Goal: Task Accomplishment & Management: Complete application form

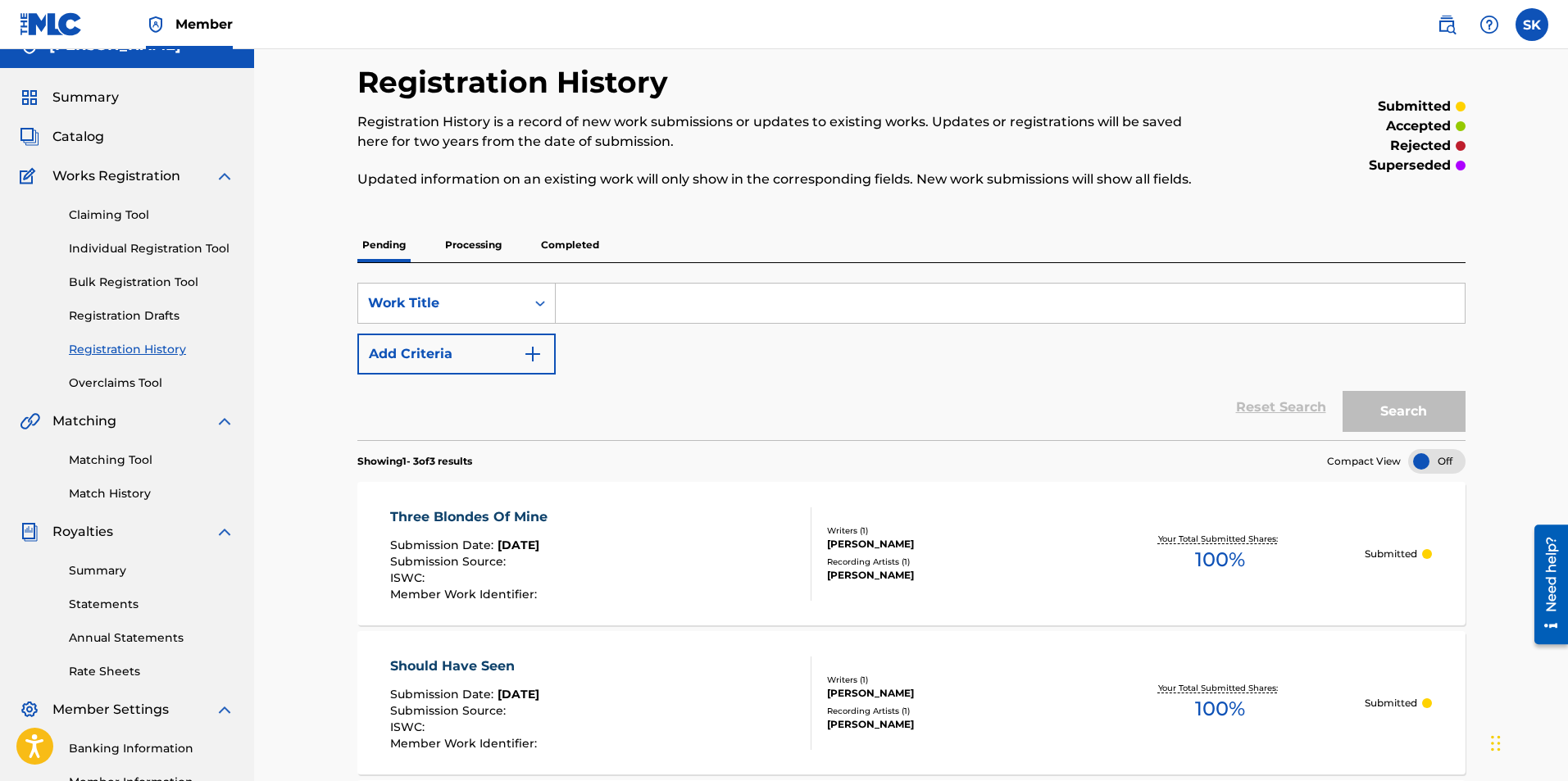
scroll to position [23, 0]
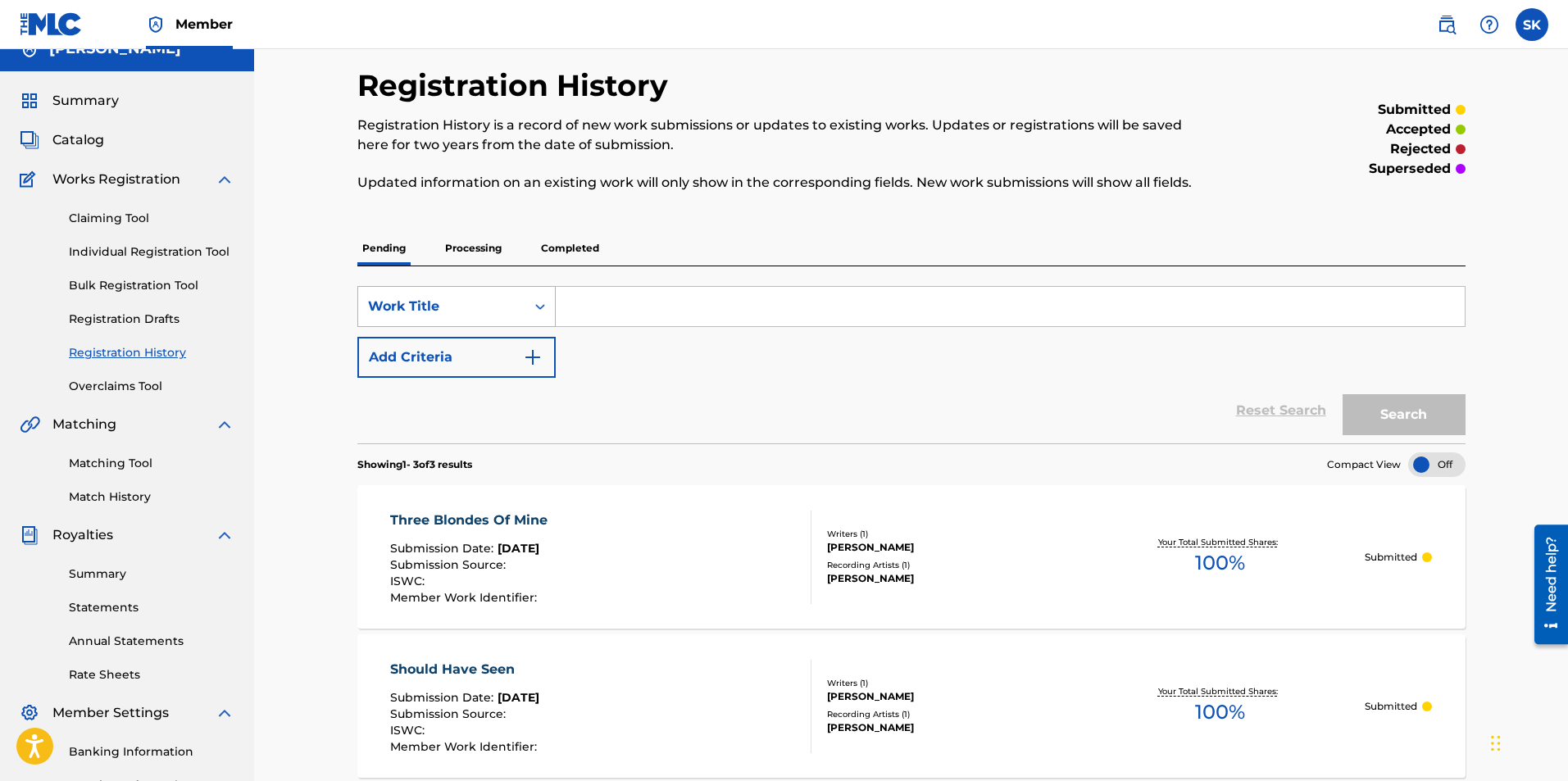
click at [432, 307] on div "Work Title" at bounding box center [442, 306] width 148 height 20
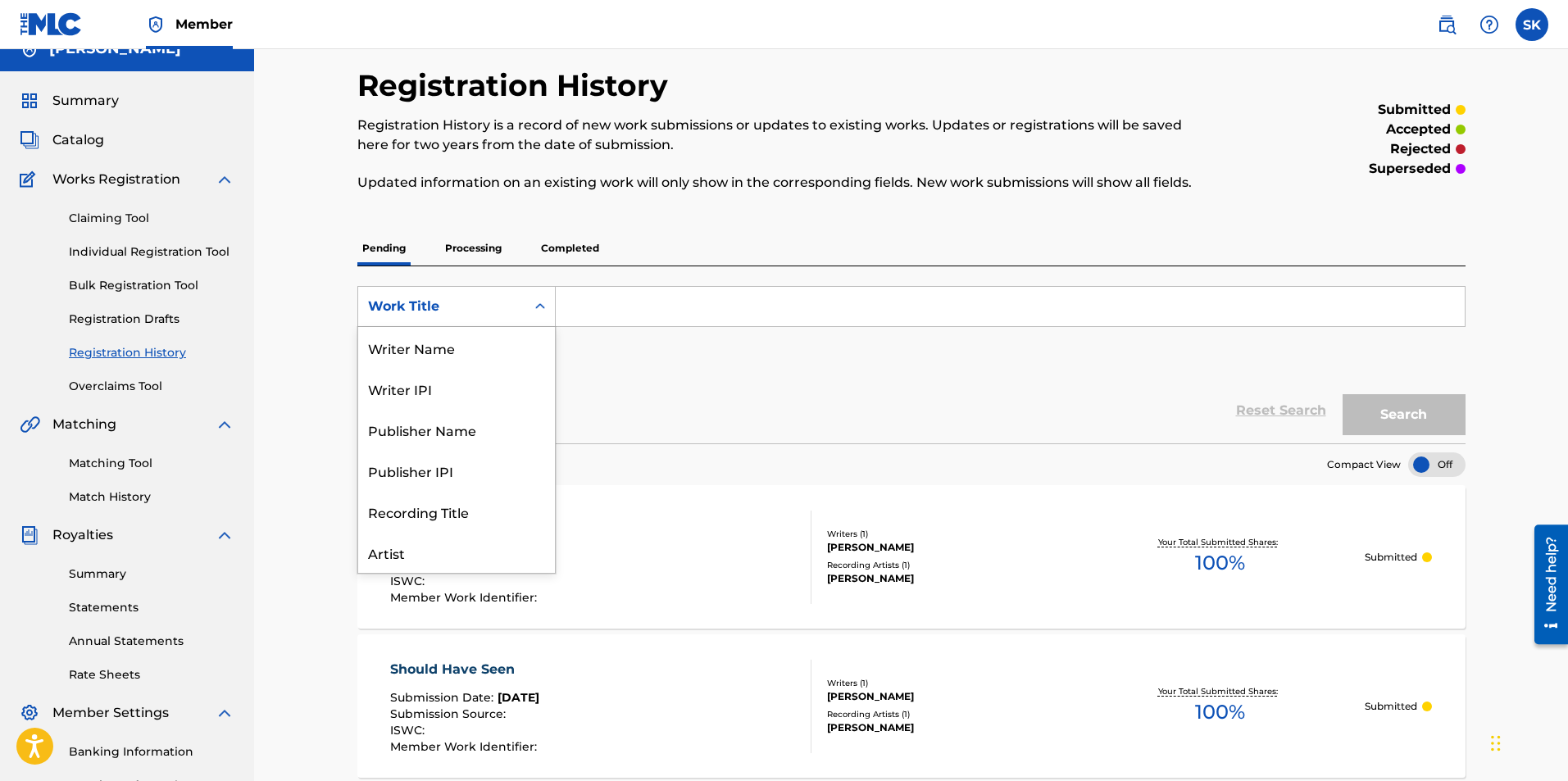
scroll to position [82, 0]
click at [449, 350] on div "Publisher Name" at bounding box center [457, 347] width 197 height 41
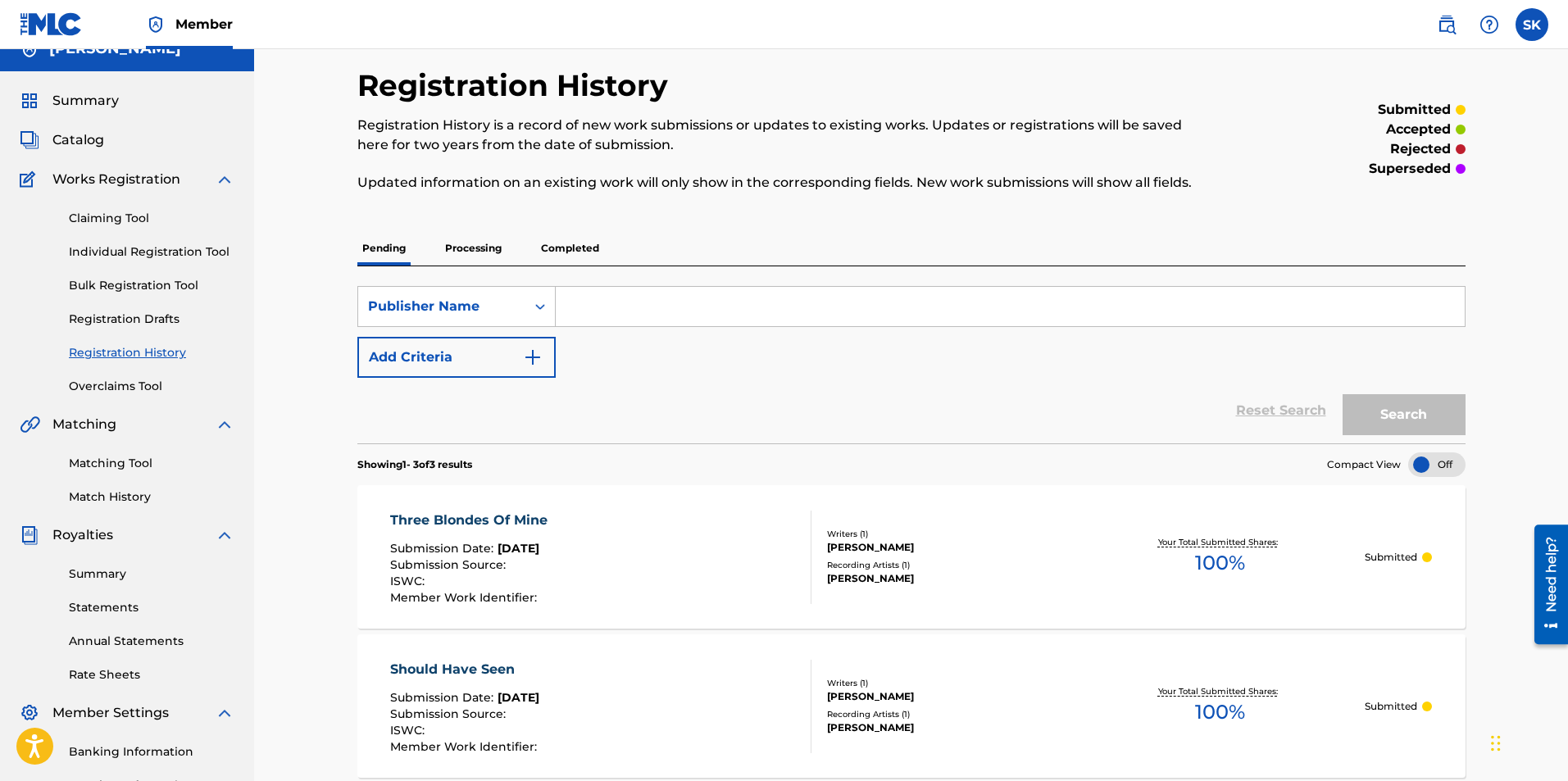
click at [631, 300] on input "Search Form" at bounding box center [1010, 307] width 909 height 40
type input "[PERSON_NAME]"
click at [1374, 401] on button "Search" at bounding box center [1404, 414] width 123 height 41
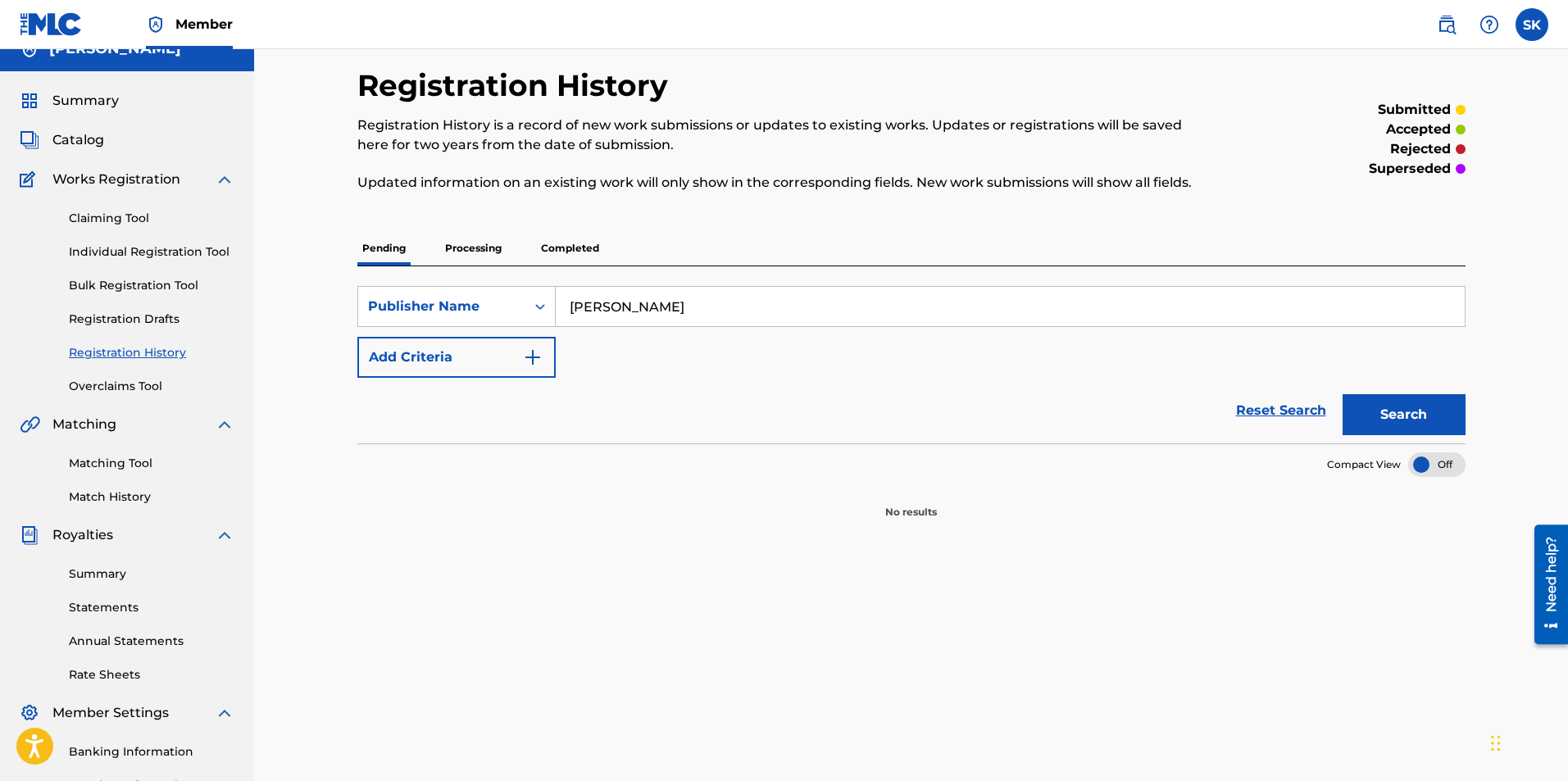
click at [400, 353] on button "Add Criteria" at bounding box center [456, 357] width 198 height 41
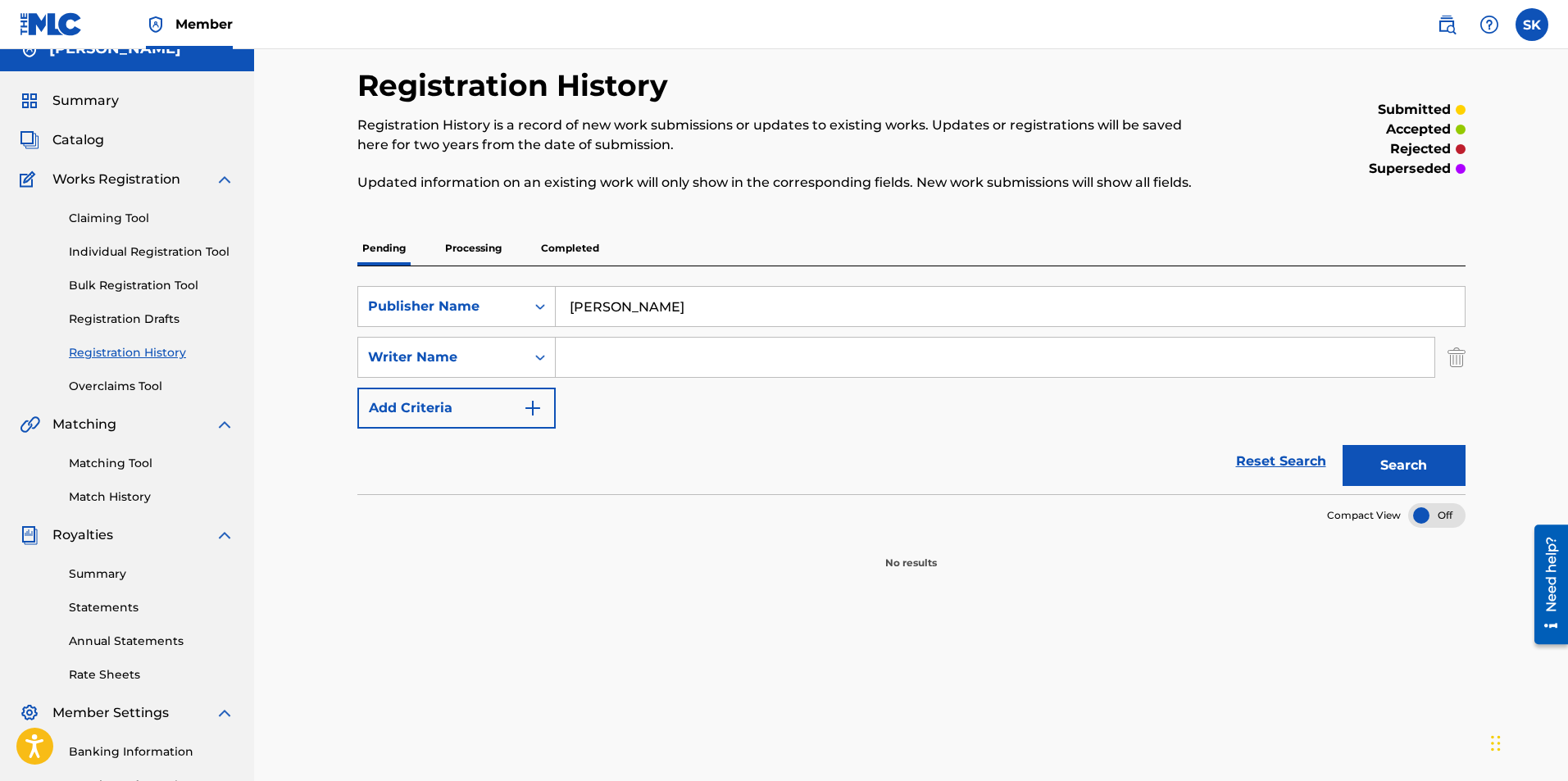
click at [624, 362] on input "Search Form" at bounding box center [995, 357] width 878 height 40
click at [485, 354] on div "Writer Name" at bounding box center [442, 357] width 148 height 20
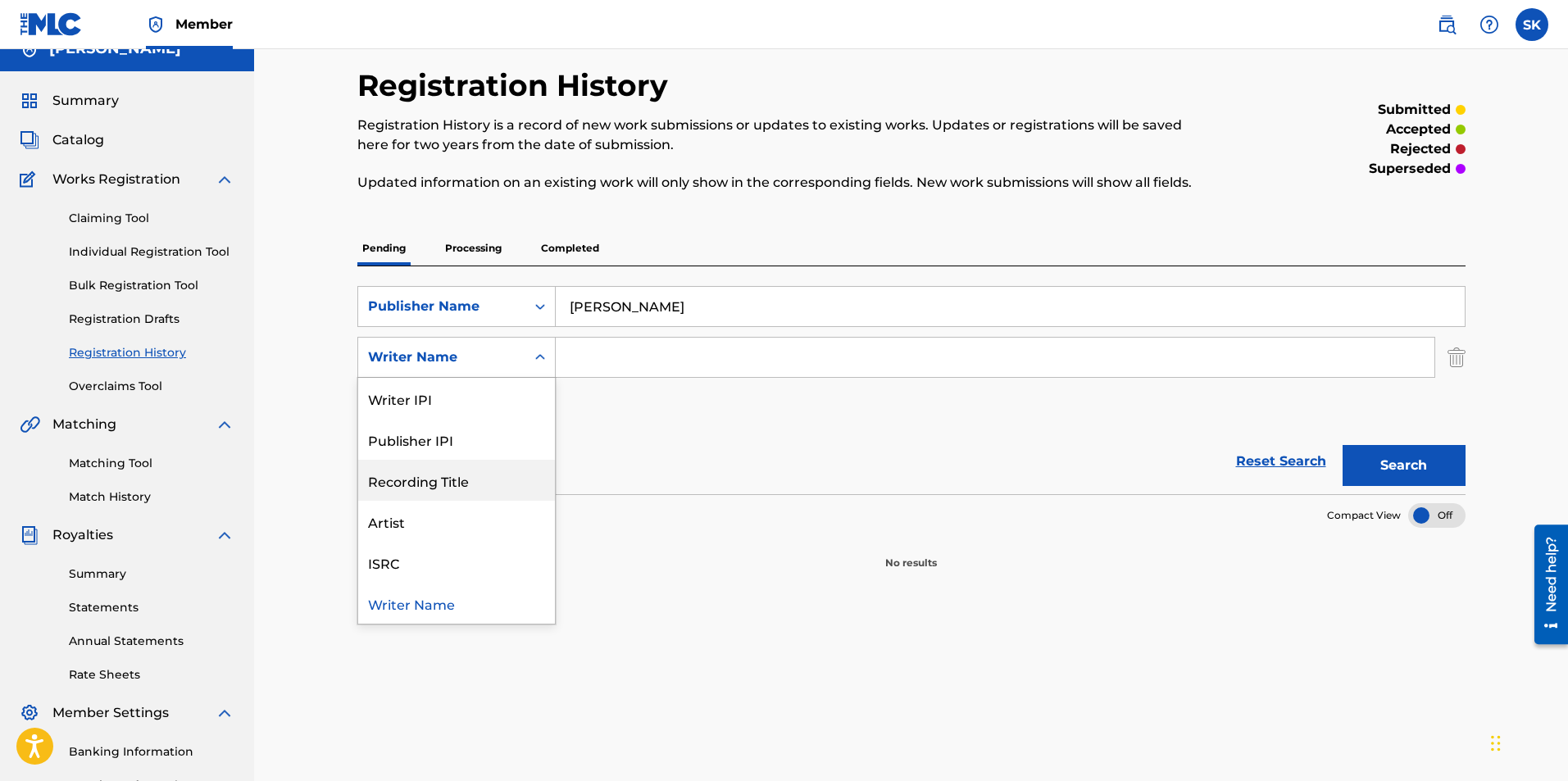
click at [432, 476] on div "Recording Title" at bounding box center [457, 480] width 197 height 41
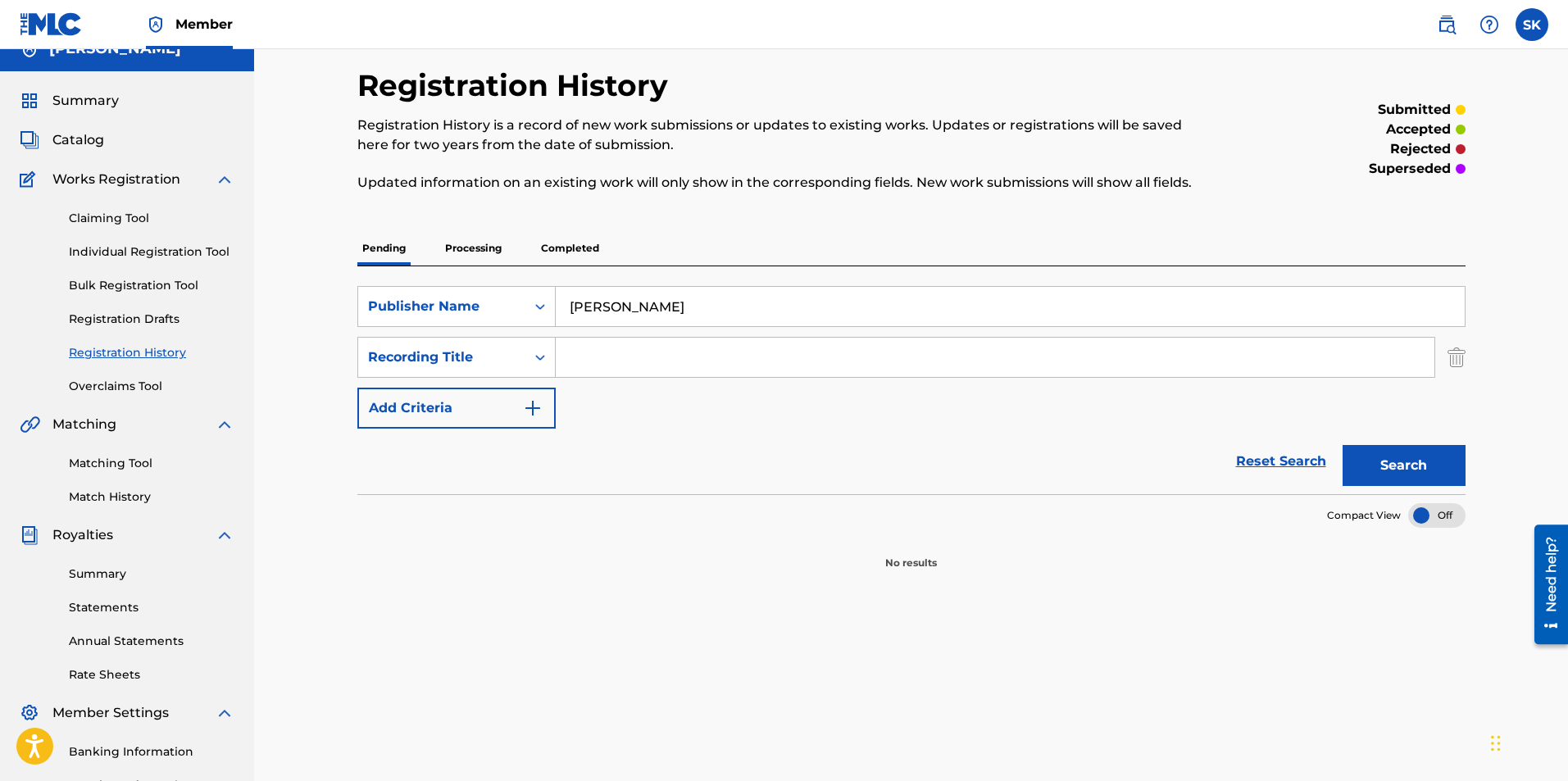
click at [658, 355] on input "Search Form" at bounding box center [995, 357] width 878 height 40
type input "the last time"
click at [1343, 445] on button "Search" at bounding box center [1404, 465] width 123 height 41
click at [1402, 458] on button "Search" at bounding box center [1404, 465] width 123 height 41
drag, startPoint x: 719, startPoint y: 307, endPoint x: 513, endPoint y: 289, distance: 206.8
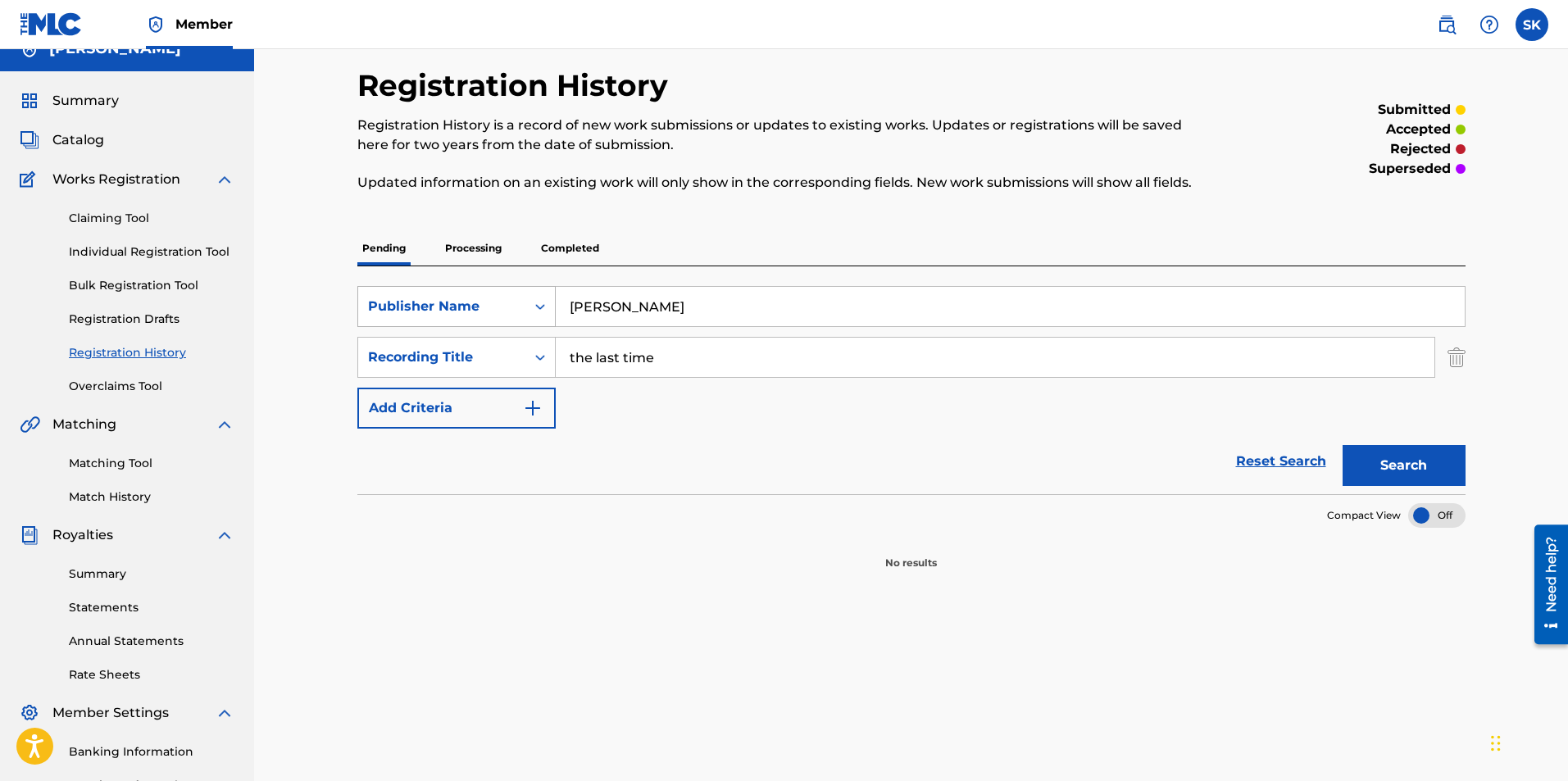
click at [519, 283] on div "SearchWithCriteria0af992d1-1616-4efe-86e6-d8fd43f1b076 Publisher Name [PERSON_N…" at bounding box center [911, 380] width 1108 height 227
click at [541, 304] on icon "Search Form" at bounding box center [539, 306] width 16 height 16
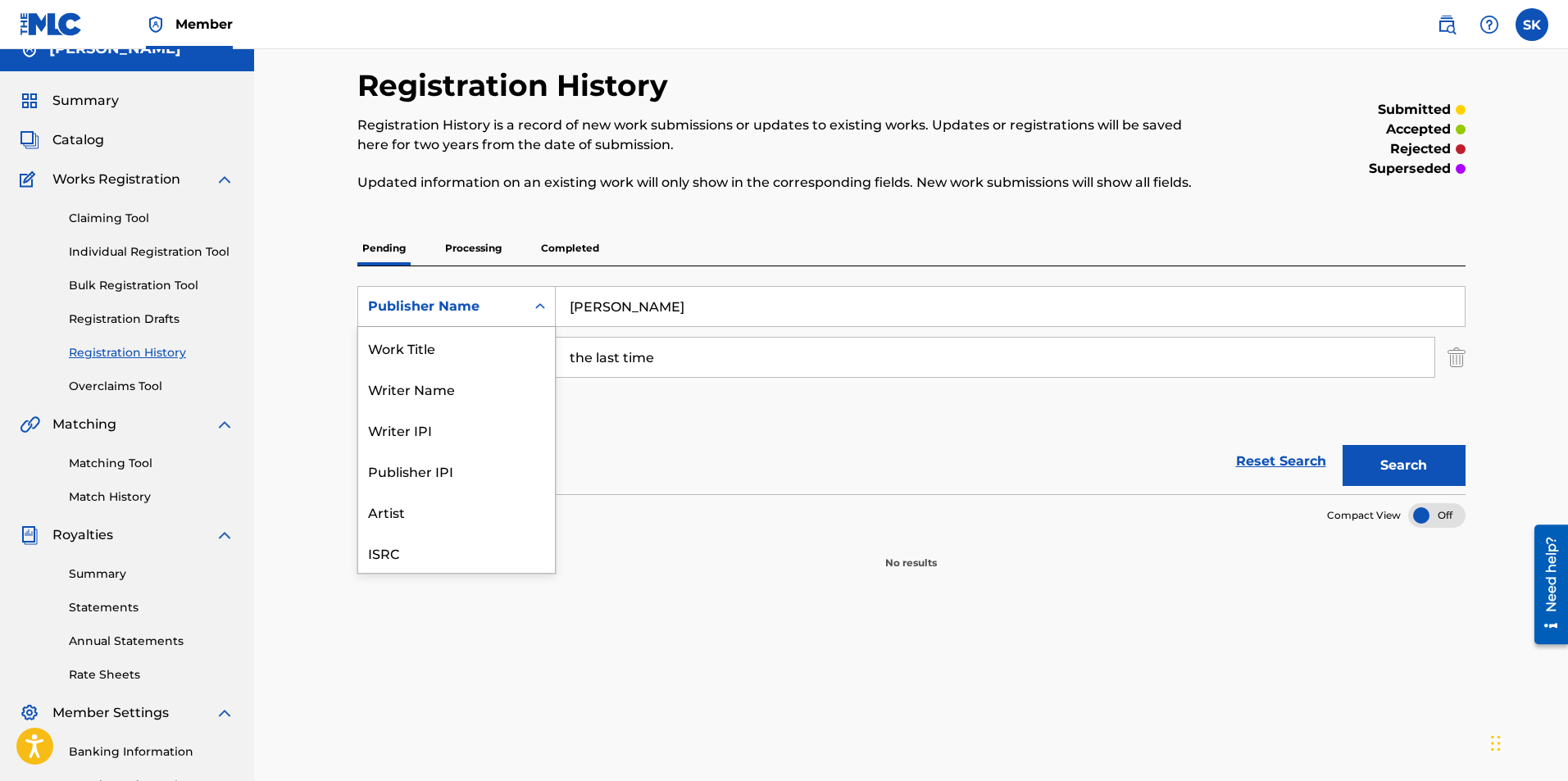
scroll to position [41, 0]
drag, startPoint x: 392, startPoint y: 477, endPoint x: 569, endPoint y: 394, distance: 195.5
click at [401, 474] on div "Artist" at bounding box center [457, 470] width 197 height 41
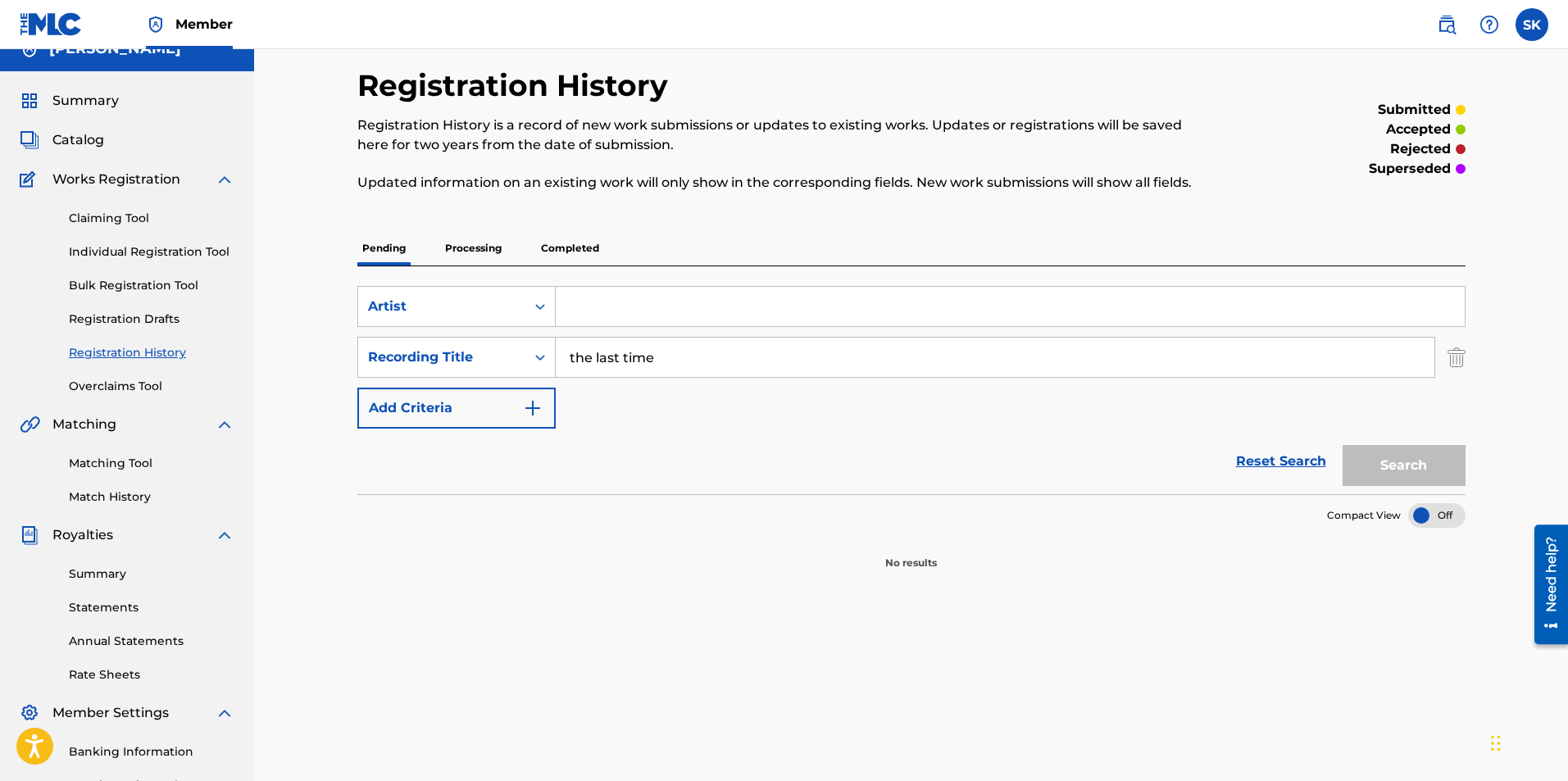
click at [618, 315] on input "Search Form" at bounding box center [1010, 307] width 909 height 40
type input "the last time"
click at [1343, 445] on button "Search" at bounding box center [1404, 465] width 123 height 41
click at [1418, 461] on button "Search" at bounding box center [1404, 465] width 123 height 41
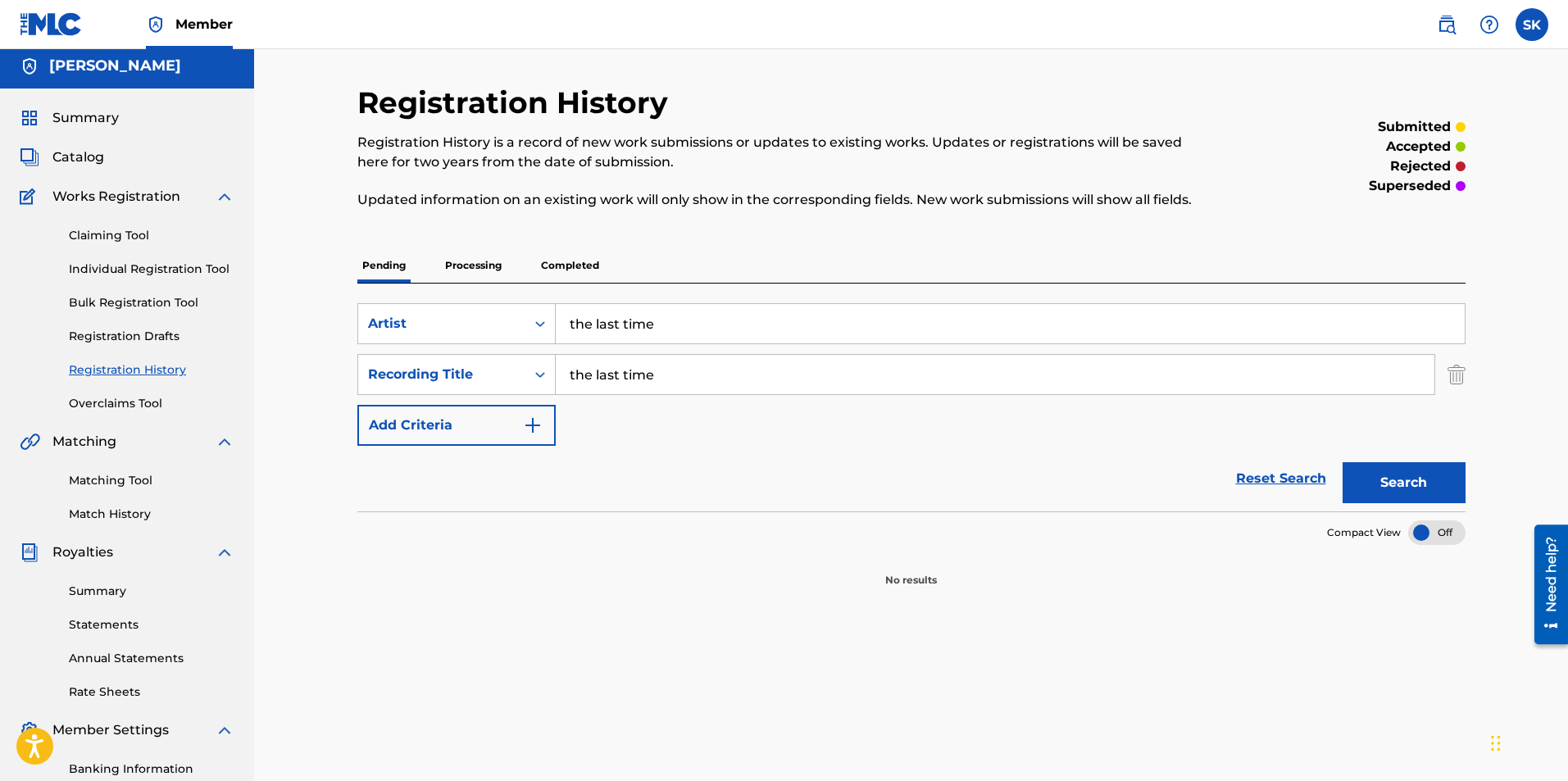
scroll to position [0, 0]
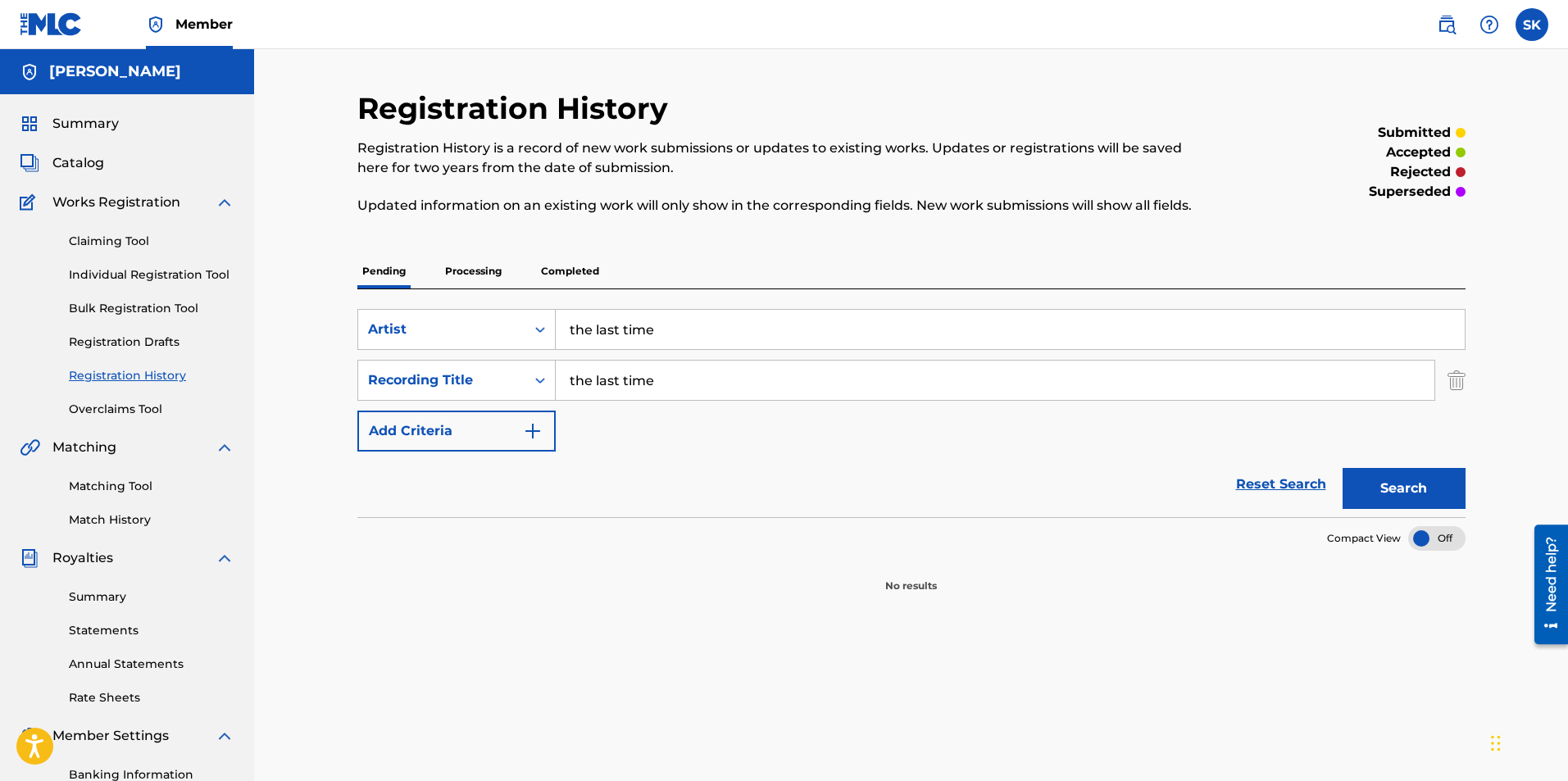
click at [1282, 477] on link "Reset Search" at bounding box center [1281, 484] width 106 height 36
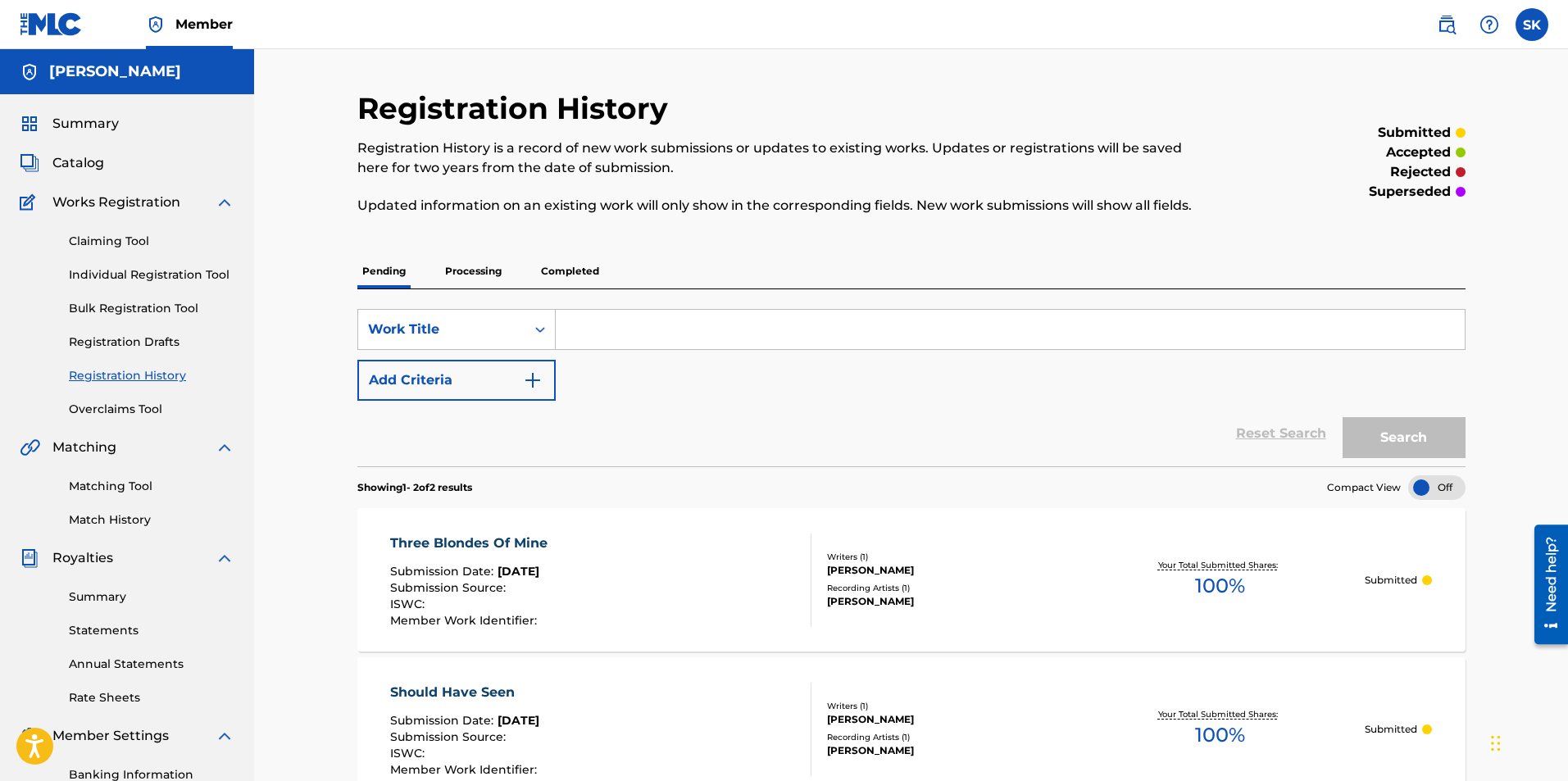
click at [106, 237] on link "Claiming Tool" at bounding box center [152, 242] width 166 height 17
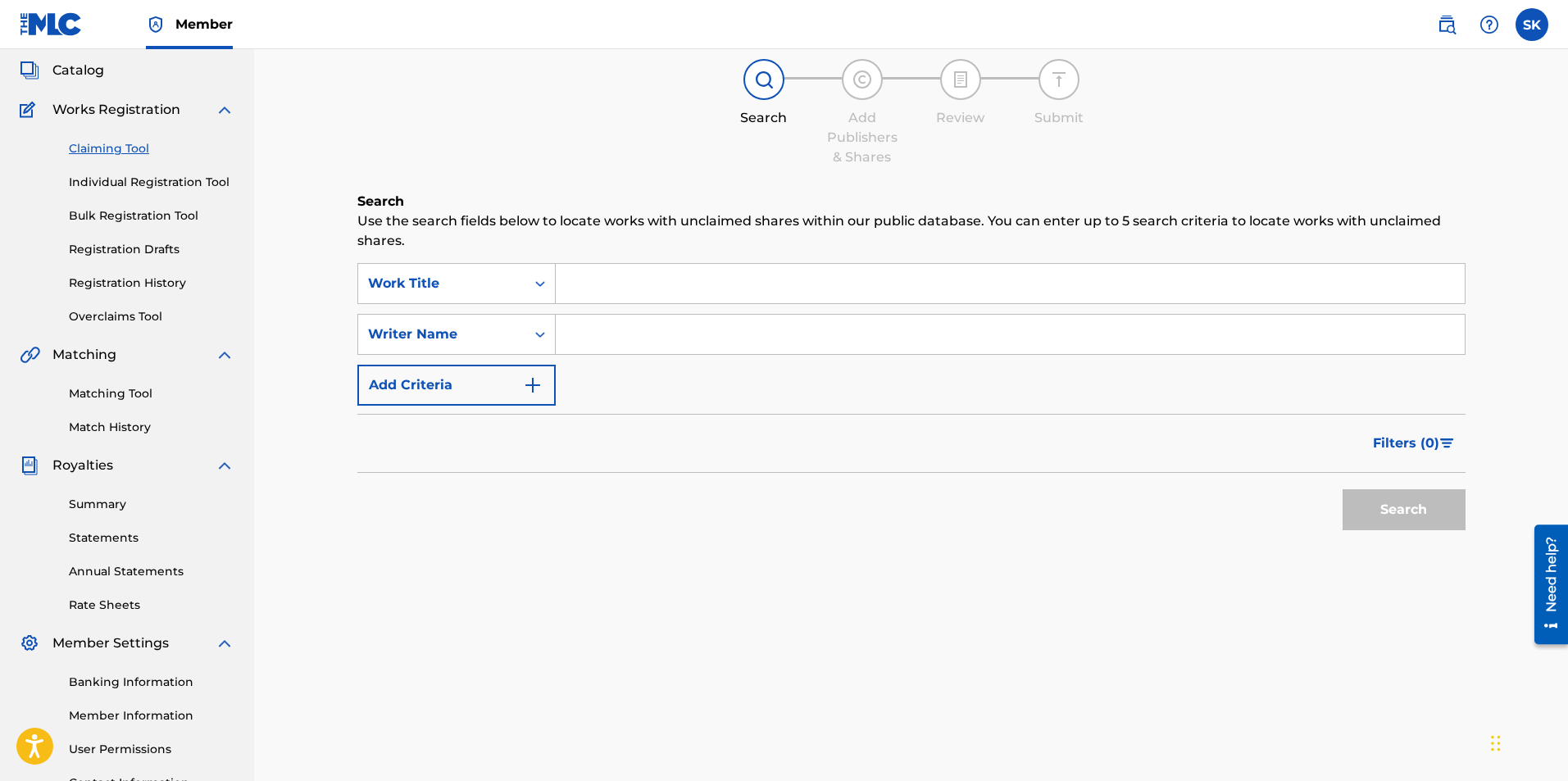
scroll to position [71, 0]
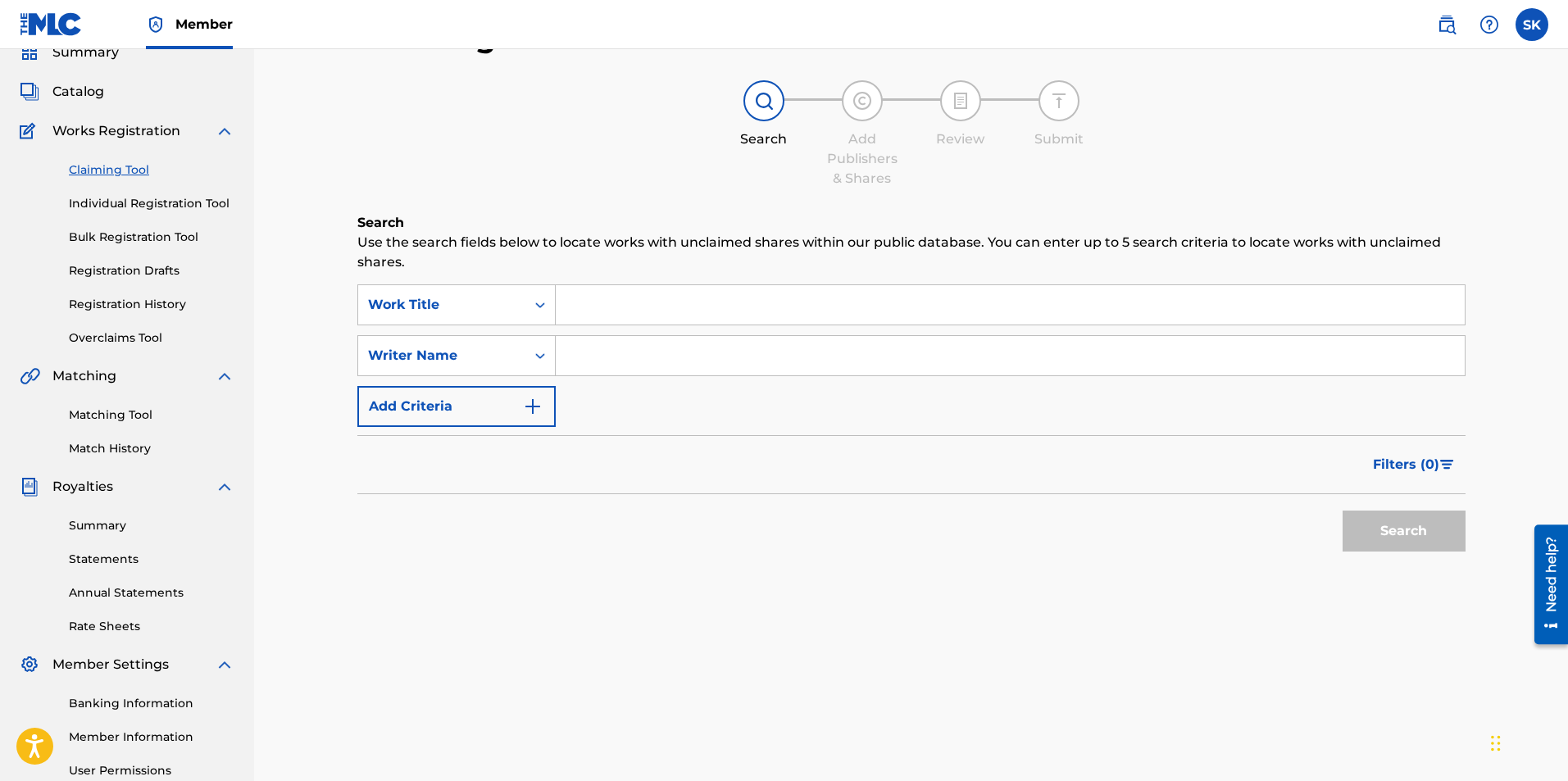
drag, startPoint x: 136, startPoint y: 196, endPoint x: 155, endPoint y: 199, distance: 19.2
click at [136, 194] on div "Claiming Tool Individual Registration Tool Bulk Registration Tool Registration …" at bounding box center [127, 244] width 215 height 206
click at [691, 307] on input "Search Form" at bounding box center [1010, 305] width 909 height 40
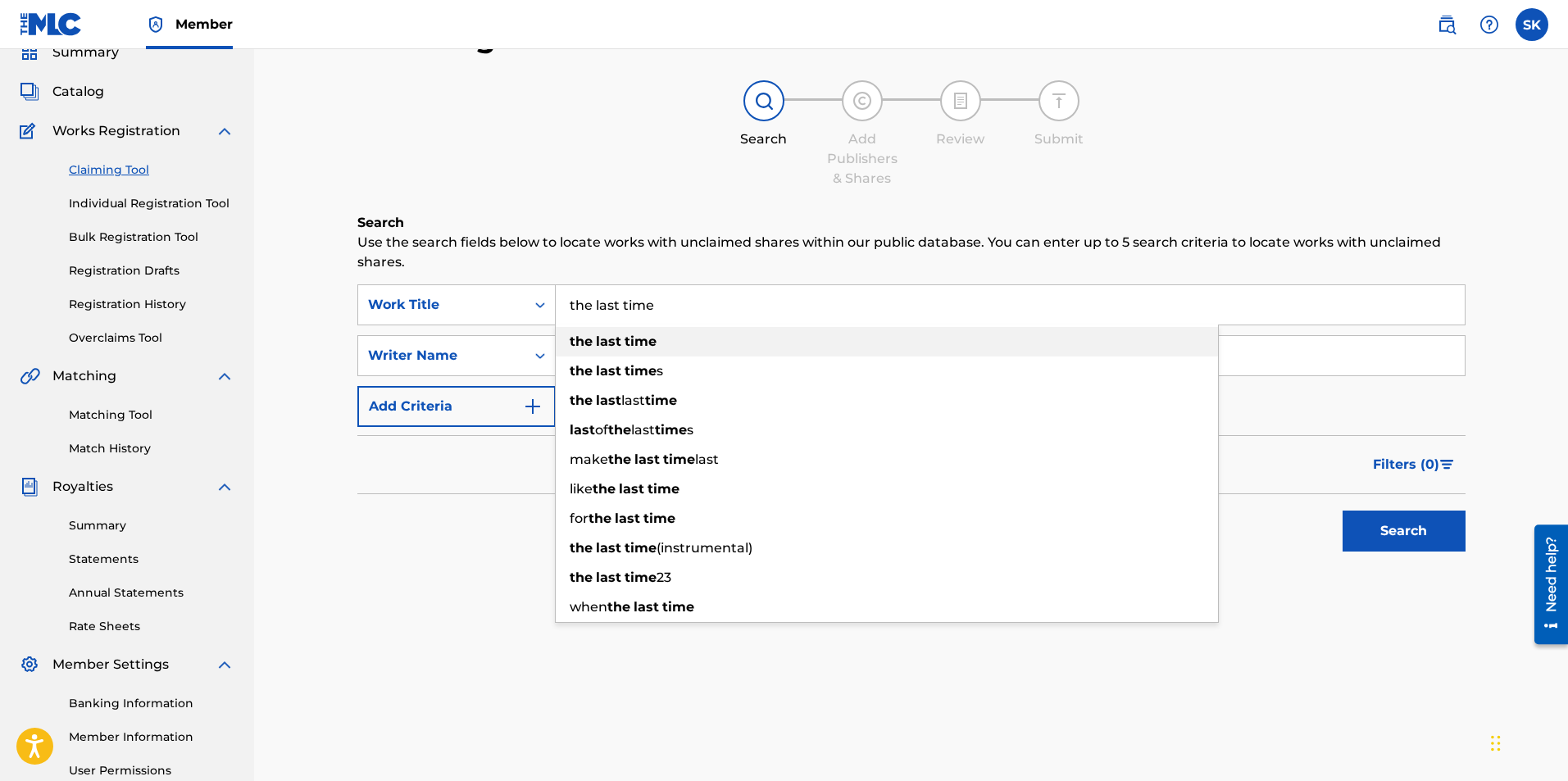
click at [630, 343] on strong "time" at bounding box center [640, 341] width 32 height 15
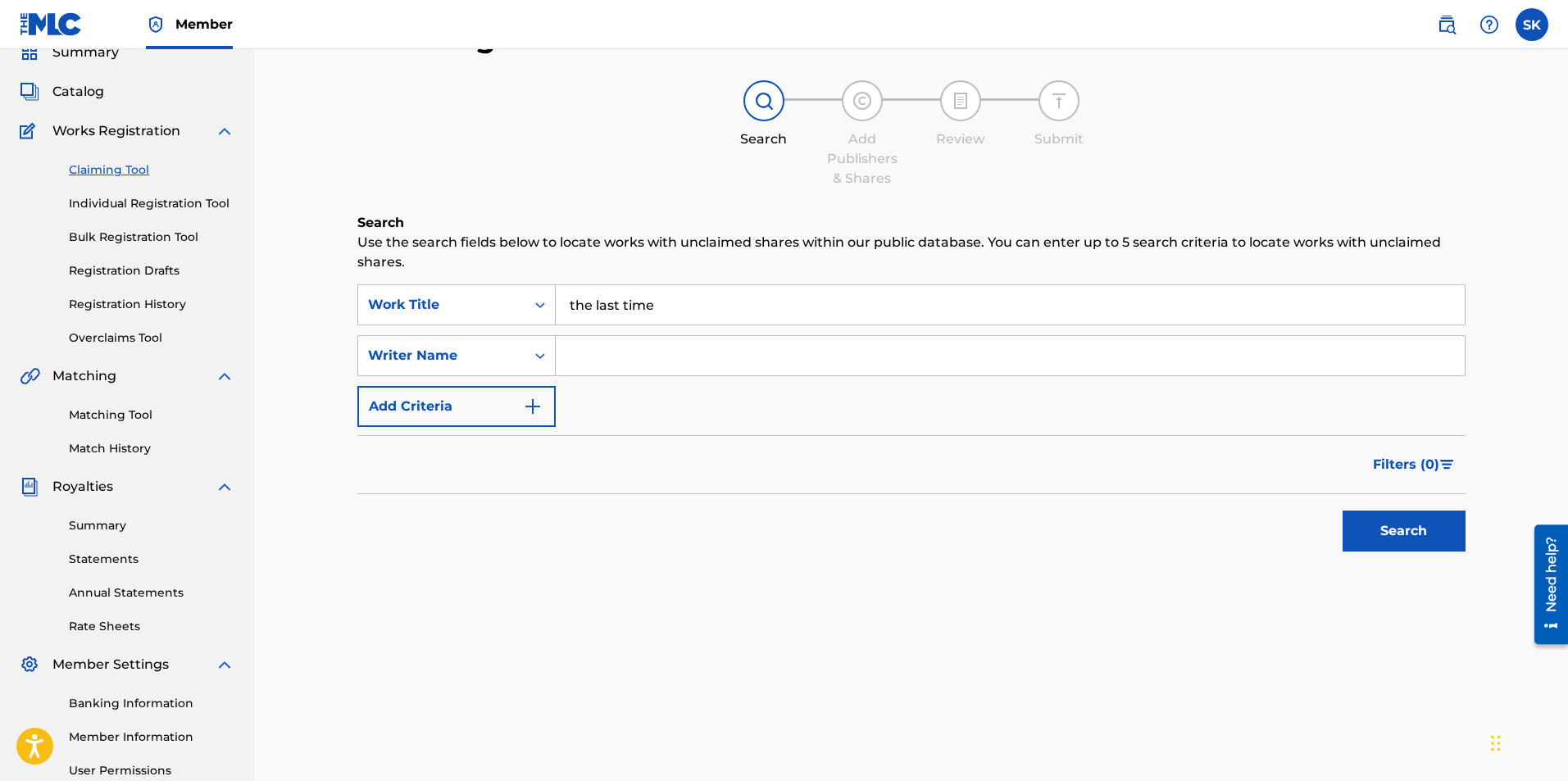
click at [616, 352] on input "Search Form" at bounding box center [1010, 356] width 909 height 40
click at [532, 351] on icon "Search Form" at bounding box center [539, 355] width 16 height 16
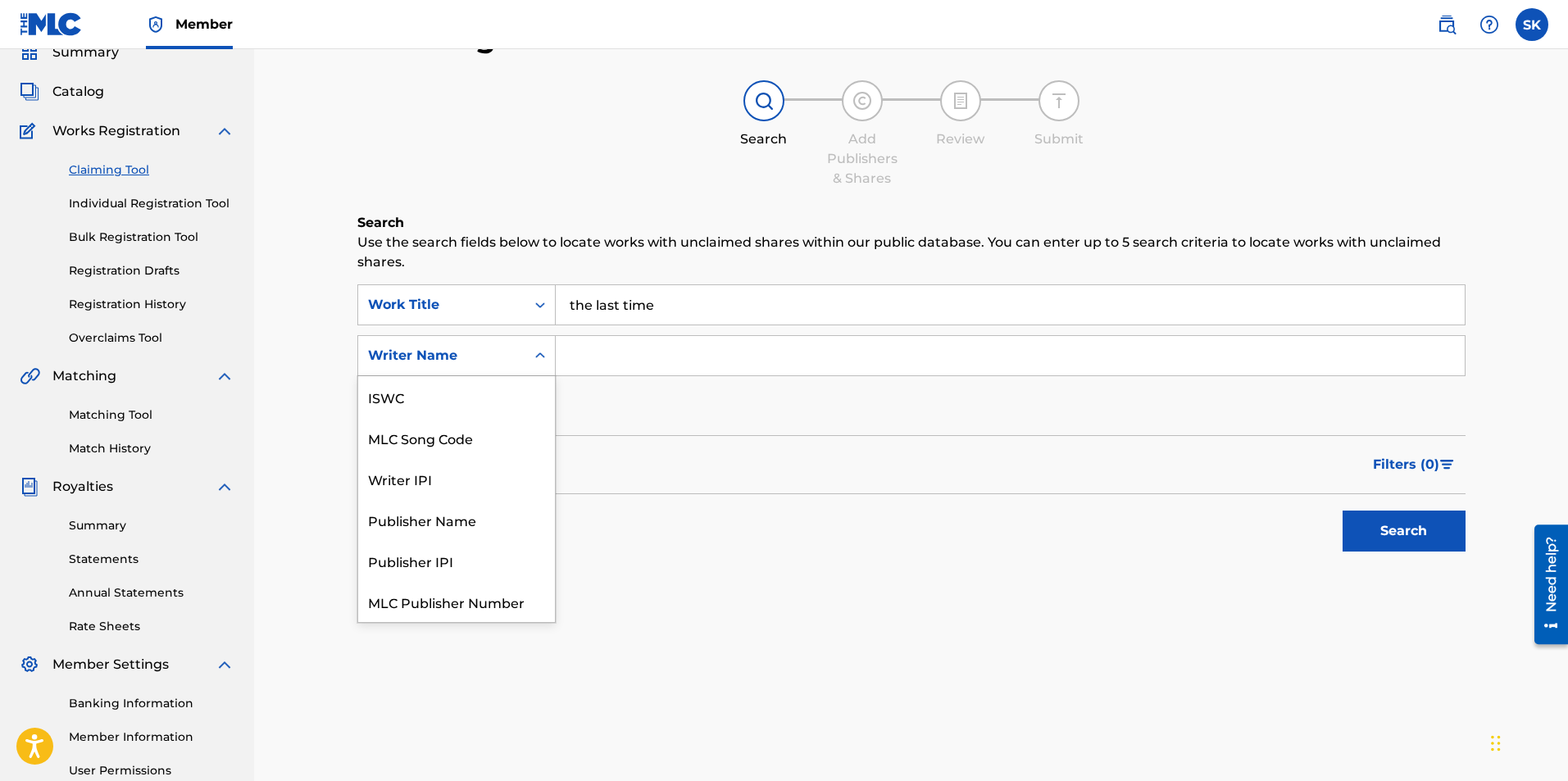
scroll to position [41, 0]
drag, startPoint x: 430, startPoint y: 519, endPoint x: 451, endPoint y: 508, distance: 23.7
click at [430, 516] on div "Publisher IPI" at bounding box center [457, 519] width 197 height 41
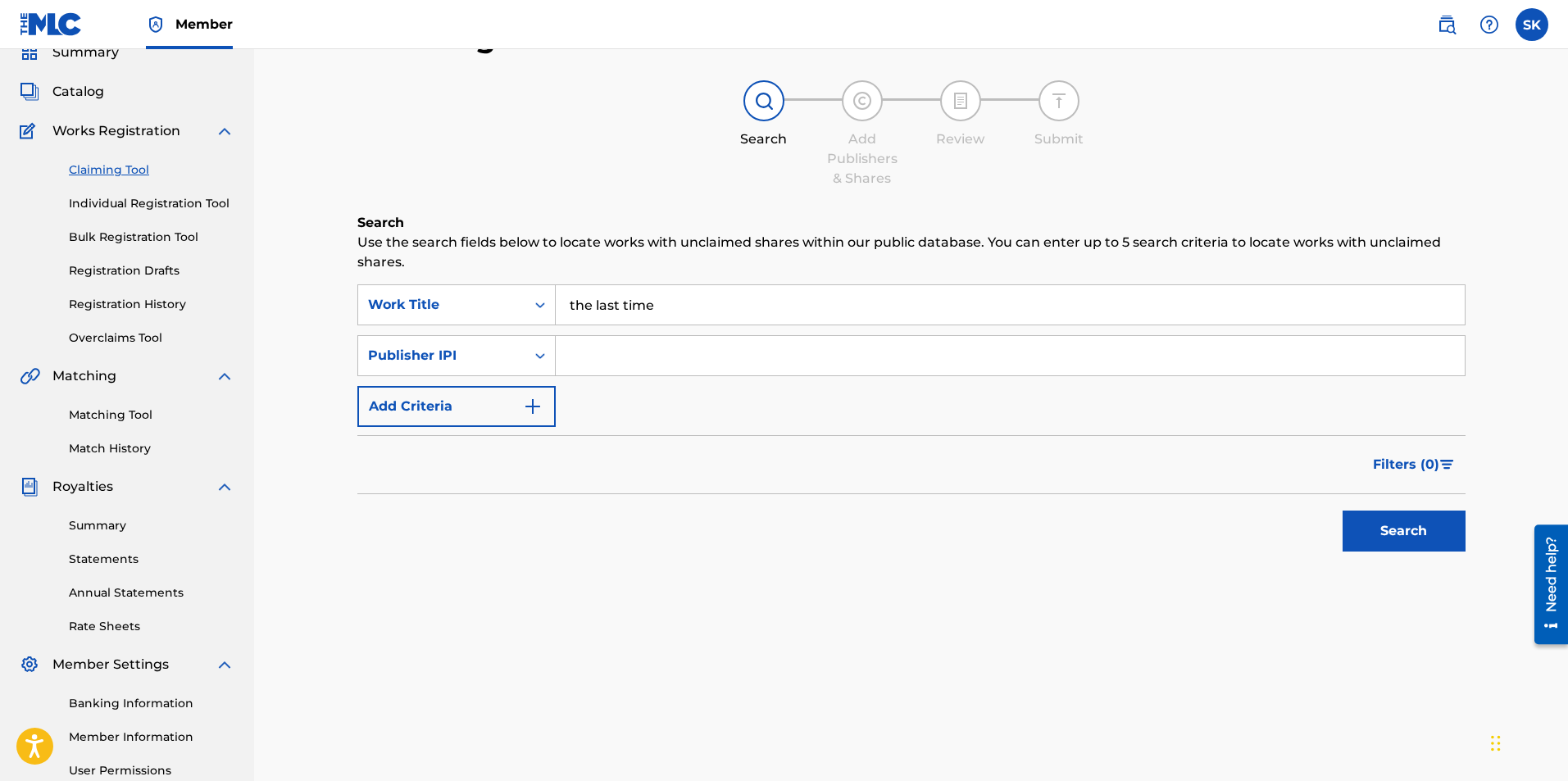
click at [1395, 532] on button "Search" at bounding box center [1404, 531] width 123 height 41
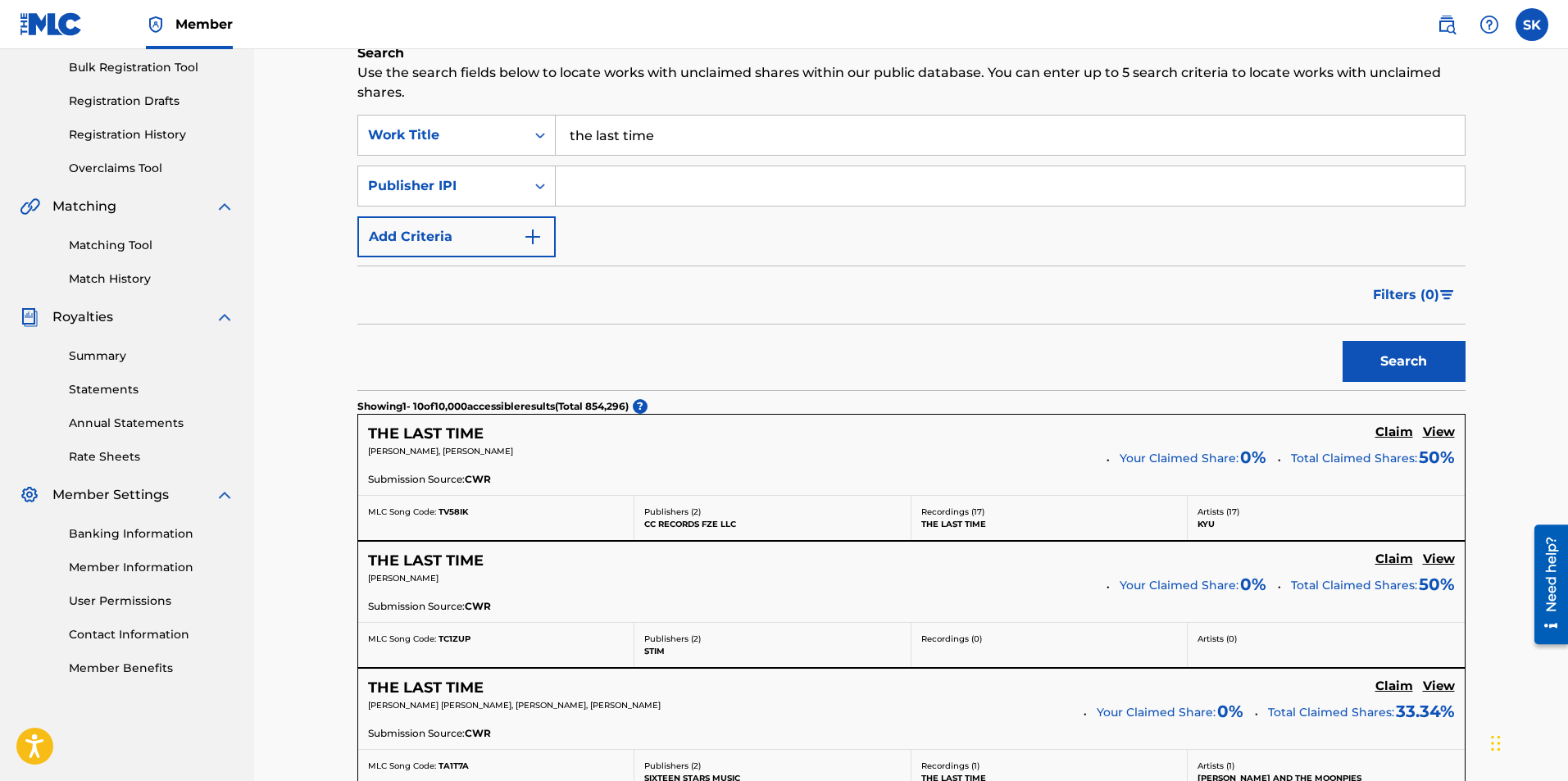
scroll to position [154, 0]
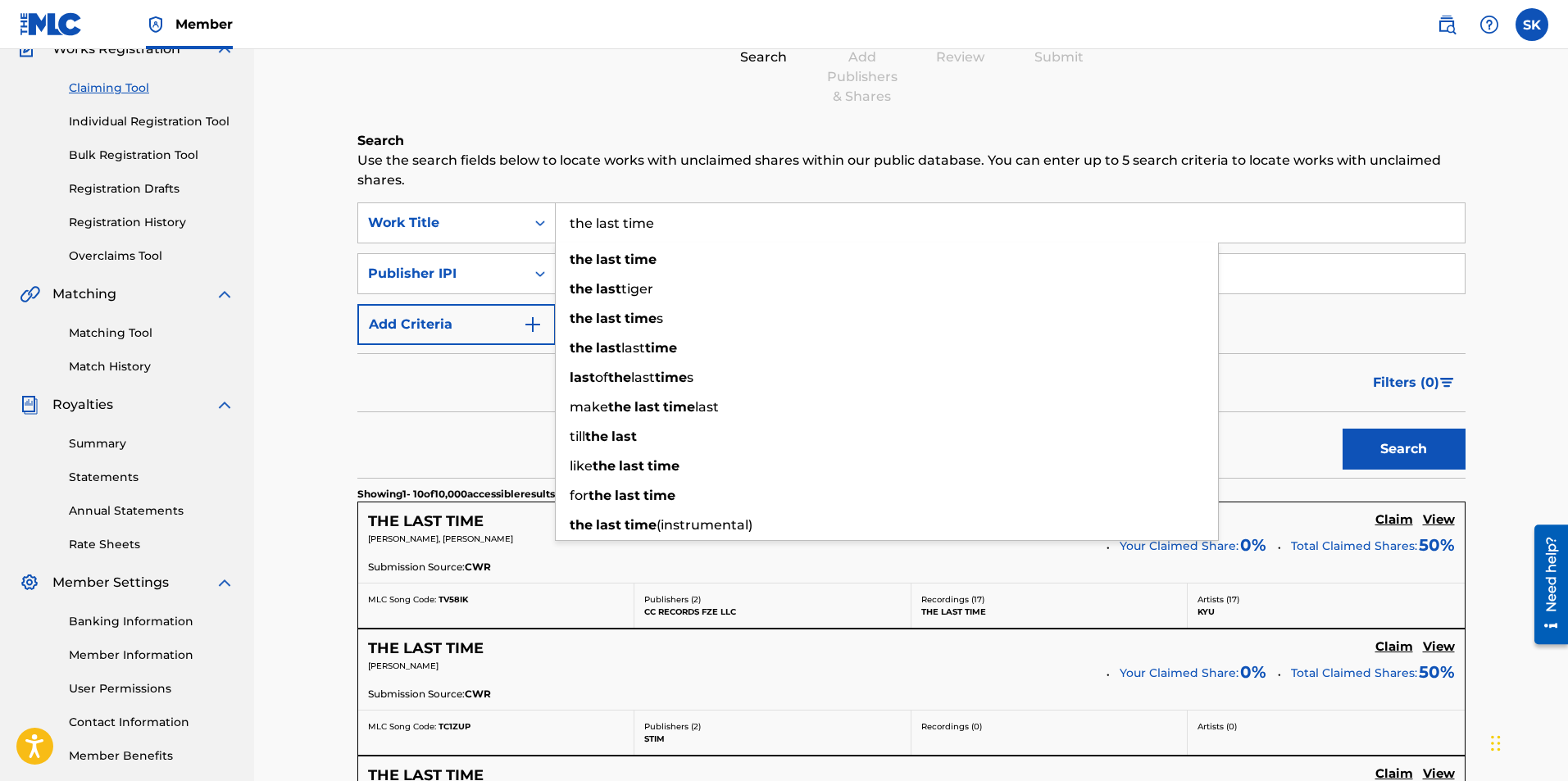
drag, startPoint x: 688, startPoint y: 222, endPoint x: 491, endPoint y: 191, distance: 199.4
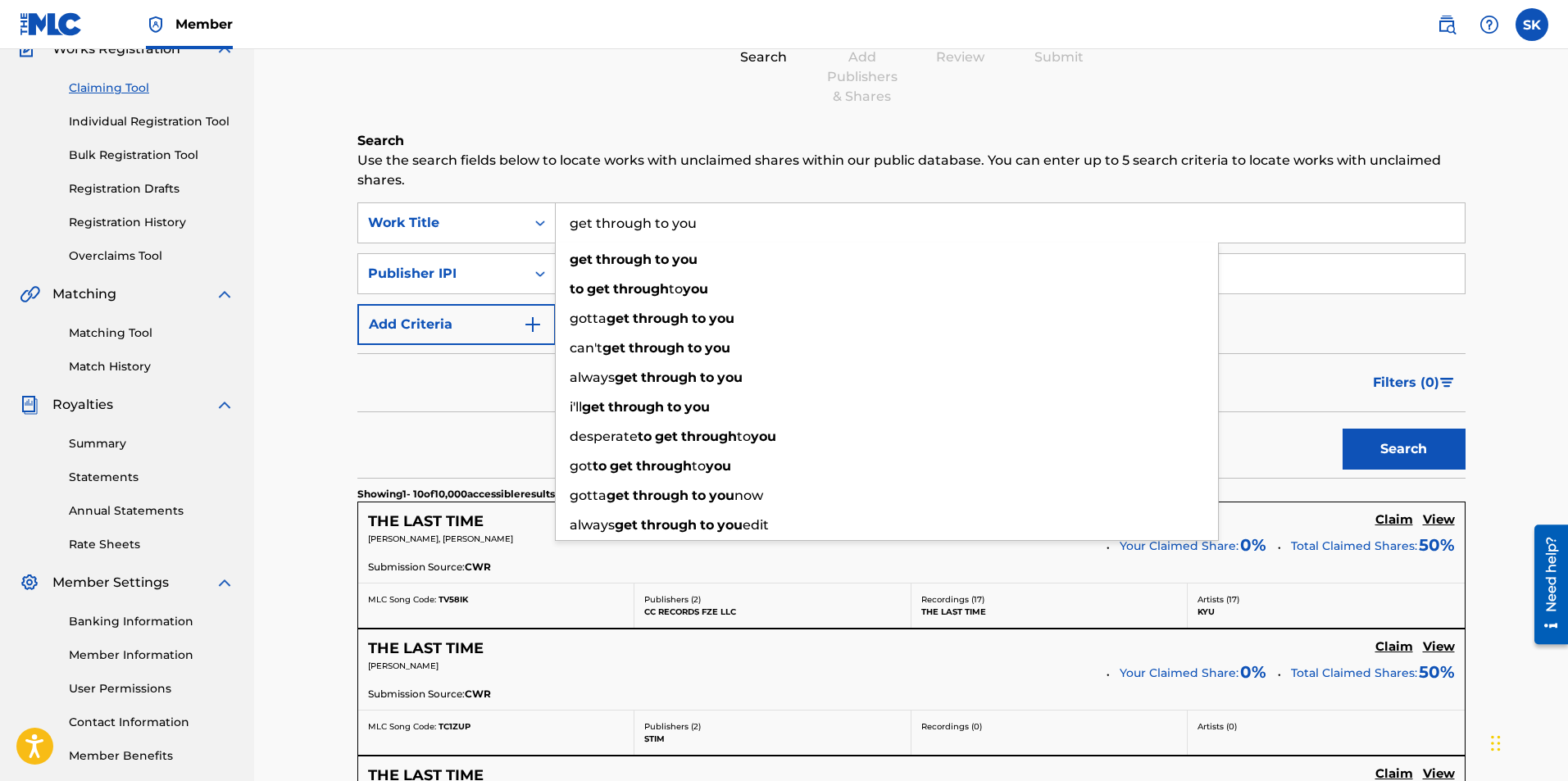
click at [1343, 428] on button "Search" at bounding box center [1404, 448] width 123 height 41
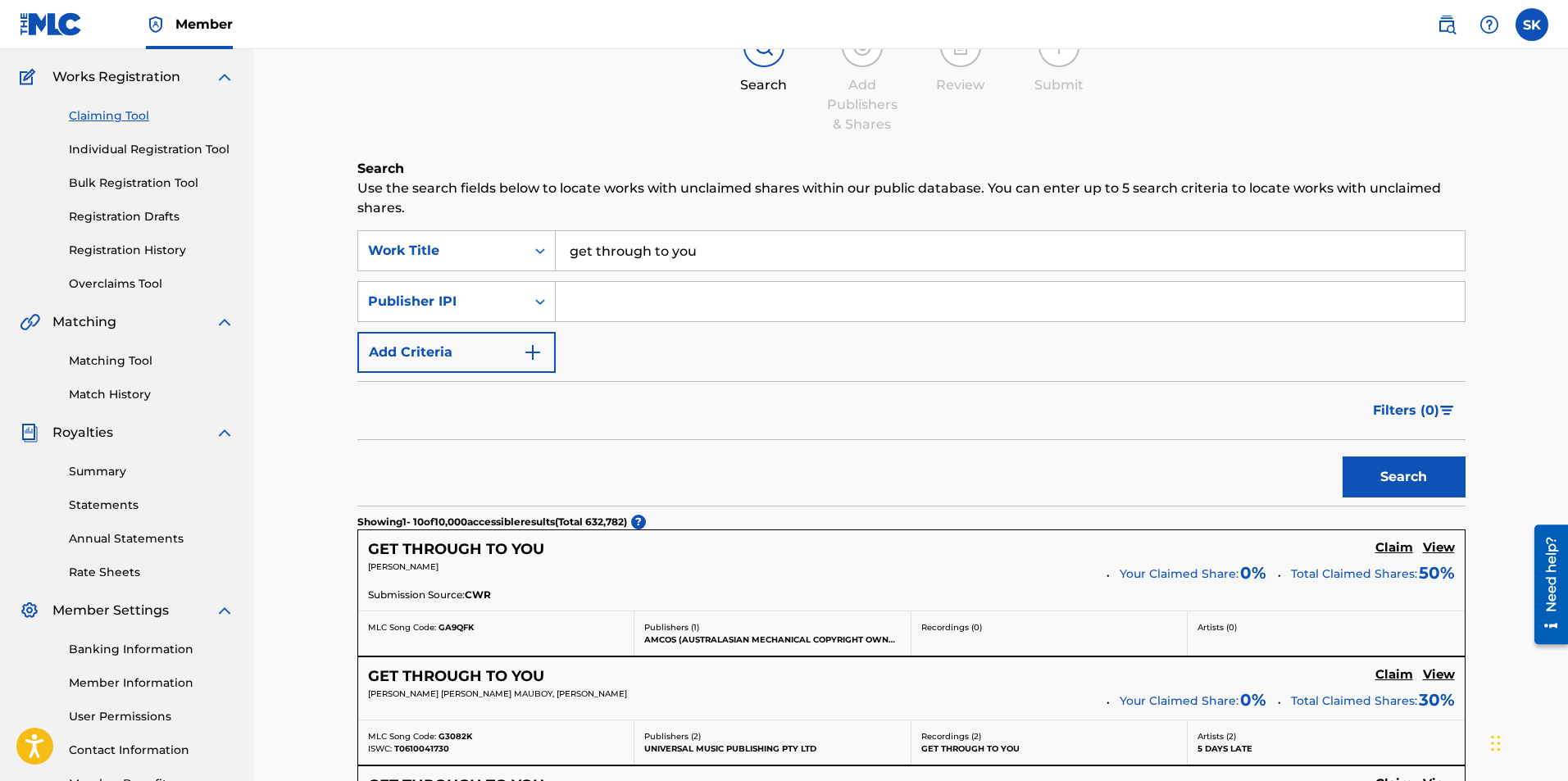
scroll to position [71, 0]
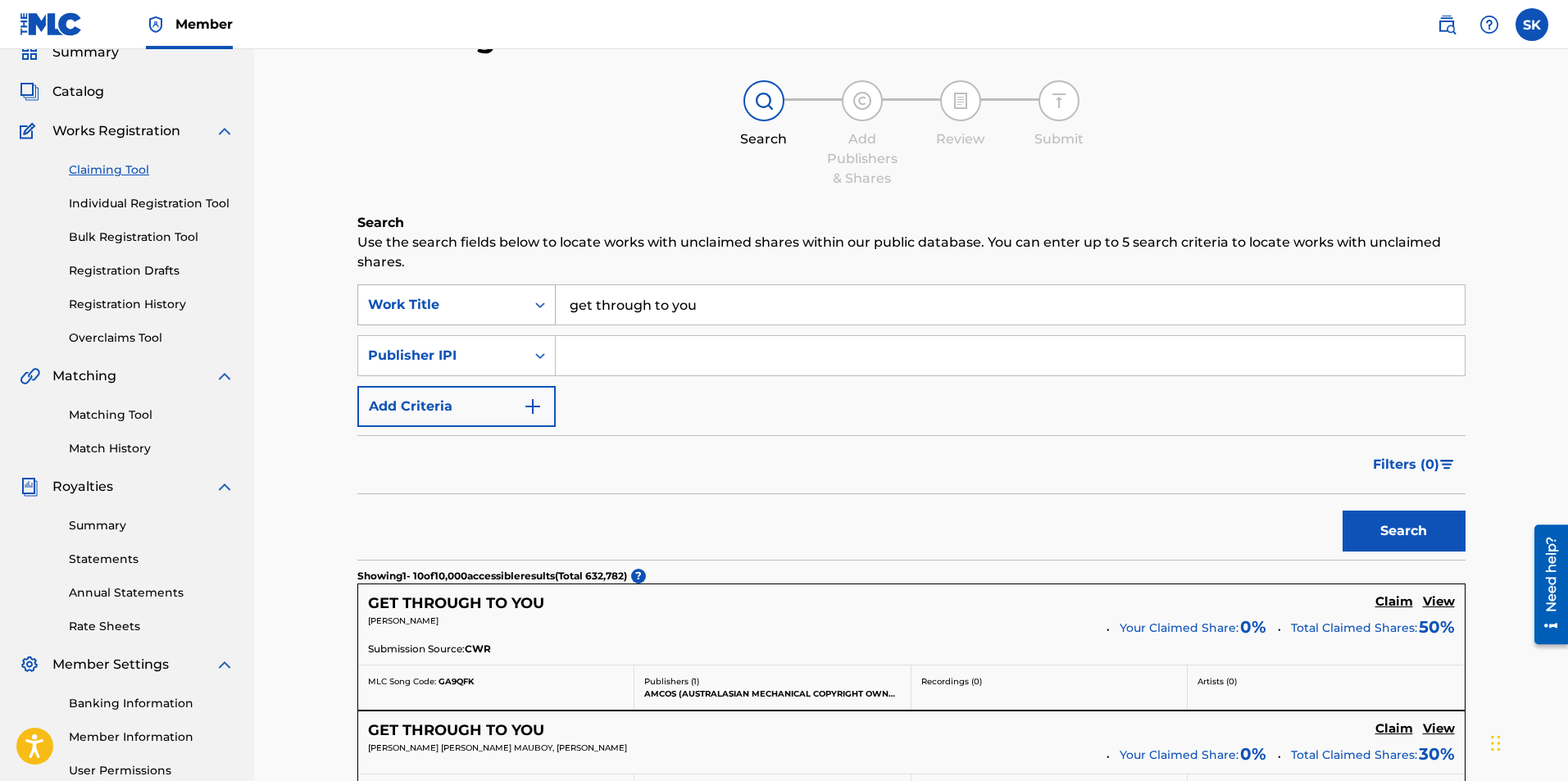
drag, startPoint x: 729, startPoint y: 305, endPoint x: 470, endPoint y: 288, distance: 259.6
click at [468, 288] on div "SearchWithCriteria02d5314f-5079-4ac3-9862-76b6ba7bd2cb Work Title get through t…" at bounding box center [911, 304] width 1108 height 41
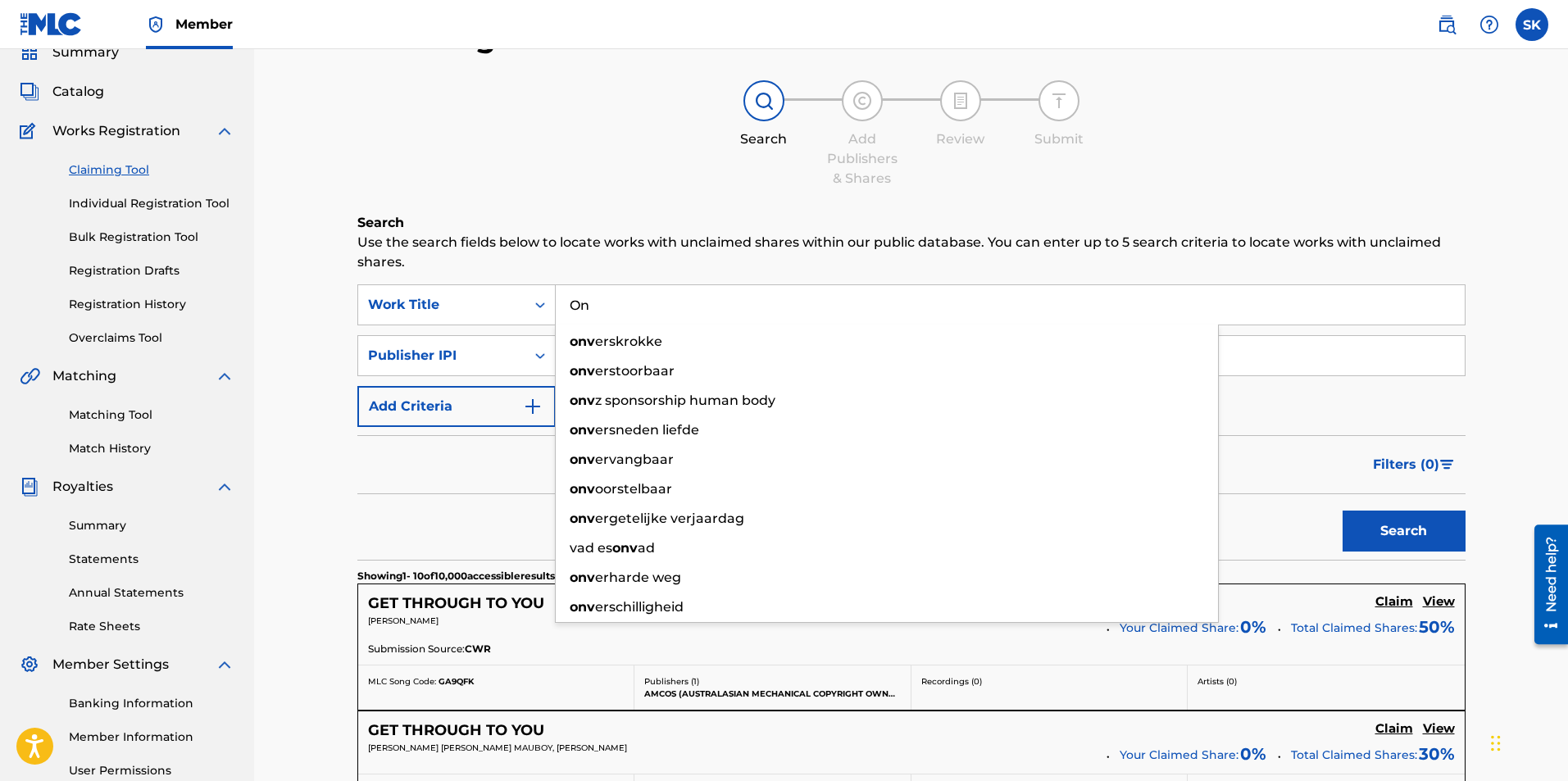
type input "O"
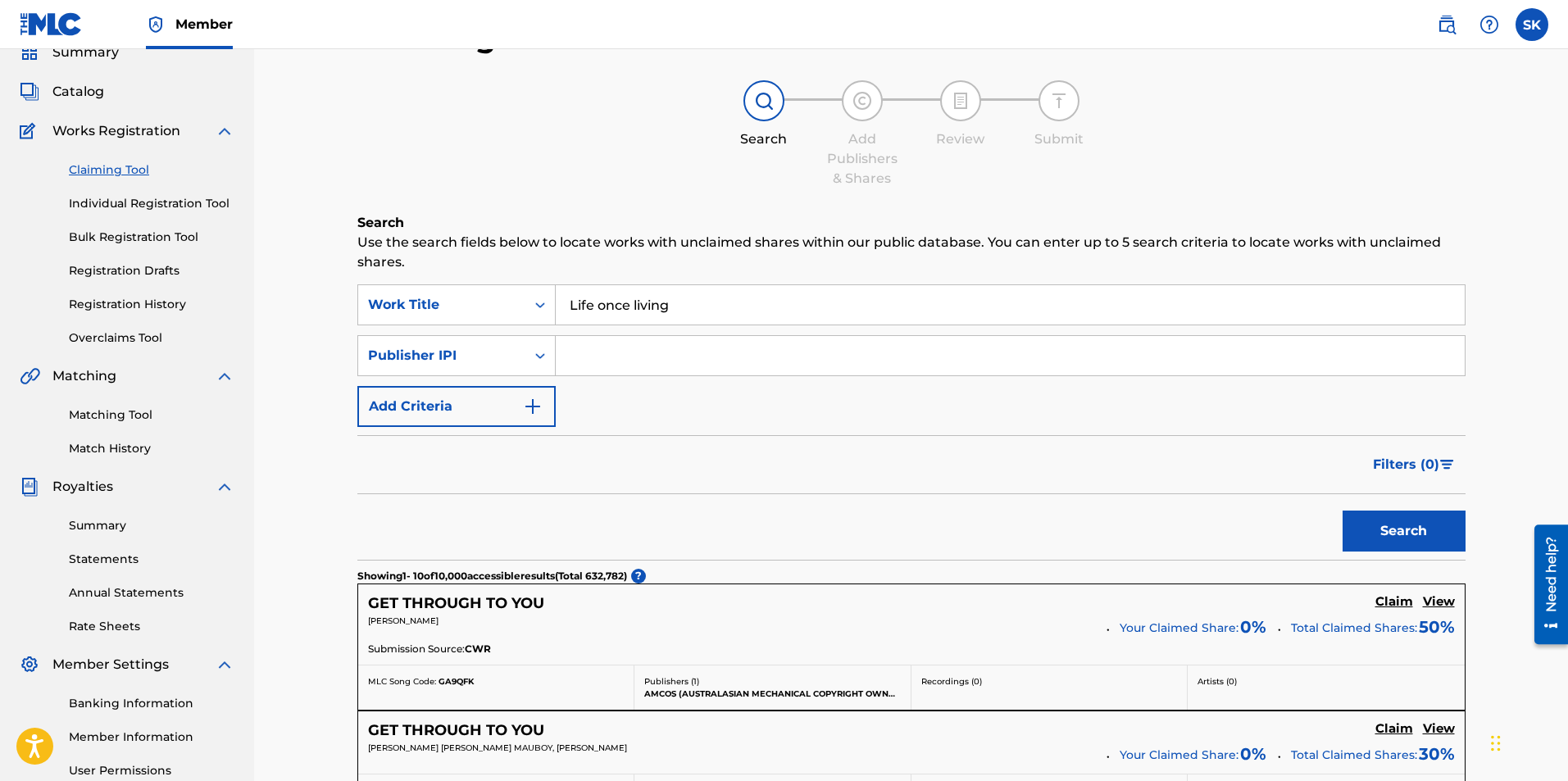
type input "Life once living"
click at [1343, 511] on button "Search" at bounding box center [1404, 531] width 123 height 41
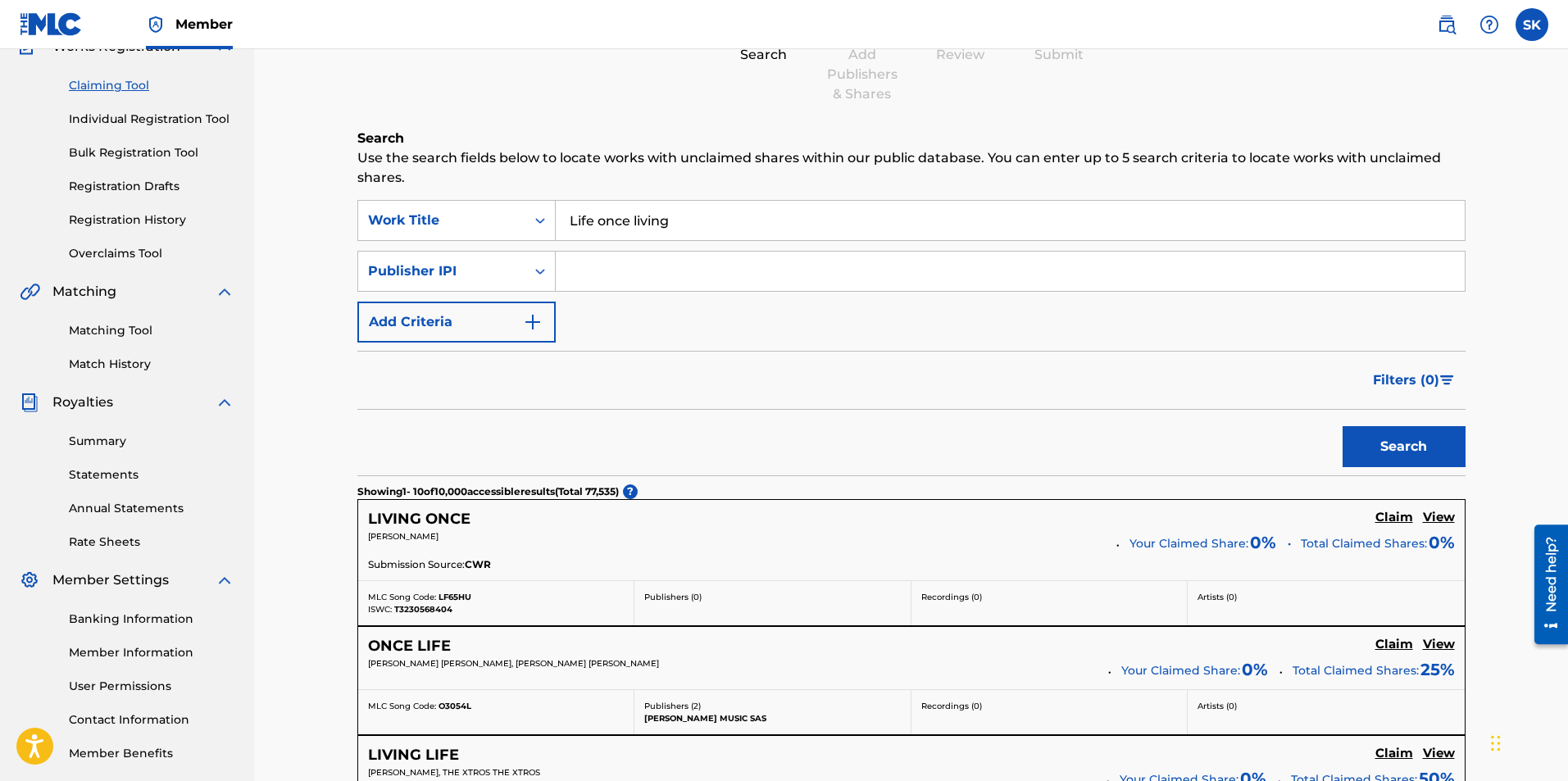
scroll to position [154, 0]
click at [1409, 448] on button "Search" at bounding box center [1404, 448] width 123 height 41
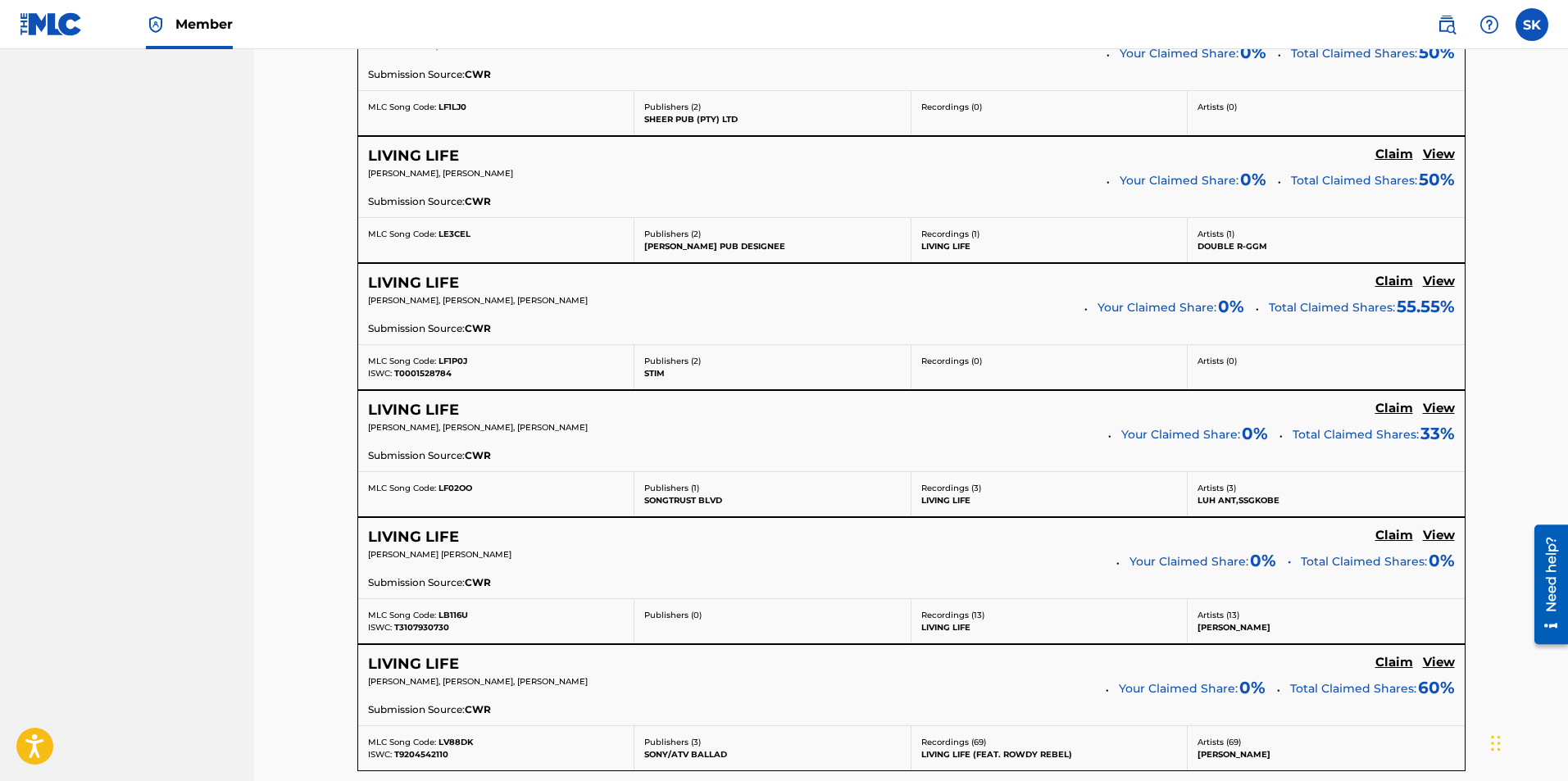
scroll to position [1371, 0]
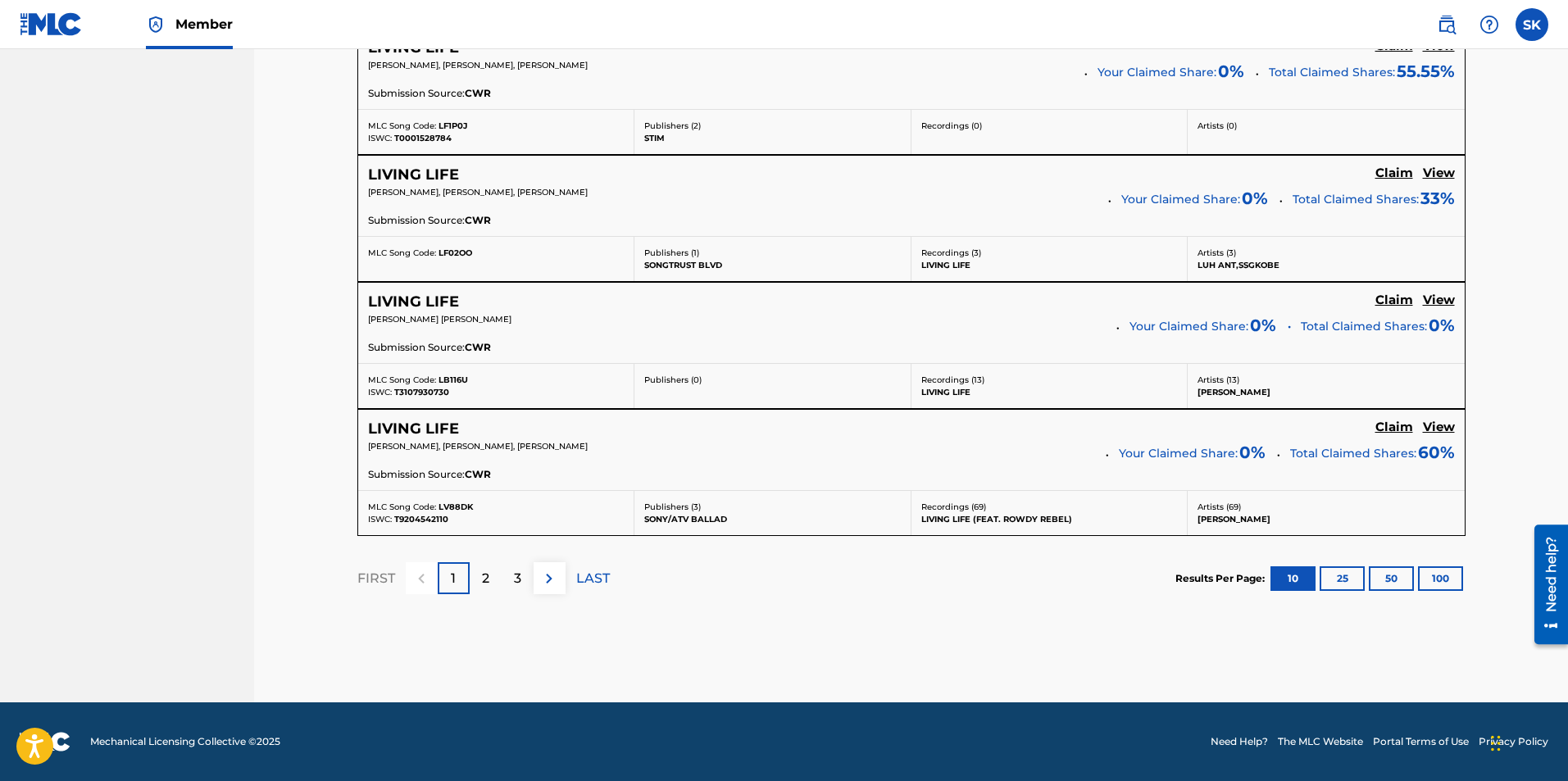
click at [1350, 580] on button "25" at bounding box center [1343, 579] width 45 height 25
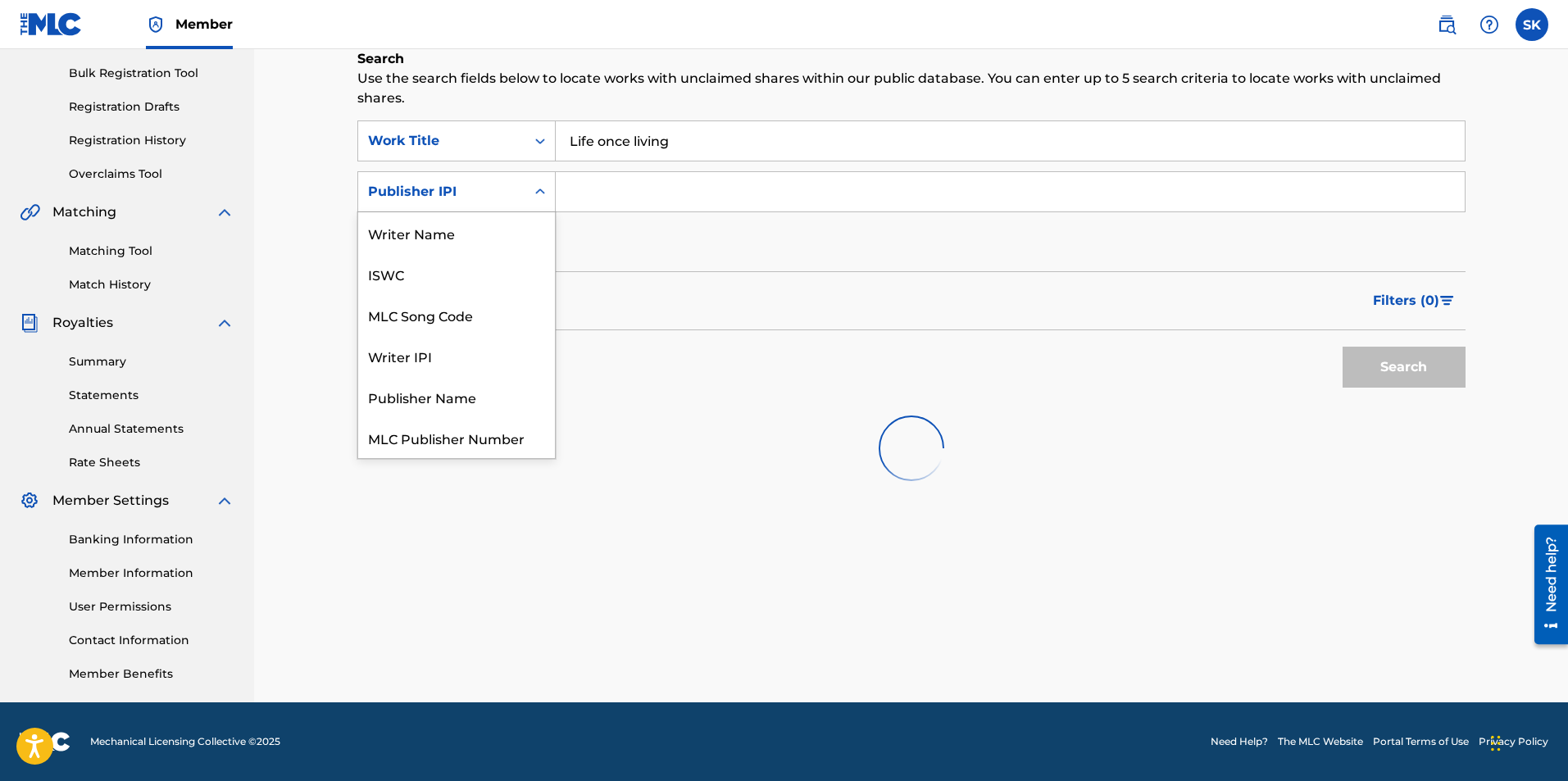
click at [452, 200] on div "Publisher IPI" at bounding box center [442, 191] width 148 height 20
click at [432, 273] on div "MLC Song Code" at bounding box center [457, 273] width 197 height 41
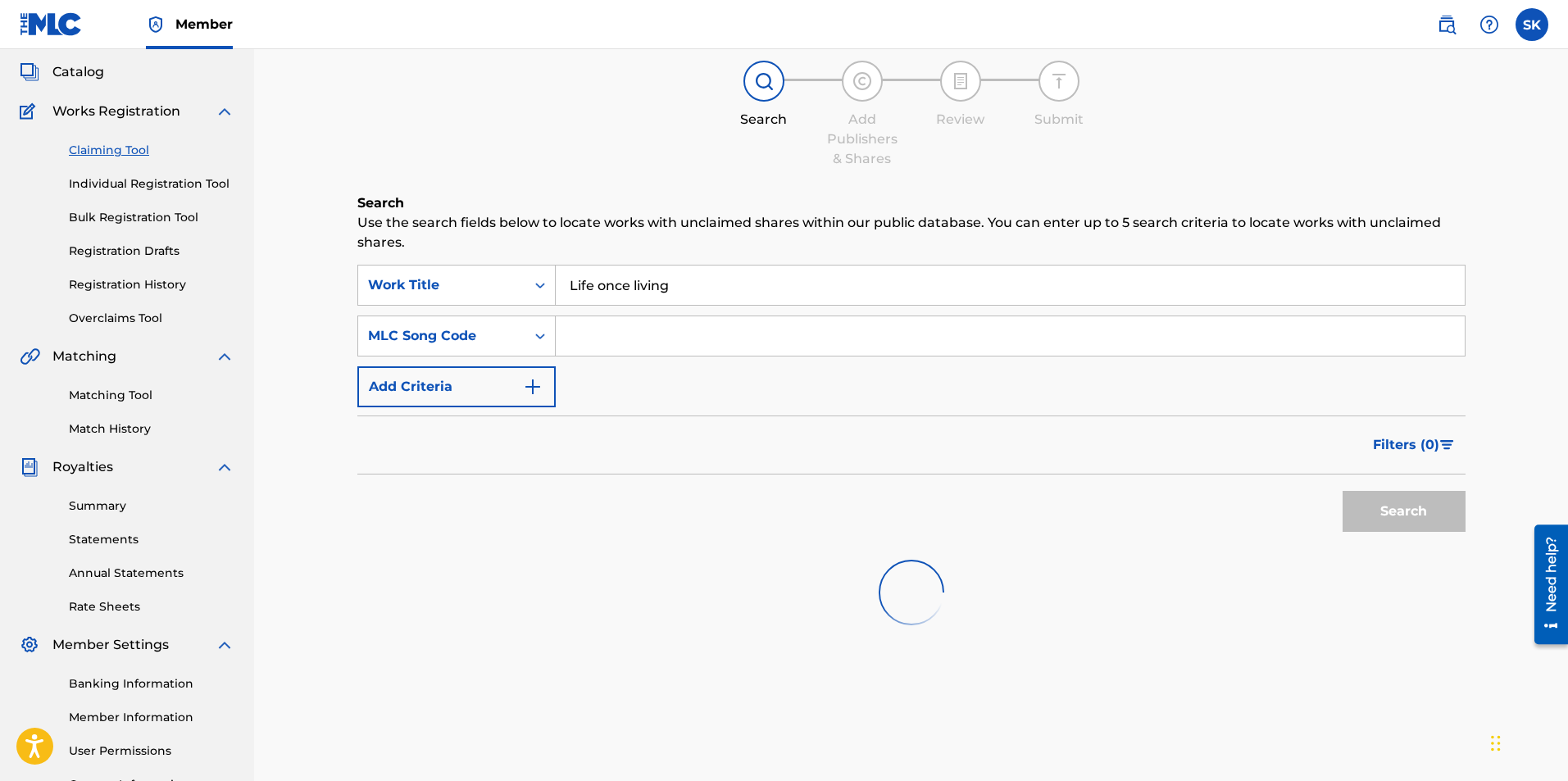
scroll to position [0, 0]
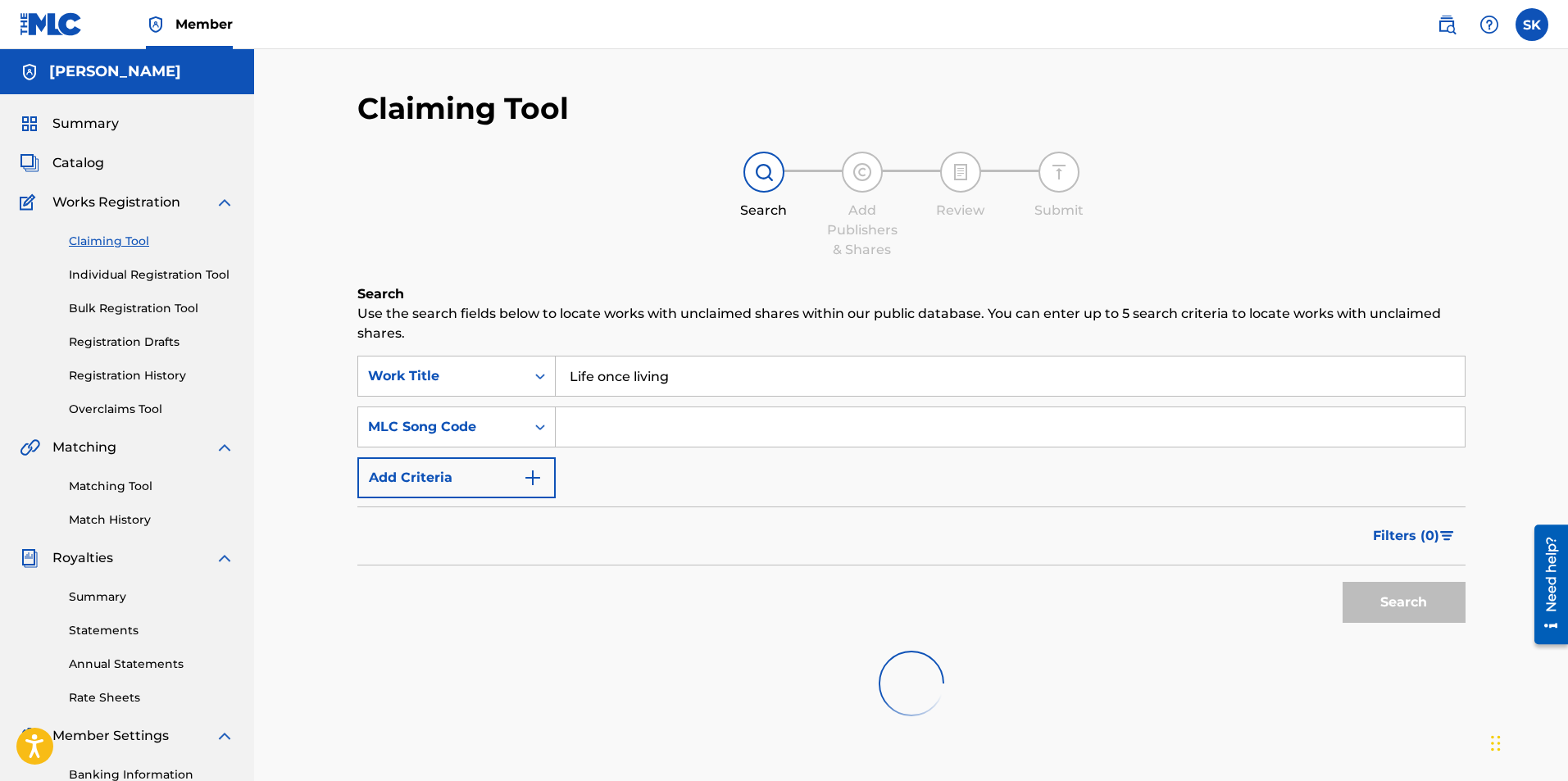
click at [603, 410] on input "Search Form" at bounding box center [1010, 427] width 909 height 40
click at [475, 430] on div "MLC Song Code" at bounding box center [442, 427] width 148 height 20
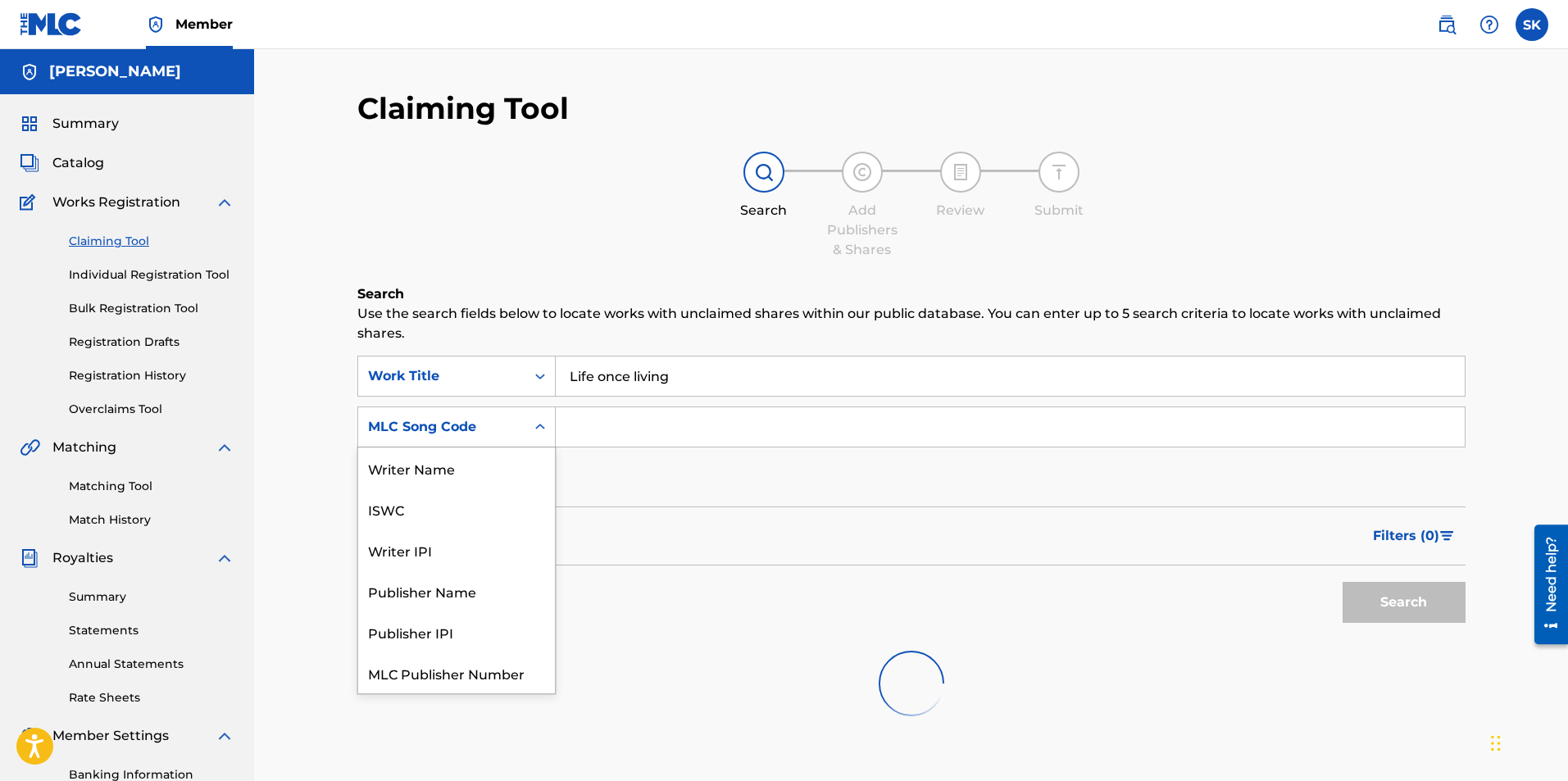
scroll to position [41, 0]
click at [402, 506] on div "Writer IPI" at bounding box center [457, 509] width 197 height 41
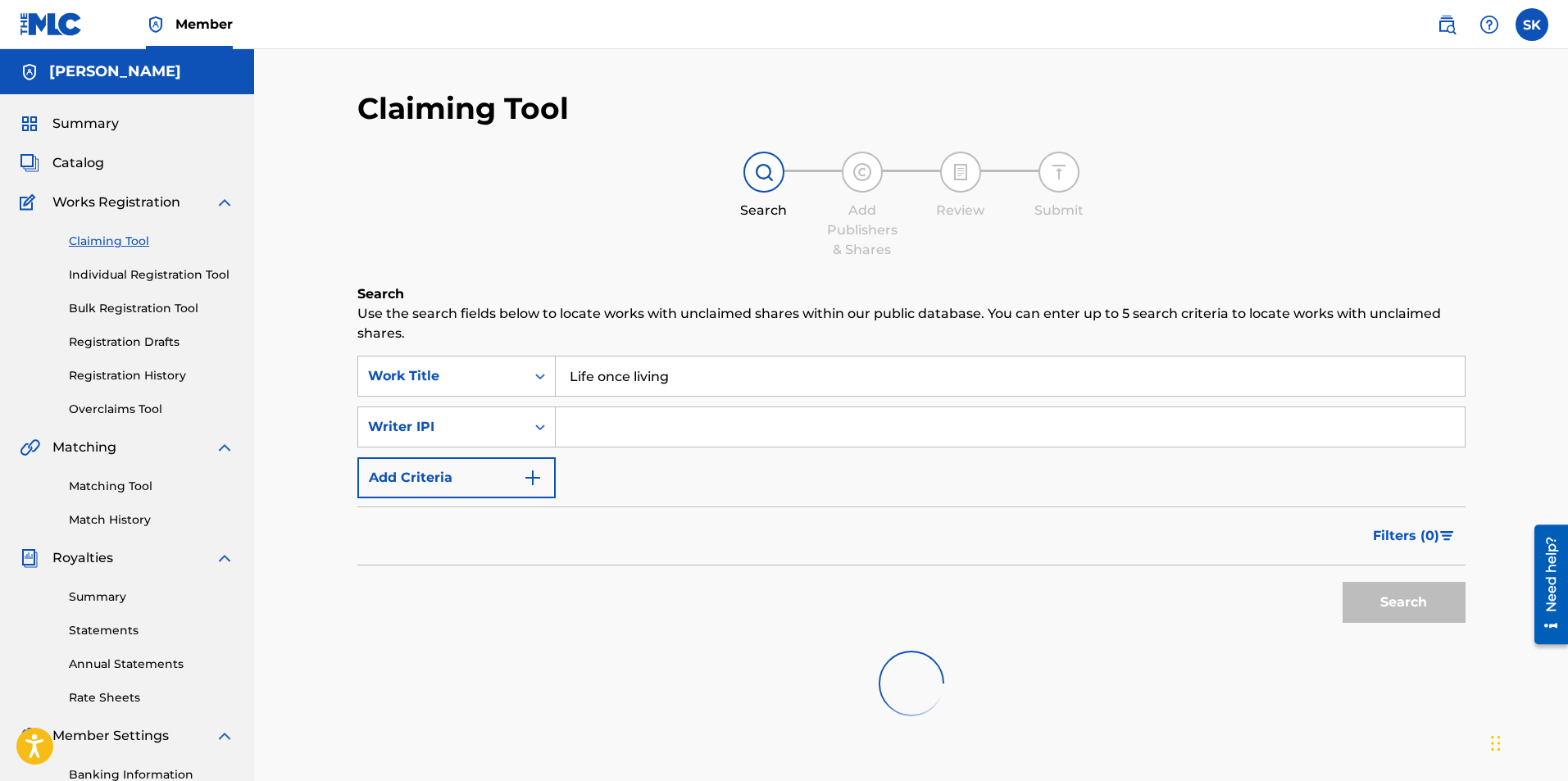
click at [593, 425] on input "Search Form" at bounding box center [1010, 427] width 909 height 40
click at [1400, 600] on div "Search" at bounding box center [1399, 598] width 131 height 65
click at [1396, 528] on span "Filters ( 0 )" at bounding box center [1406, 536] width 66 height 20
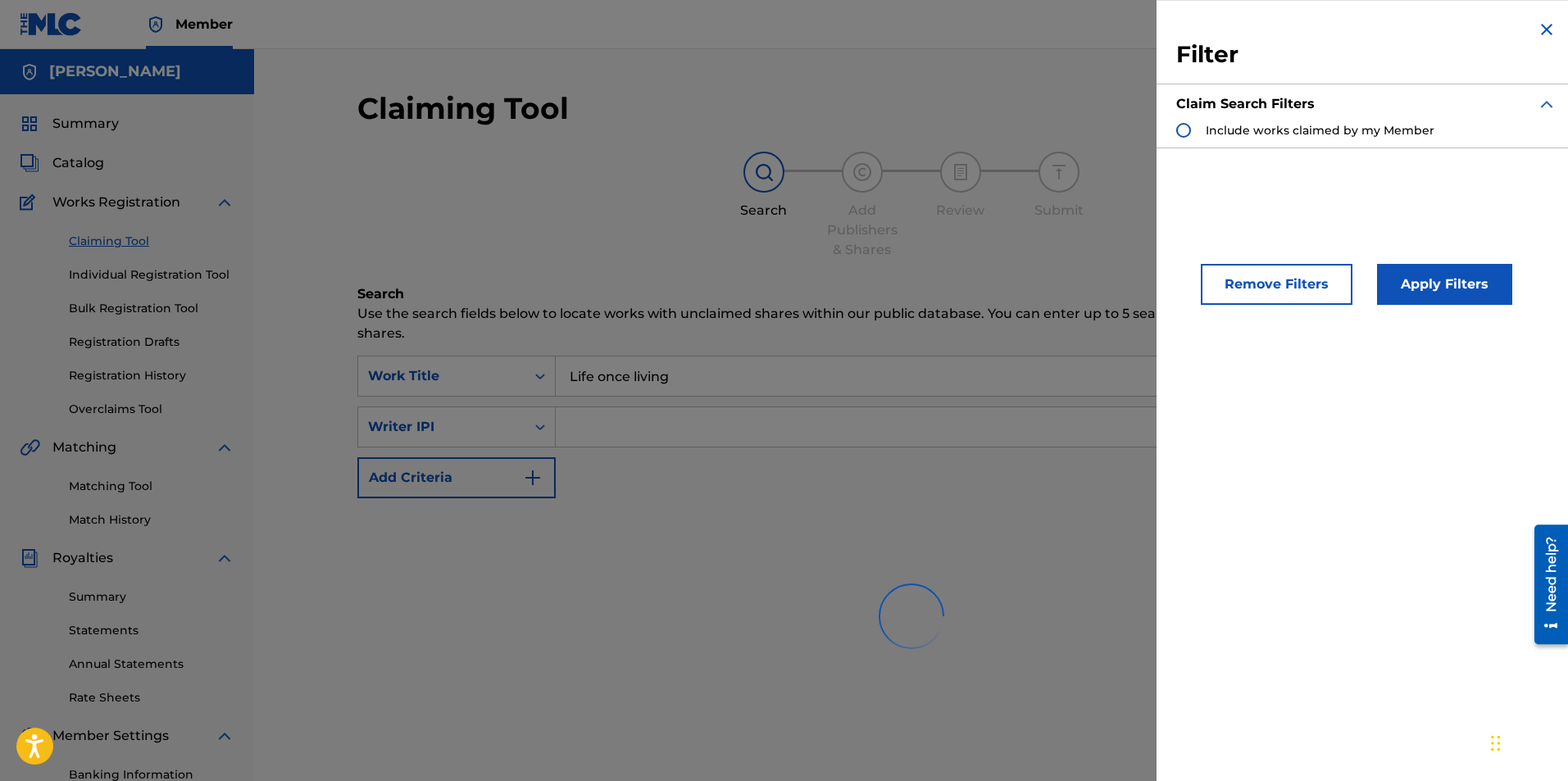
click at [1279, 281] on button "Remove Filters" at bounding box center [1276, 284] width 152 height 41
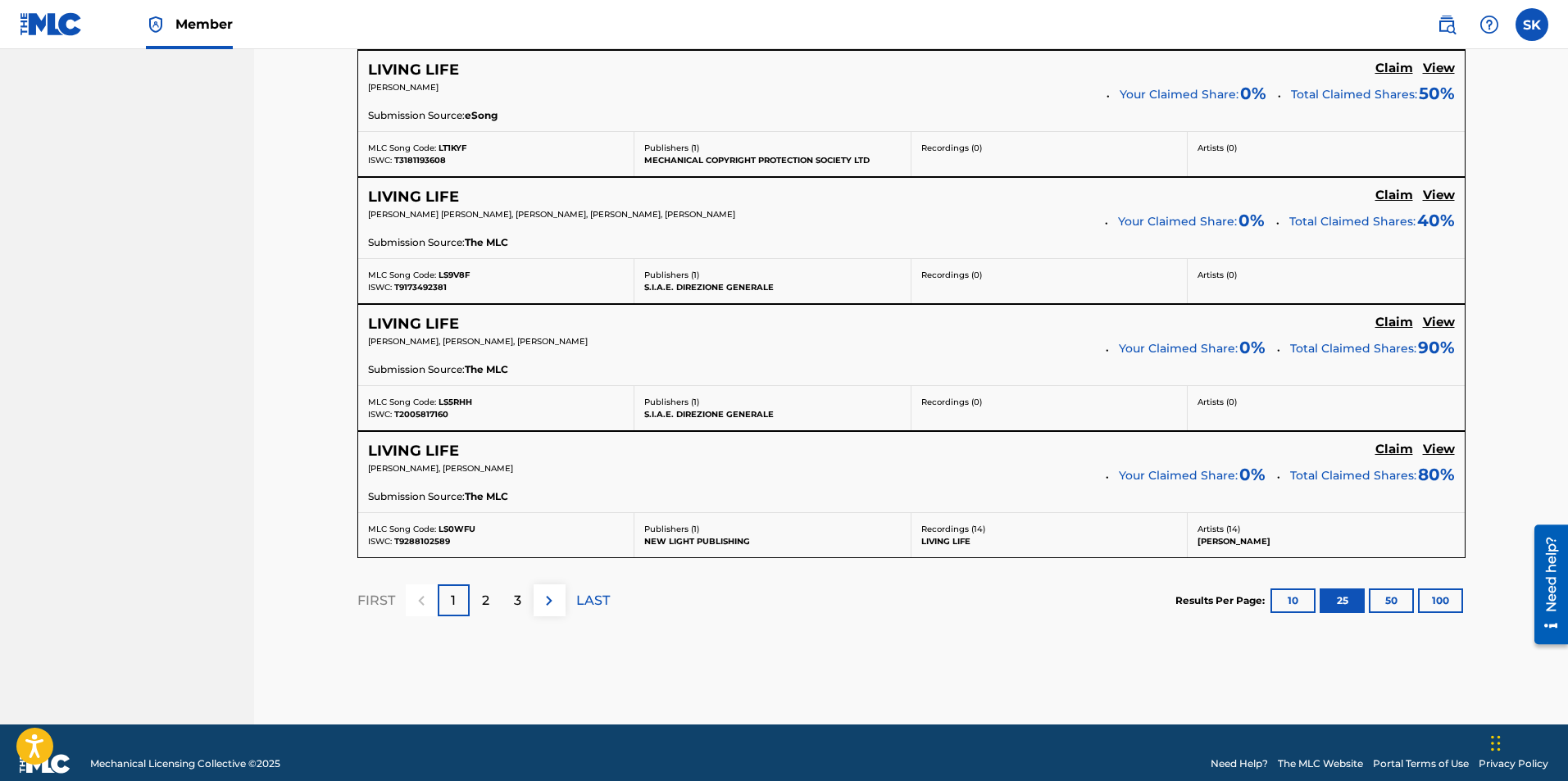
scroll to position [3242, 0]
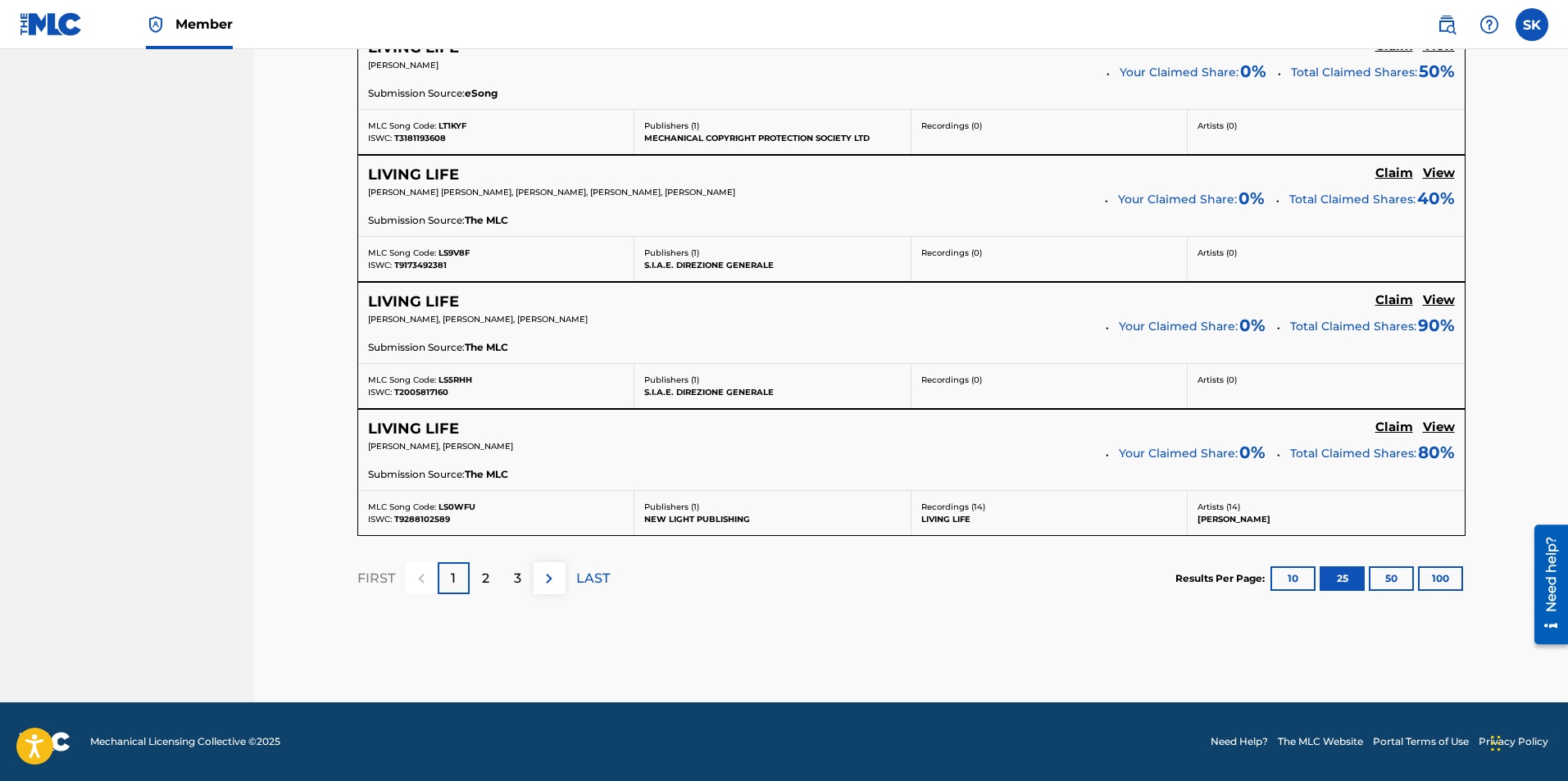
click at [604, 579] on p "LAST" at bounding box center [592, 578] width 33 height 20
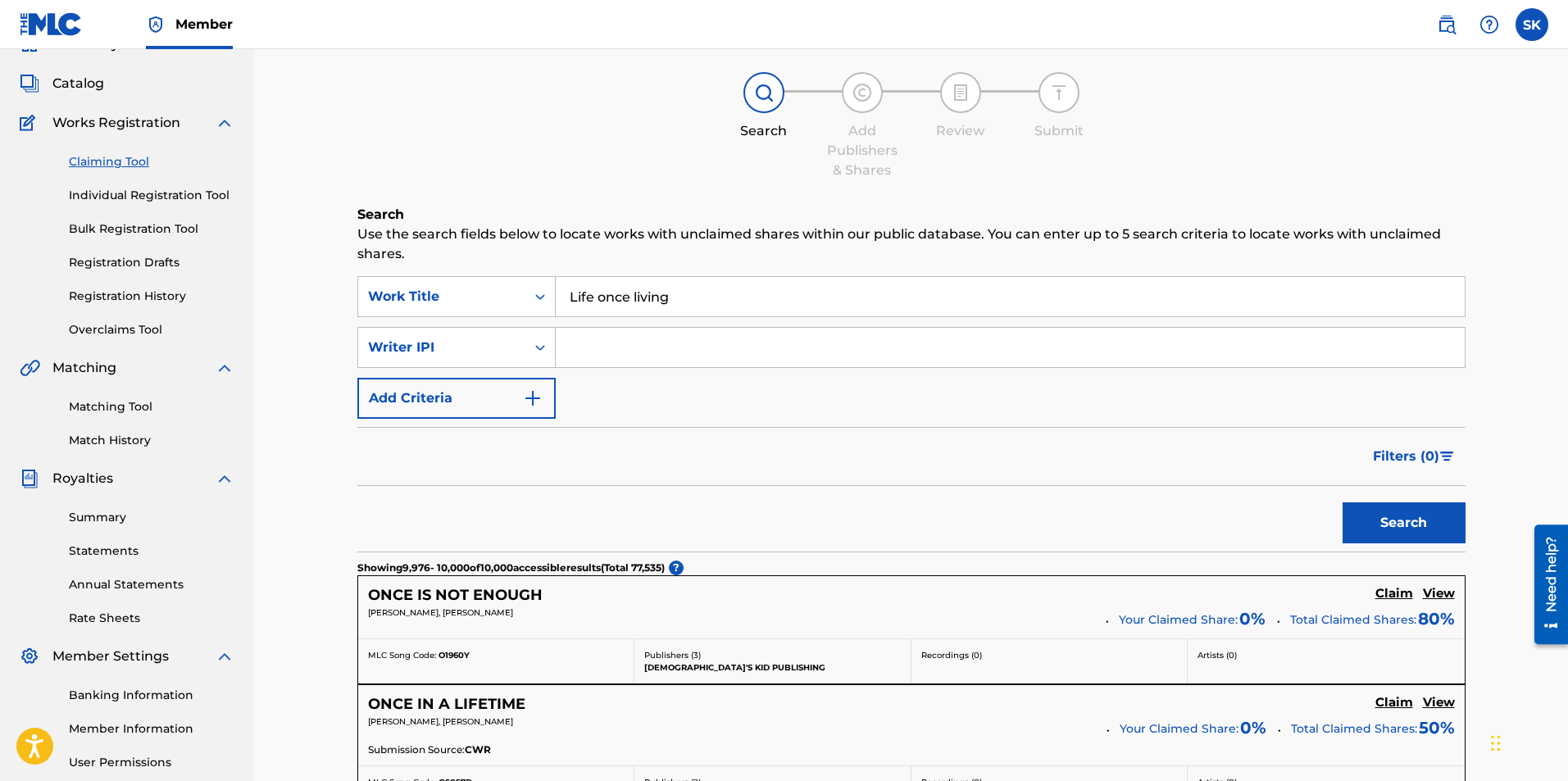
scroll to position [0, 0]
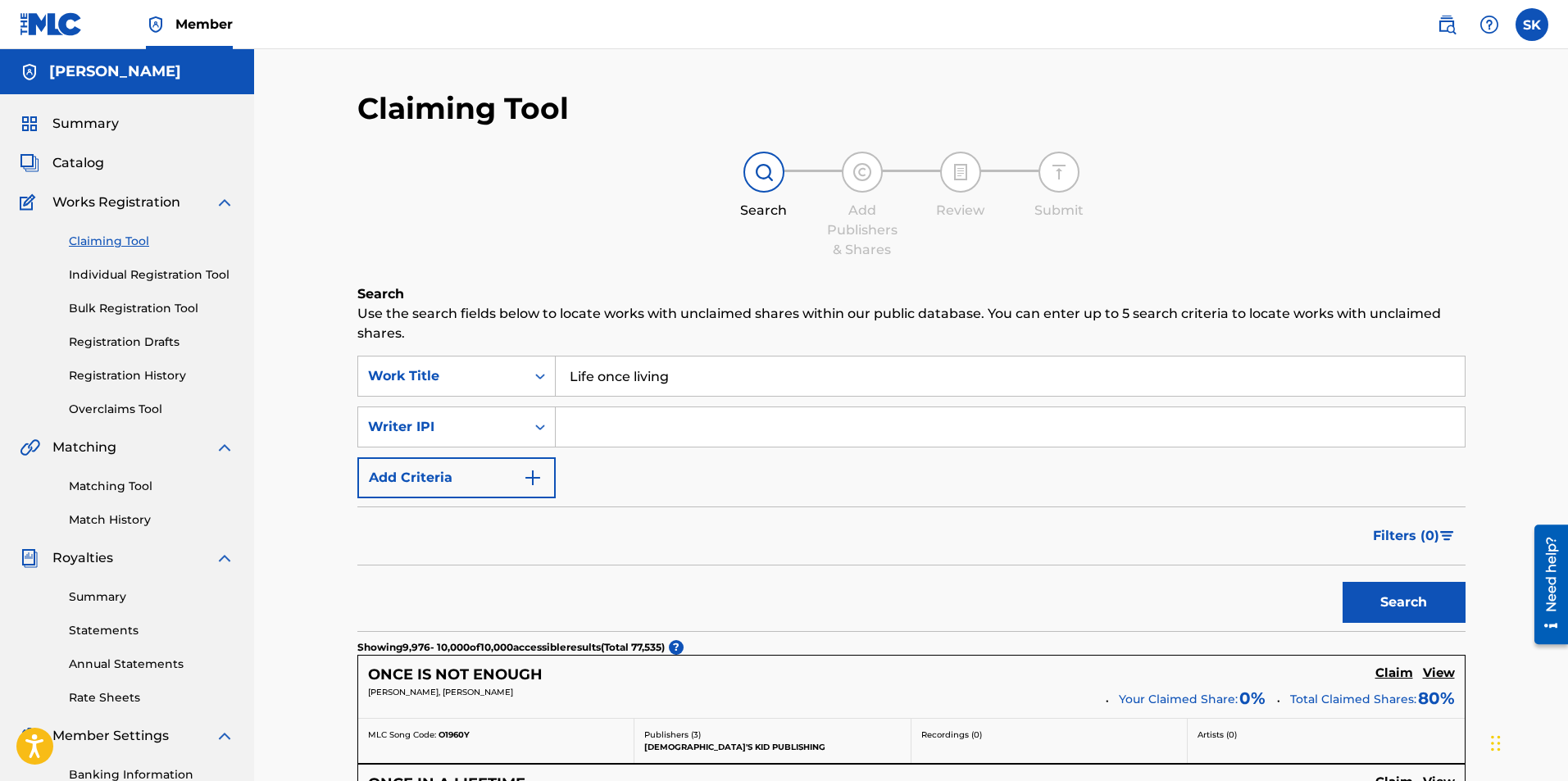
click at [1382, 600] on button "Search" at bounding box center [1404, 602] width 123 height 41
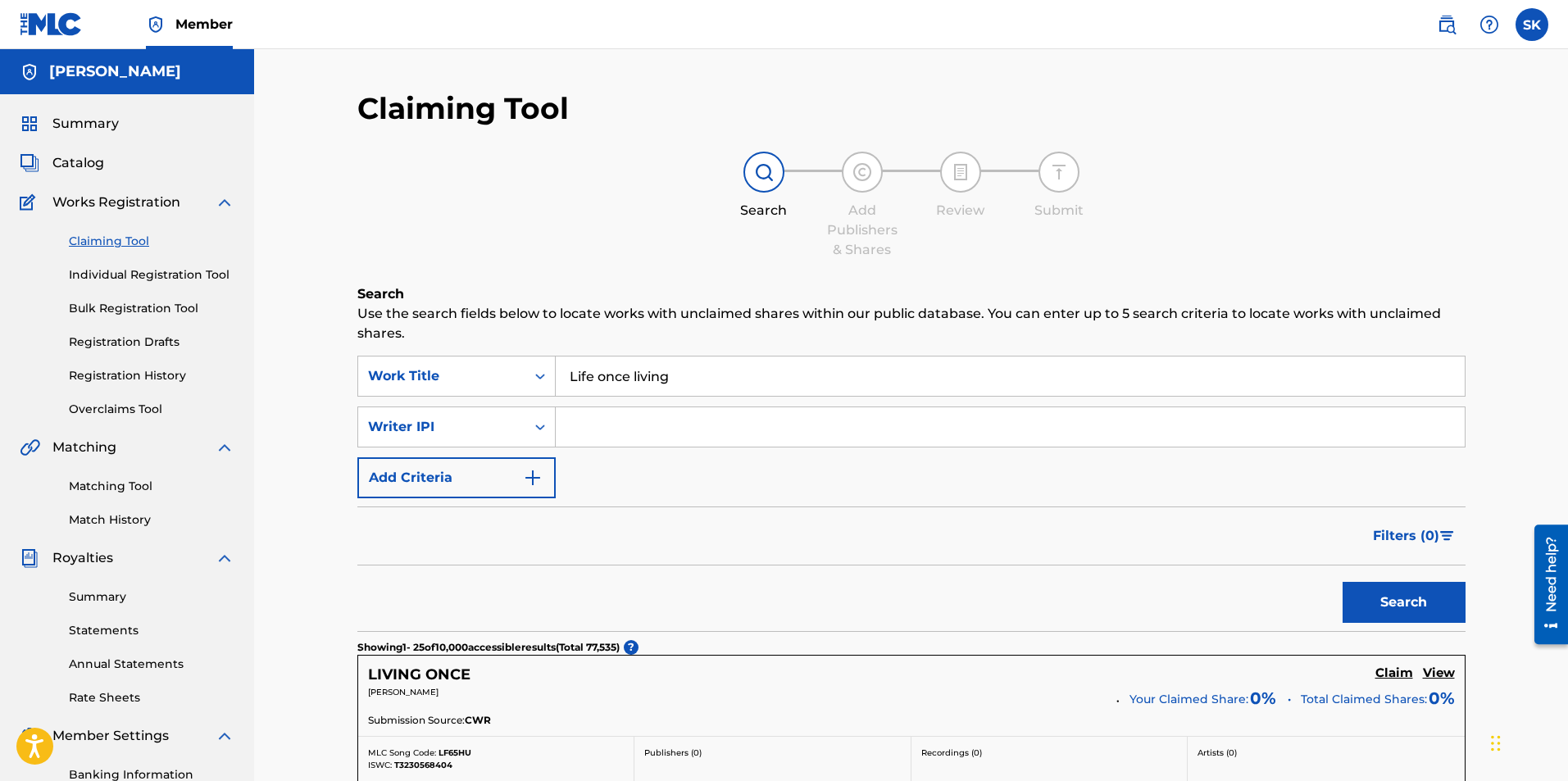
click at [511, 481] on button "Add Criteria" at bounding box center [456, 478] width 198 height 41
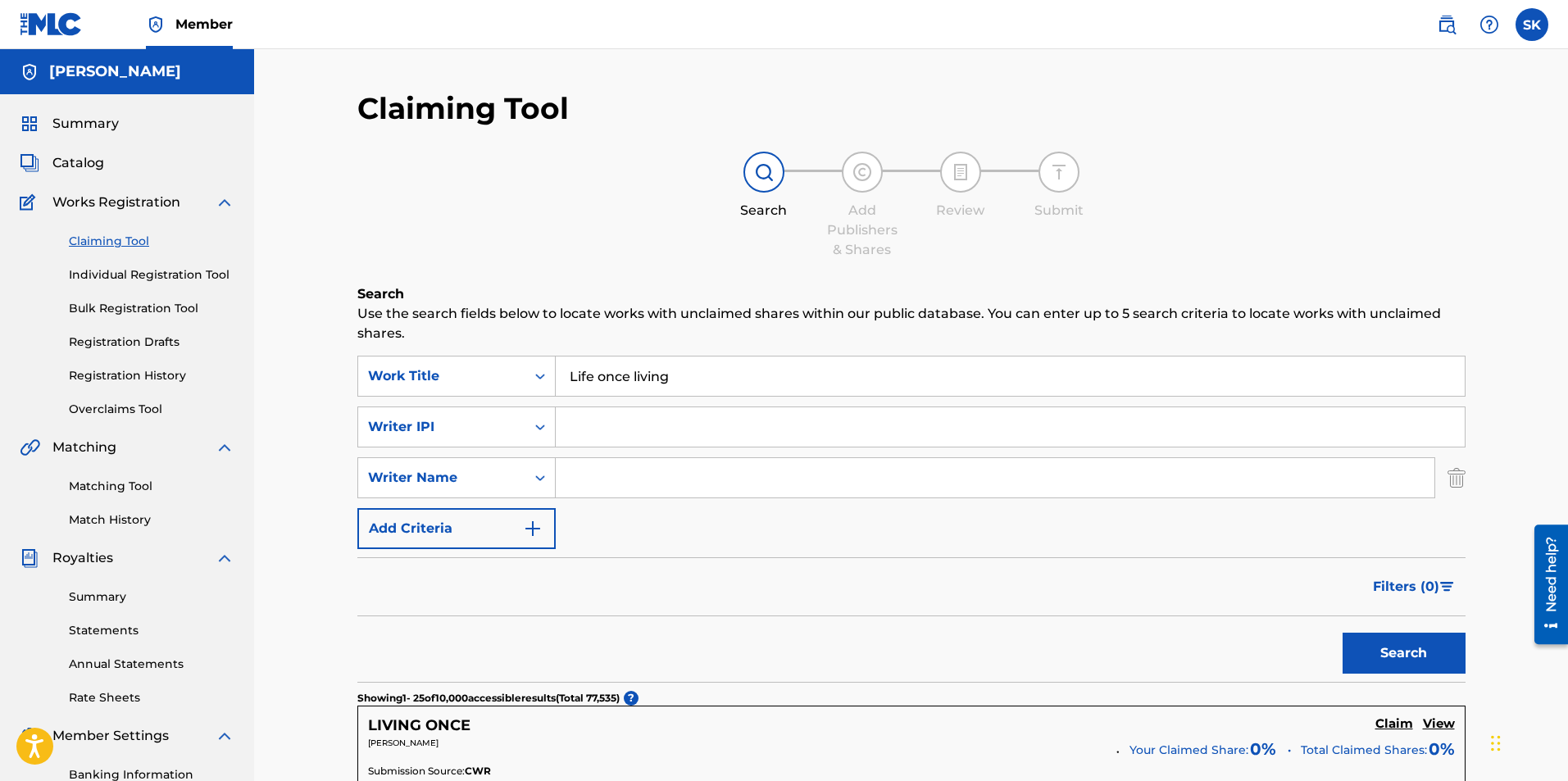
click at [1409, 660] on button "Search" at bounding box center [1404, 653] width 123 height 41
click at [1395, 587] on span "Filters ( 0 )" at bounding box center [1406, 587] width 66 height 20
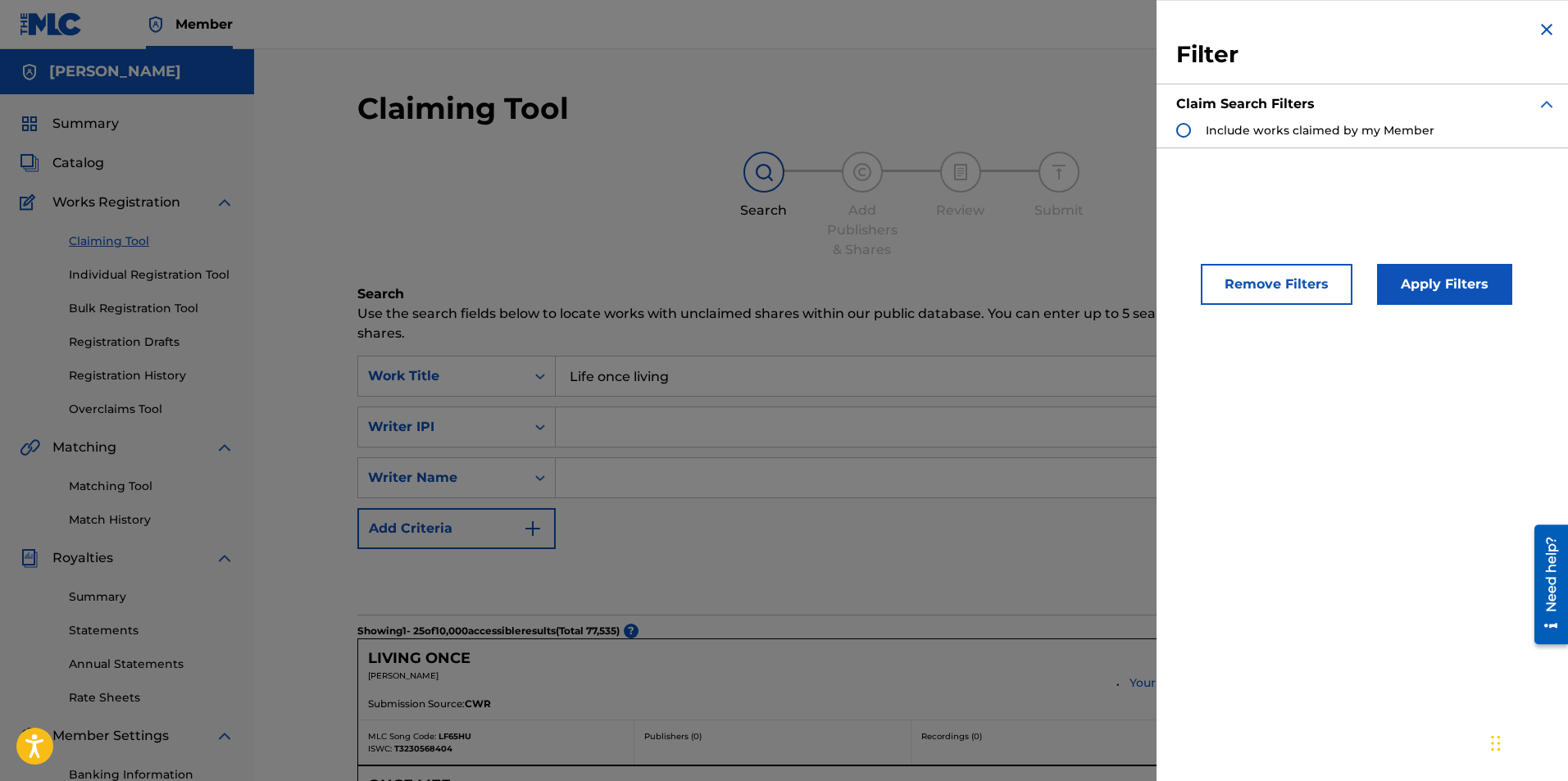
drag, startPoint x: 1214, startPoint y: 498, endPoint x: 1212, endPoint y: 483, distance: 15.1
click at [1212, 483] on div "Filter Claim Search Filters Include works claimed by my Member Remove Filters A…" at bounding box center [1366, 390] width 420 height 781
click at [1284, 183] on div "Filter Claim Search Filters Include works claimed by my Member Remove Filters A…" at bounding box center [1366, 390] width 420 height 781
click at [1539, 29] on img "Search Form" at bounding box center [1546, 29] width 20 height 20
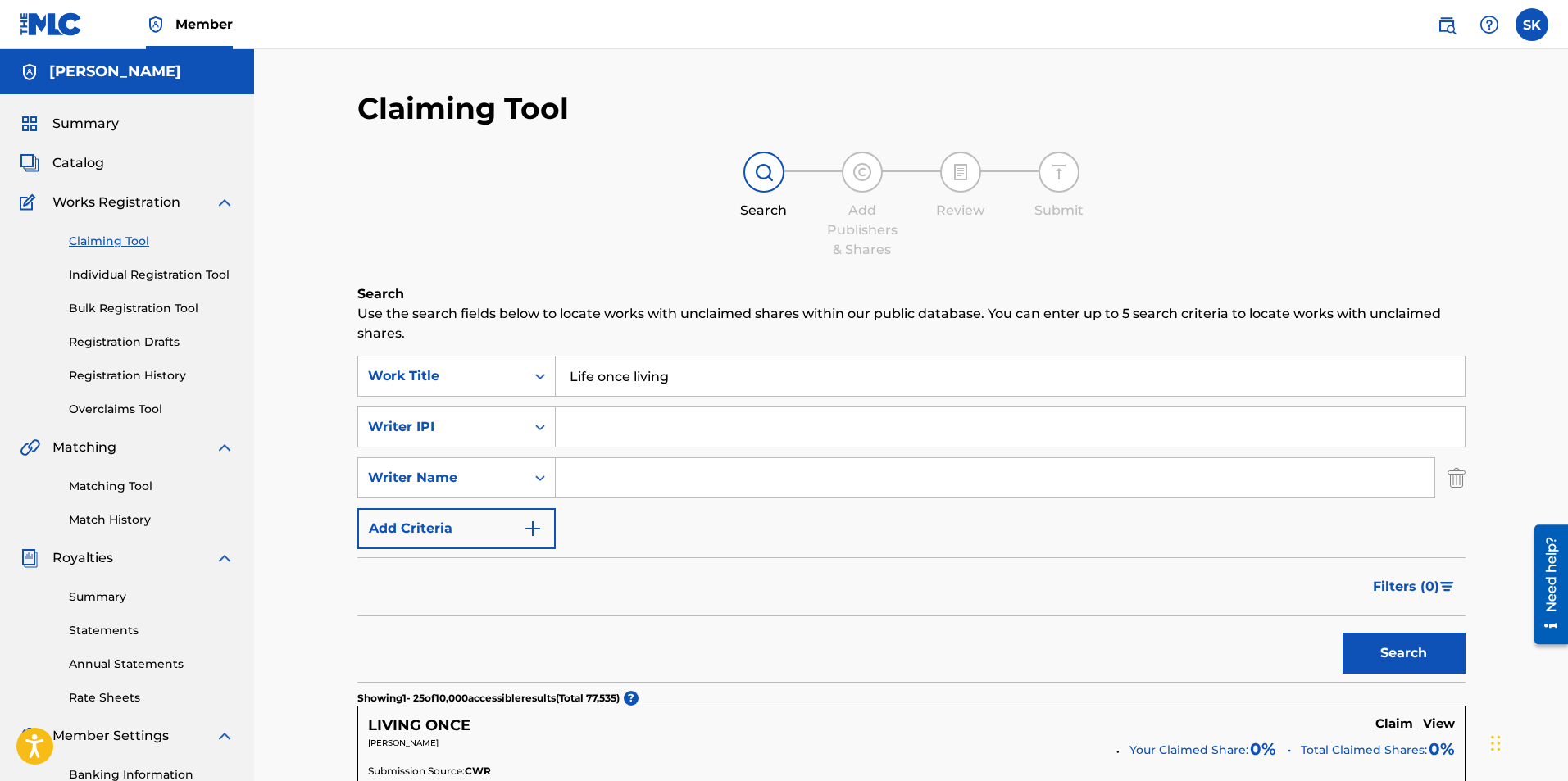
click at [150, 274] on link "Individual Registration Tool" at bounding box center [152, 275] width 166 height 17
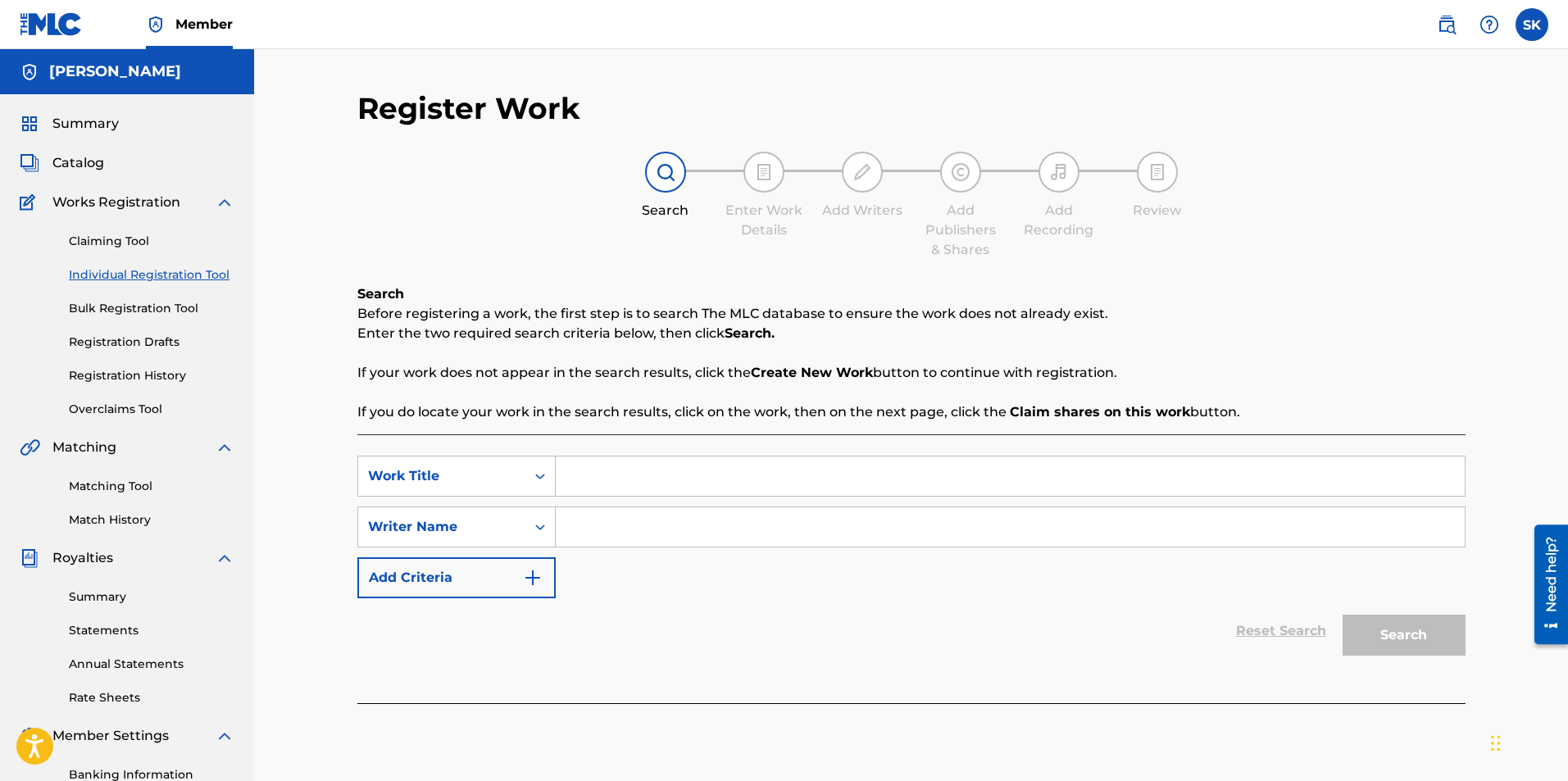
click at [592, 483] on input "Search Form" at bounding box center [1010, 477] width 909 height 40
type input "life once living"
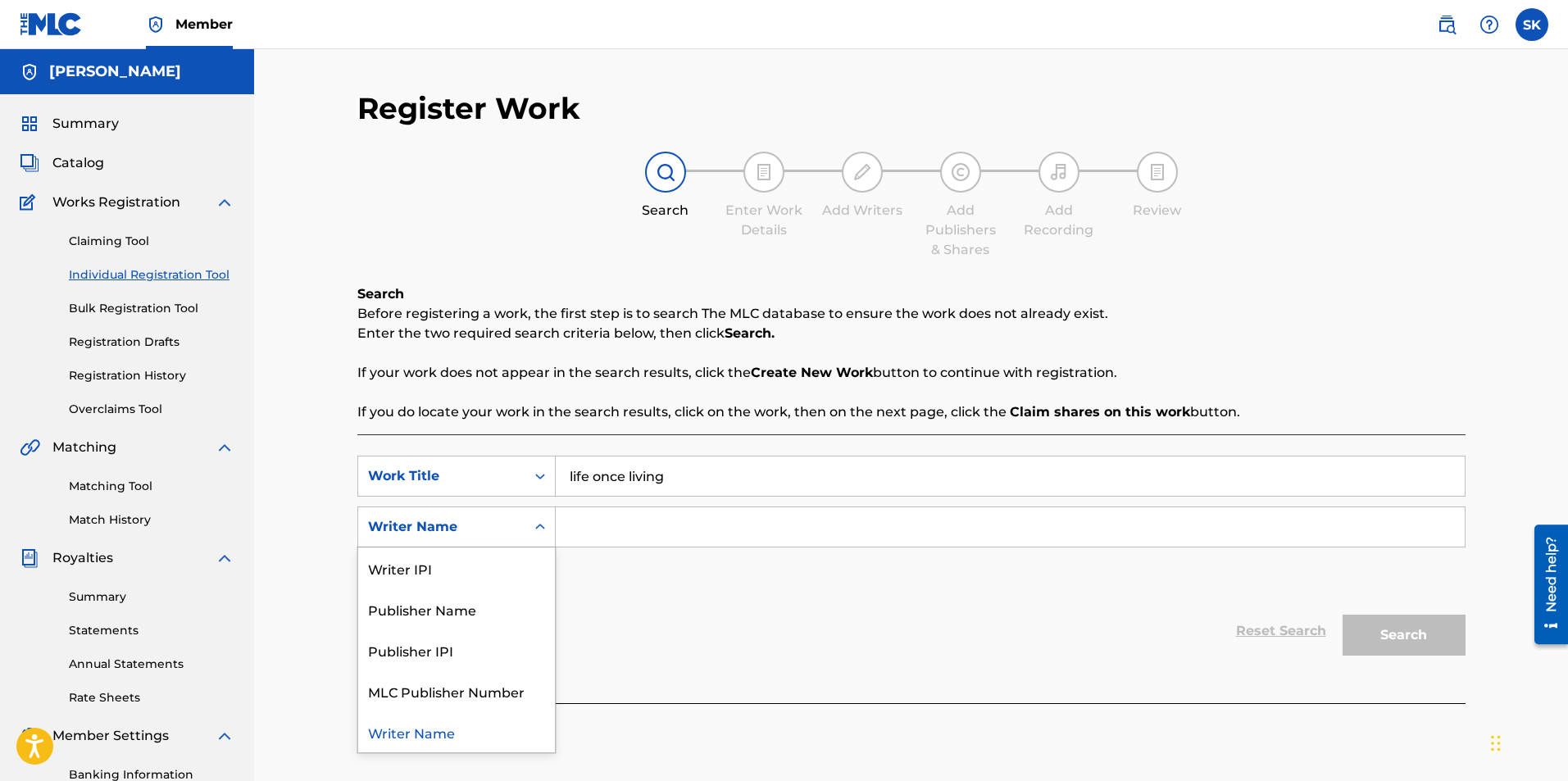
click at [429, 524] on div "Writer Name" at bounding box center [442, 527] width 148 height 20
drag, startPoint x: 431, startPoint y: 606, endPoint x: 526, endPoint y: 571, distance: 101.2
click at [434, 605] on div "Publisher Name" at bounding box center [457, 608] width 197 height 41
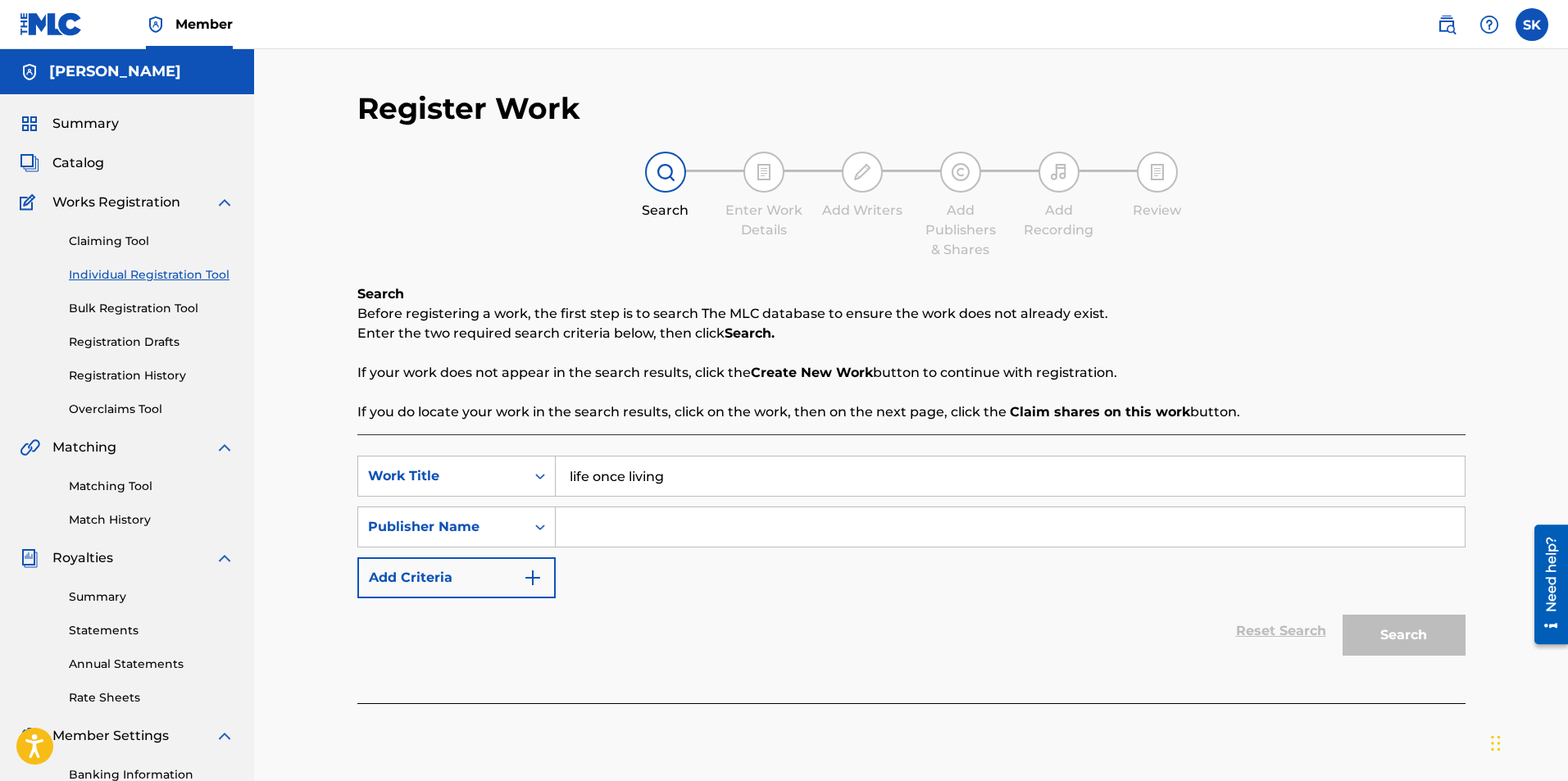
click at [630, 526] on input "Search Form" at bounding box center [1010, 527] width 909 height 40
click at [423, 567] on button "Add Criteria" at bounding box center [456, 577] width 198 height 41
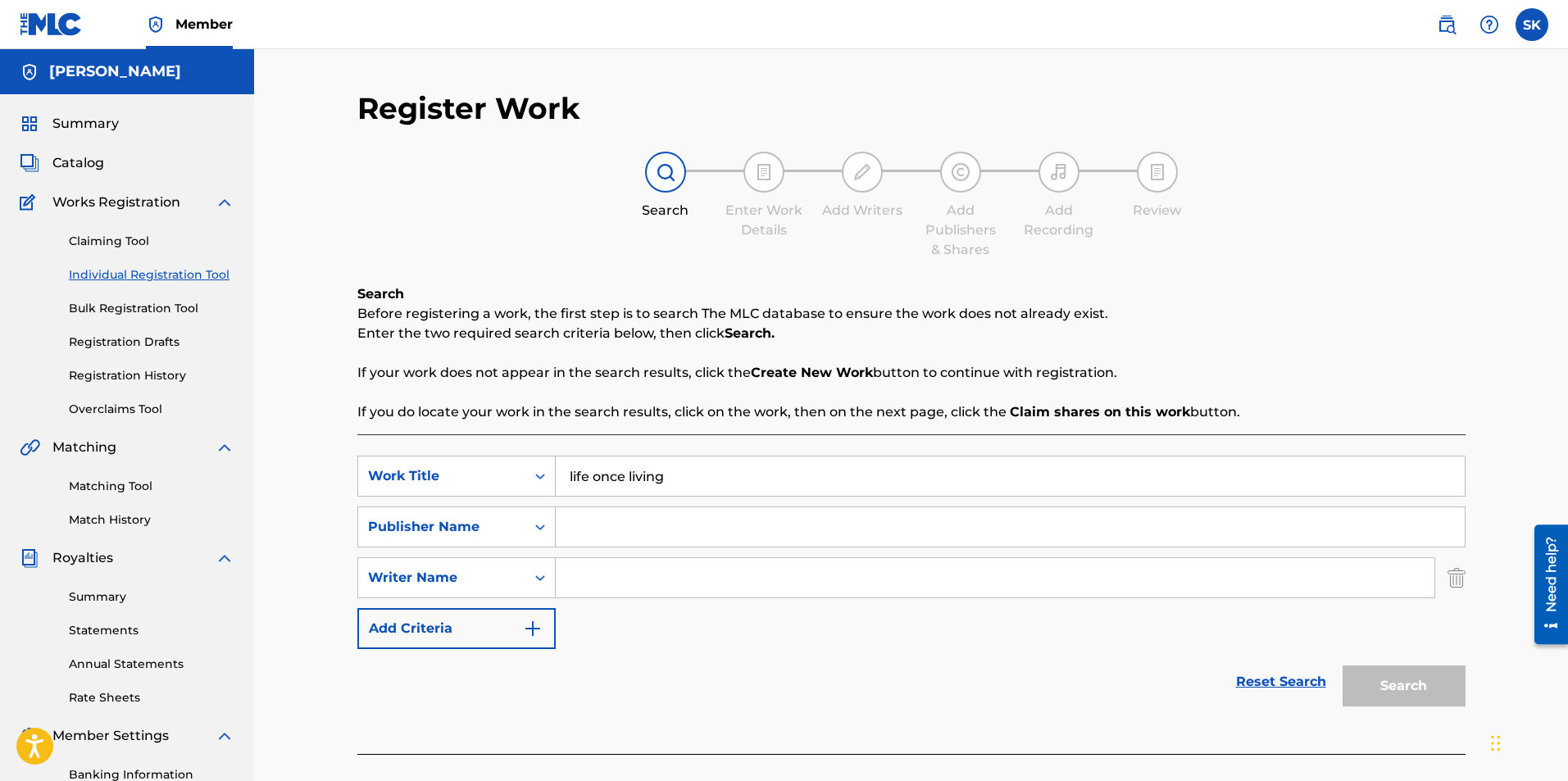
drag, startPoint x: 747, startPoint y: 519, endPoint x: 738, endPoint y: 517, distance: 9.2
click at [739, 517] on input "Search Form" at bounding box center [1010, 527] width 909 height 40
type input "a"
type input "[PERSON_NAME]"
drag, startPoint x: 750, startPoint y: 552, endPoint x: 732, endPoint y: 577, distance: 30.8
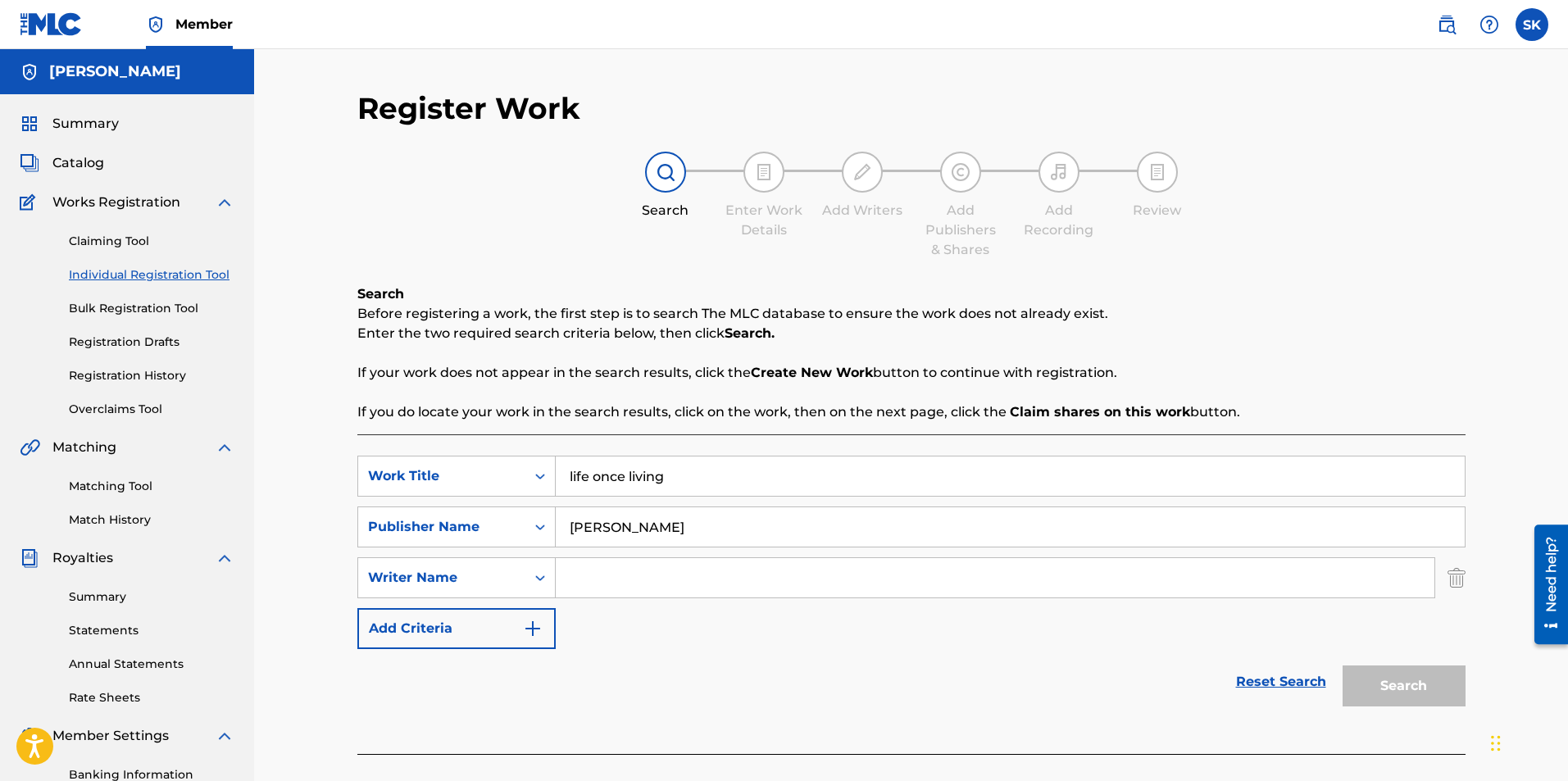
click at [748, 554] on div "SearchWithCriteria96bae383-0b8f-4ce8-aa48-872e35ee36c5 Work Title life once liv…" at bounding box center [911, 553] width 1108 height 193
click at [723, 585] on input "Search Form" at bounding box center [995, 578] width 878 height 40
click at [604, 587] on input "Search Form" at bounding box center [995, 578] width 878 height 40
click at [744, 331] on strong "Search." at bounding box center [749, 333] width 50 height 15
click at [453, 469] on div "Work Title" at bounding box center [442, 476] width 148 height 20
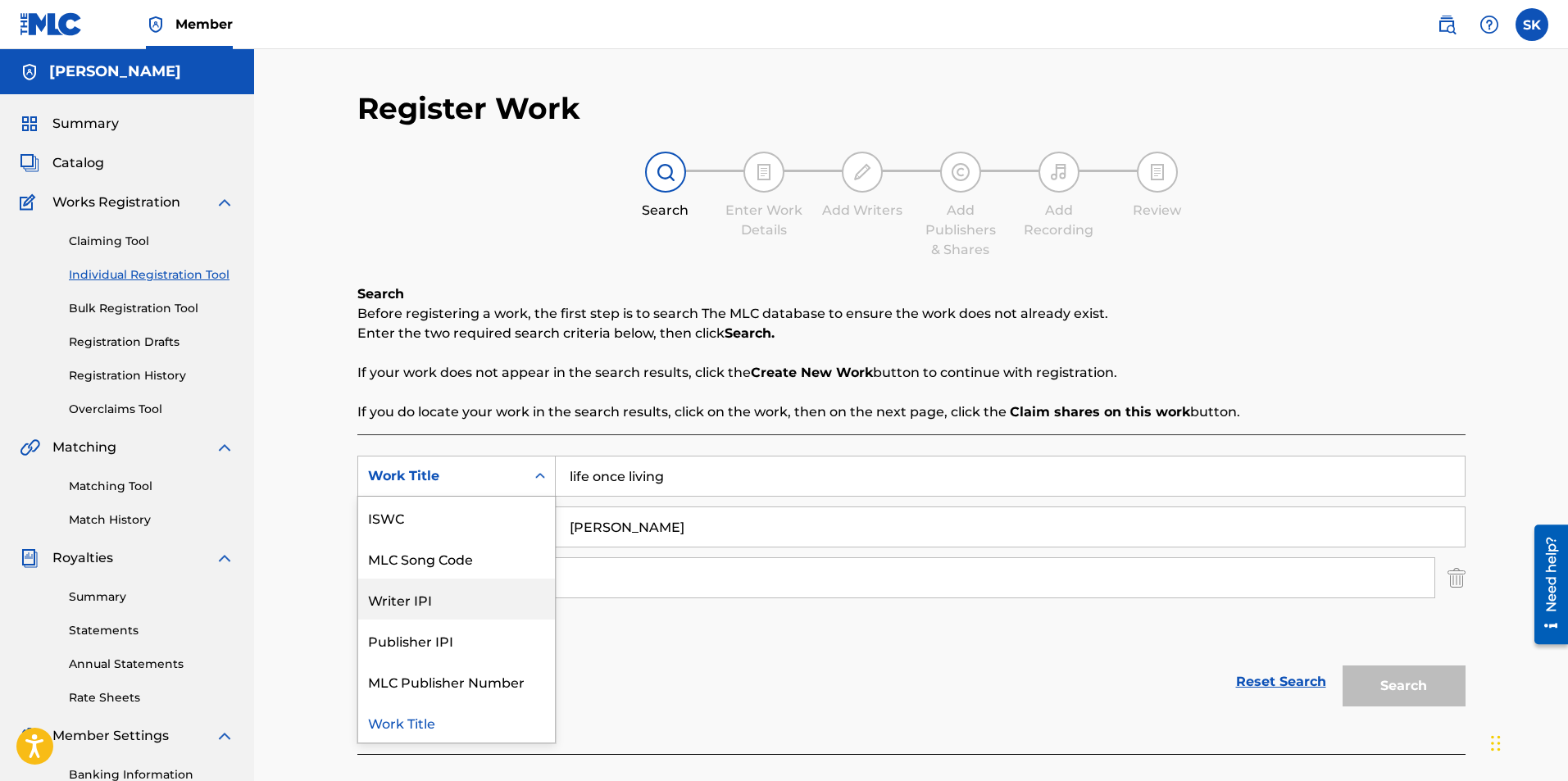
click at [419, 598] on div "Writer IPI" at bounding box center [457, 599] width 197 height 41
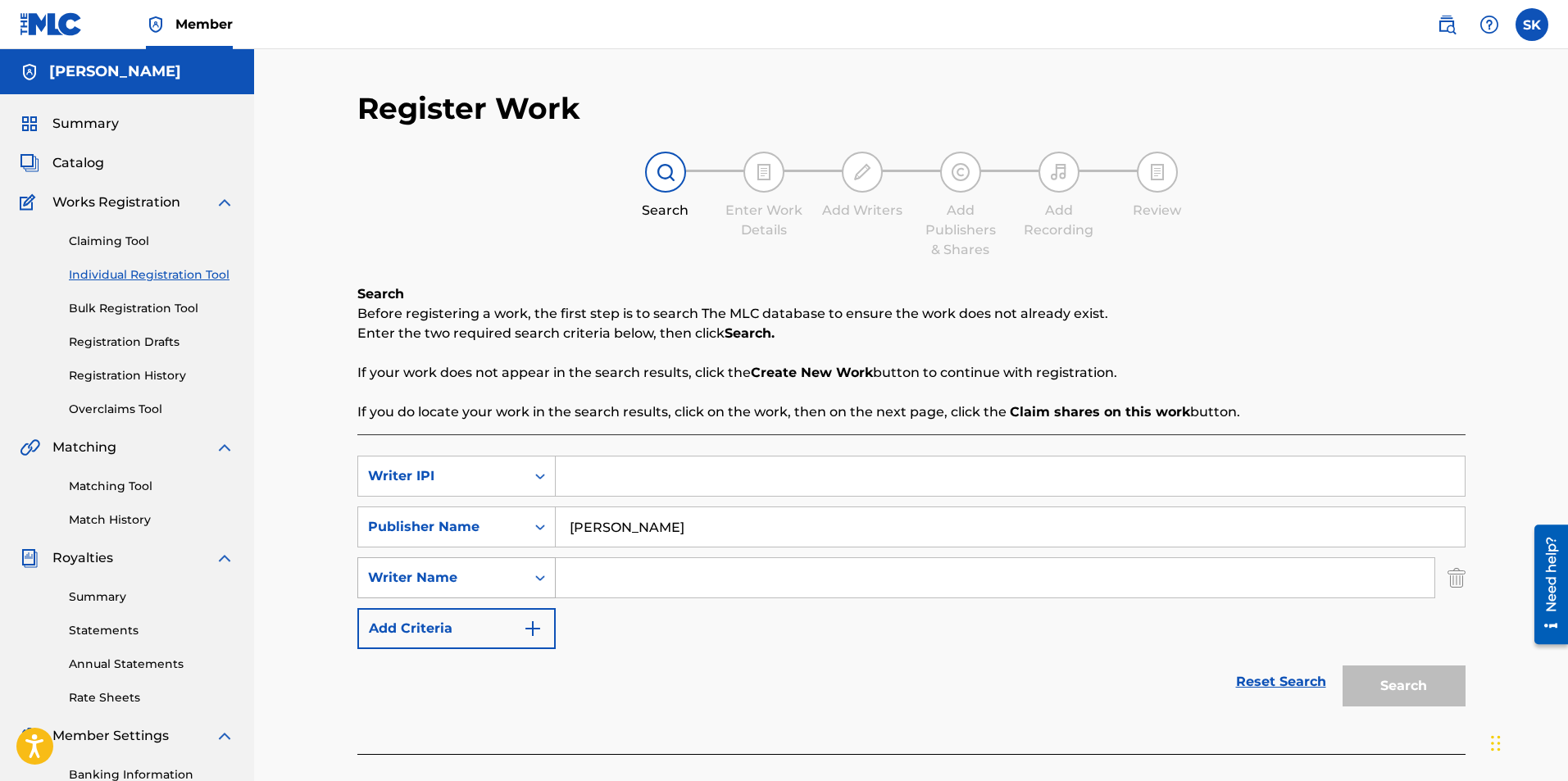
click at [406, 574] on div "Writer Name" at bounding box center [442, 578] width 148 height 20
click at [453, 624] on div "Publisher IPI" at bounding box center [457, 619] width 197 height 41
click at [620, 562] on input "Search Form" at bounding box center [995, 578] width 878 height 40
type input "help"
click at [668, 469] on input "Search Form" at bounding box center [1010, 477] width 909 height 40
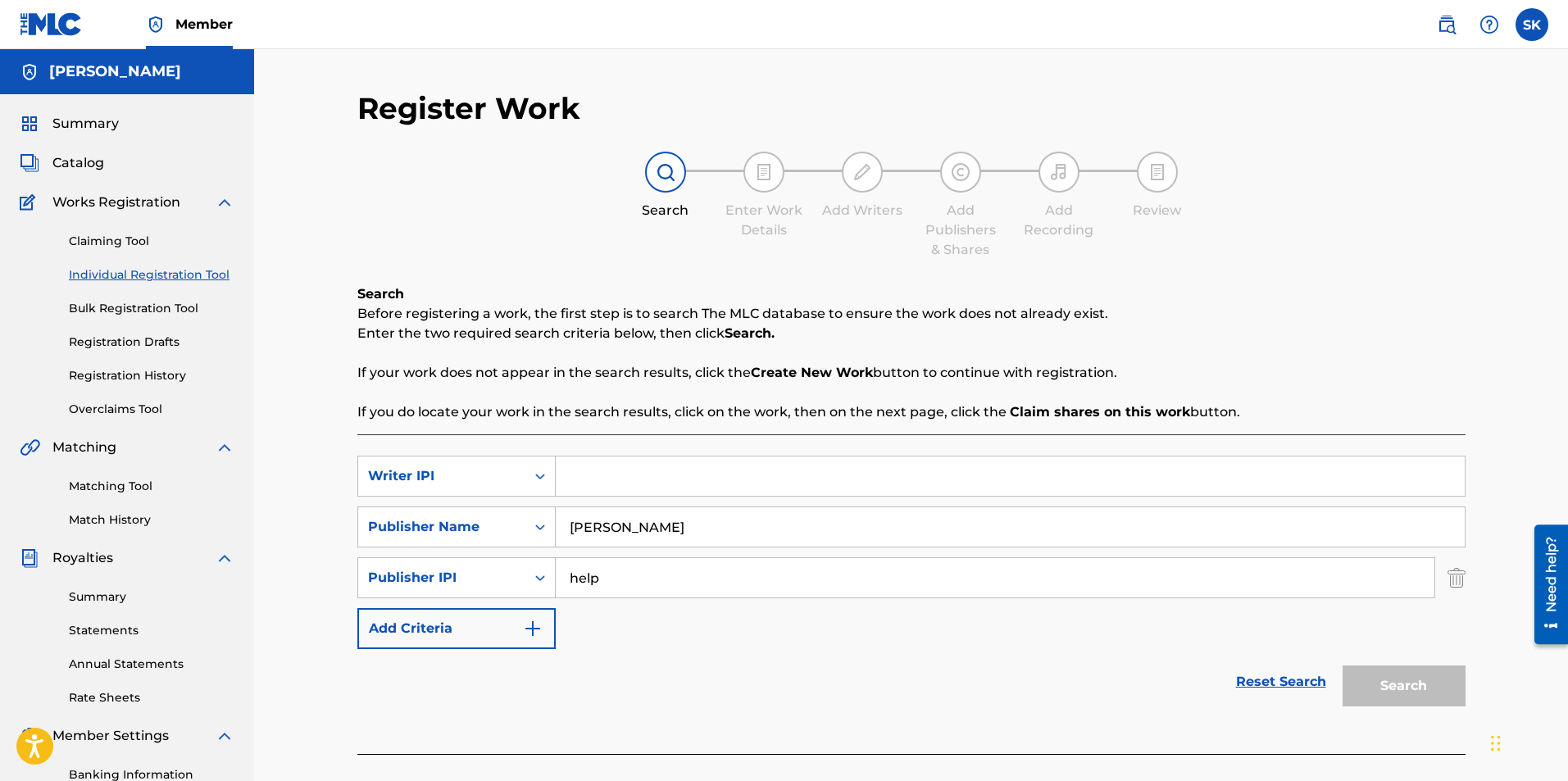
type input "[PERSON_NAME]"
click at [1405, 678] on button "Search" at bounding box center [1404, 685] width 123 height 41
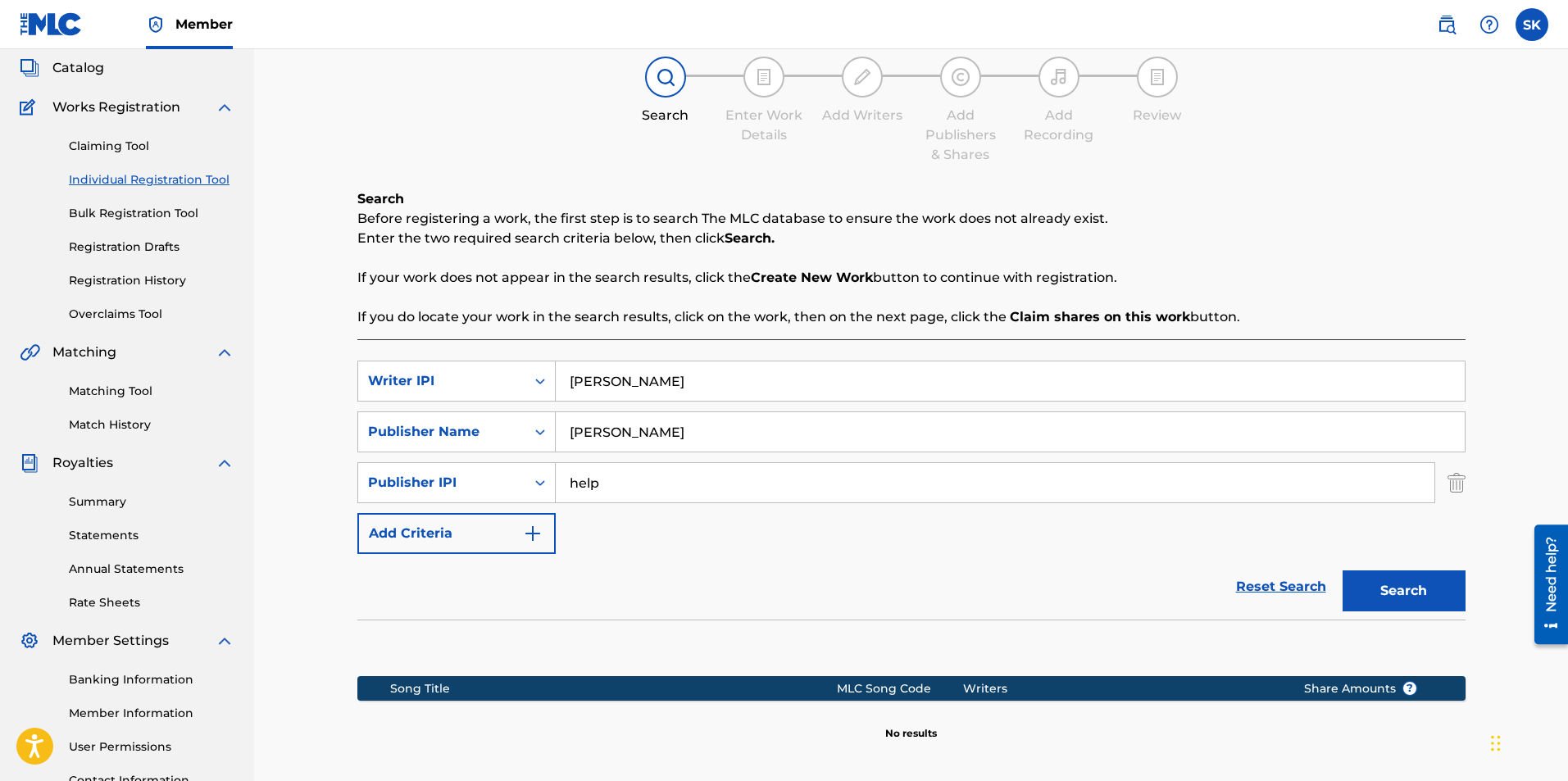
scroll to position [258, 0]
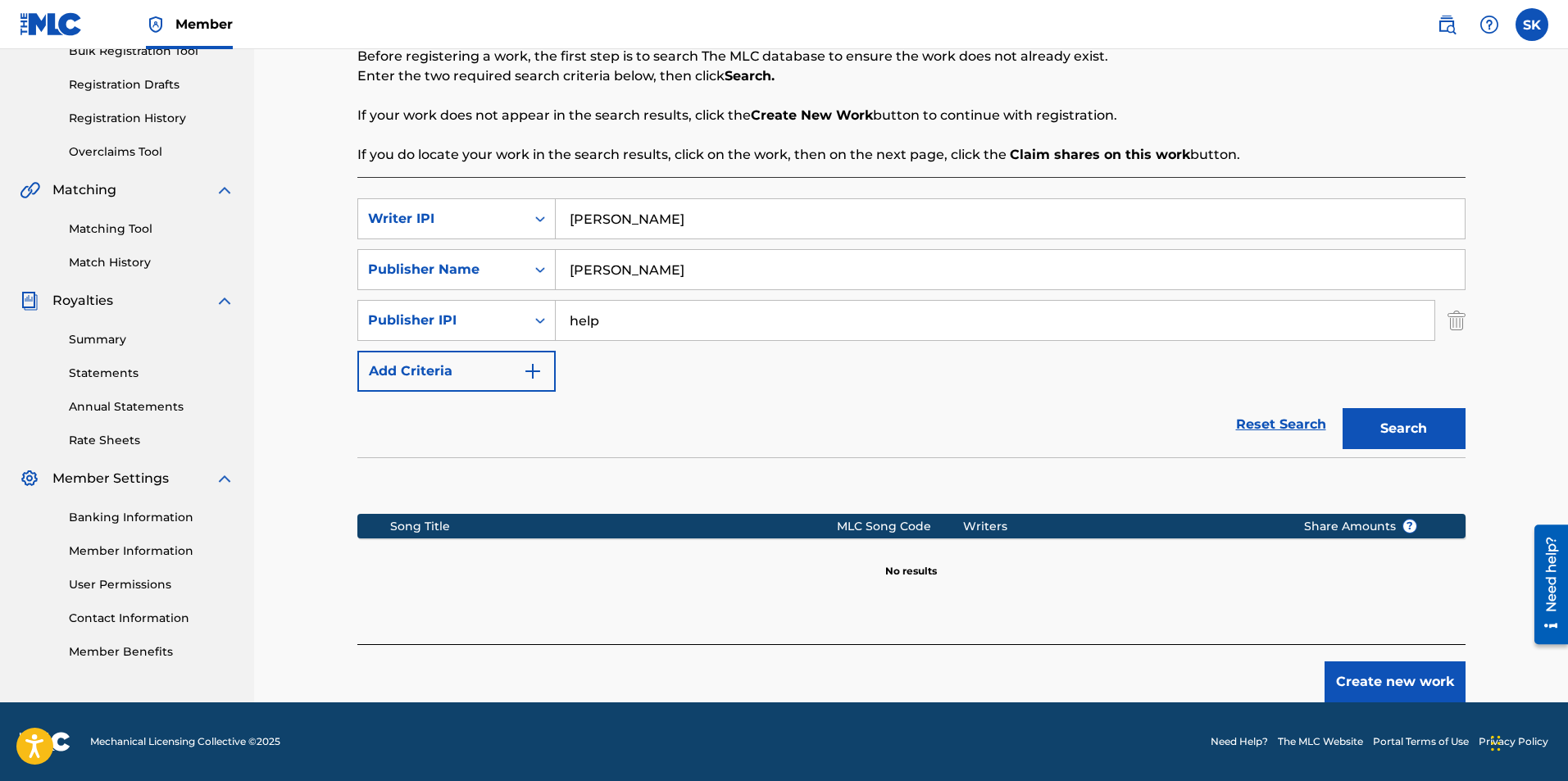
click at [1397, 680] on button "Create new work" at bounding box center [1395, 681] width 141 height 41
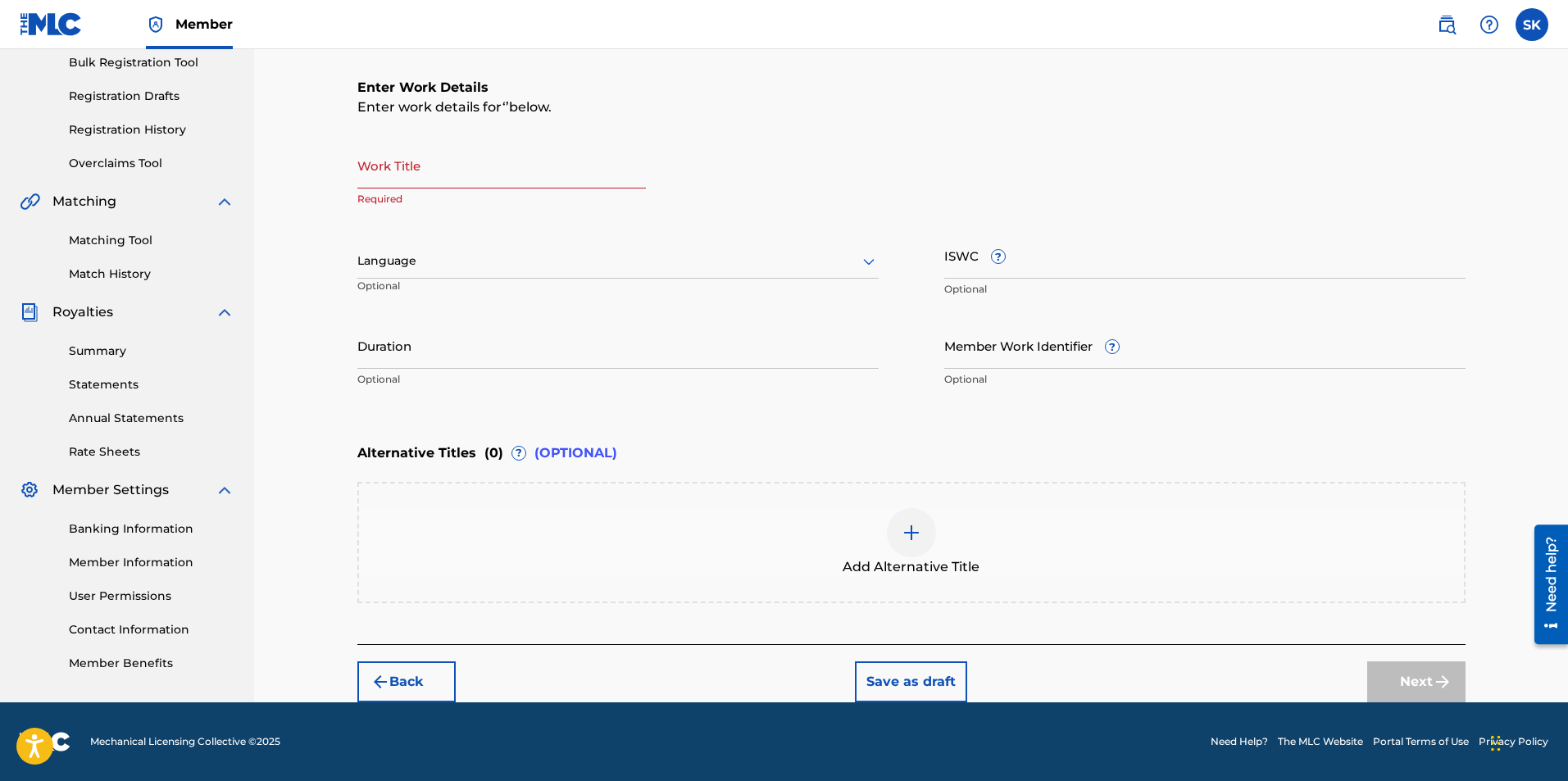
scroll to position [0, 0]
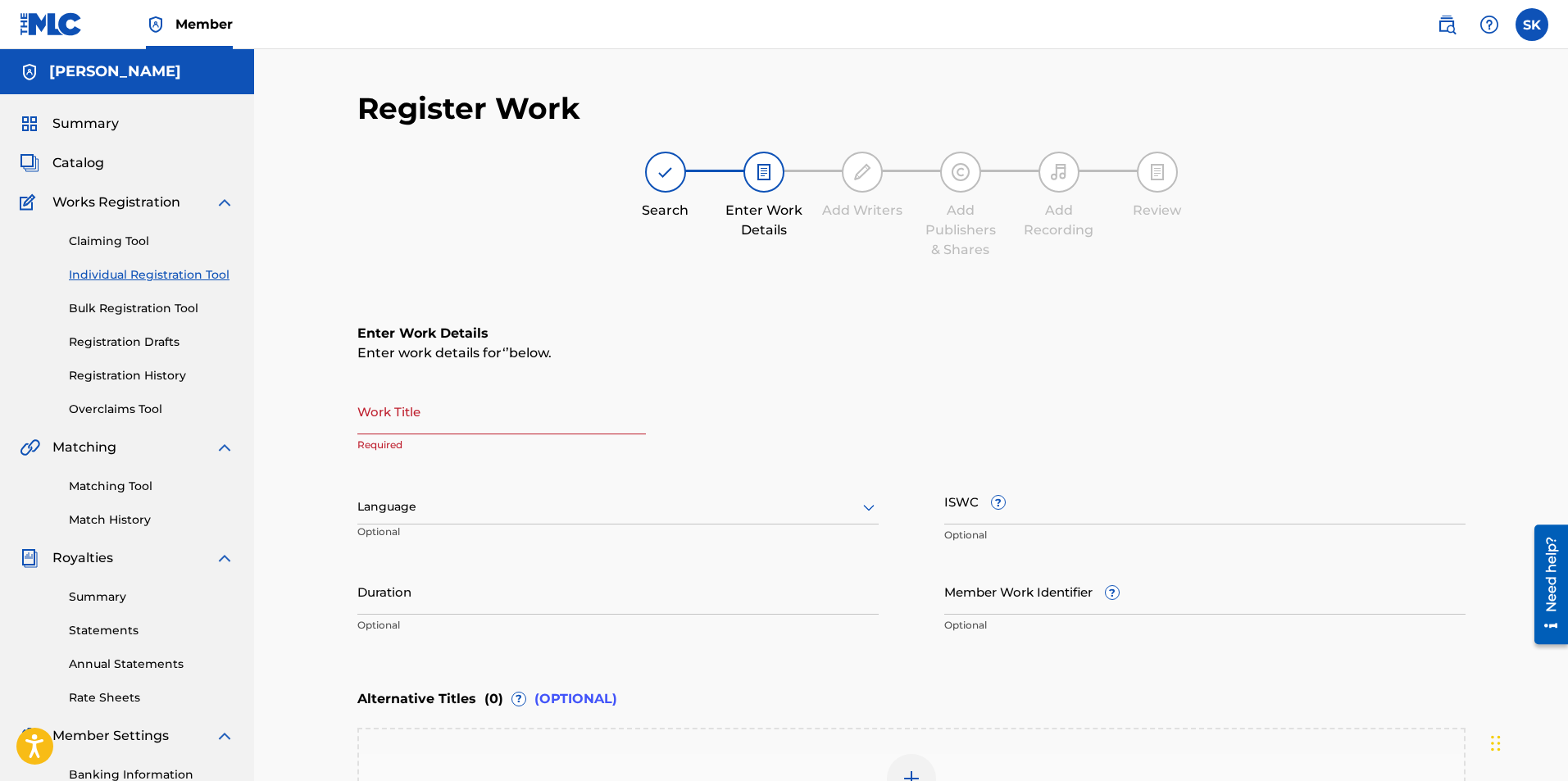
click at [462, 429] on input "Work Title" at bounding box center [501, 410] width 289 height 46
type input "Life Once Living"
click at [436, 511] on div at bounding box center [618, 507] width 521 height 21
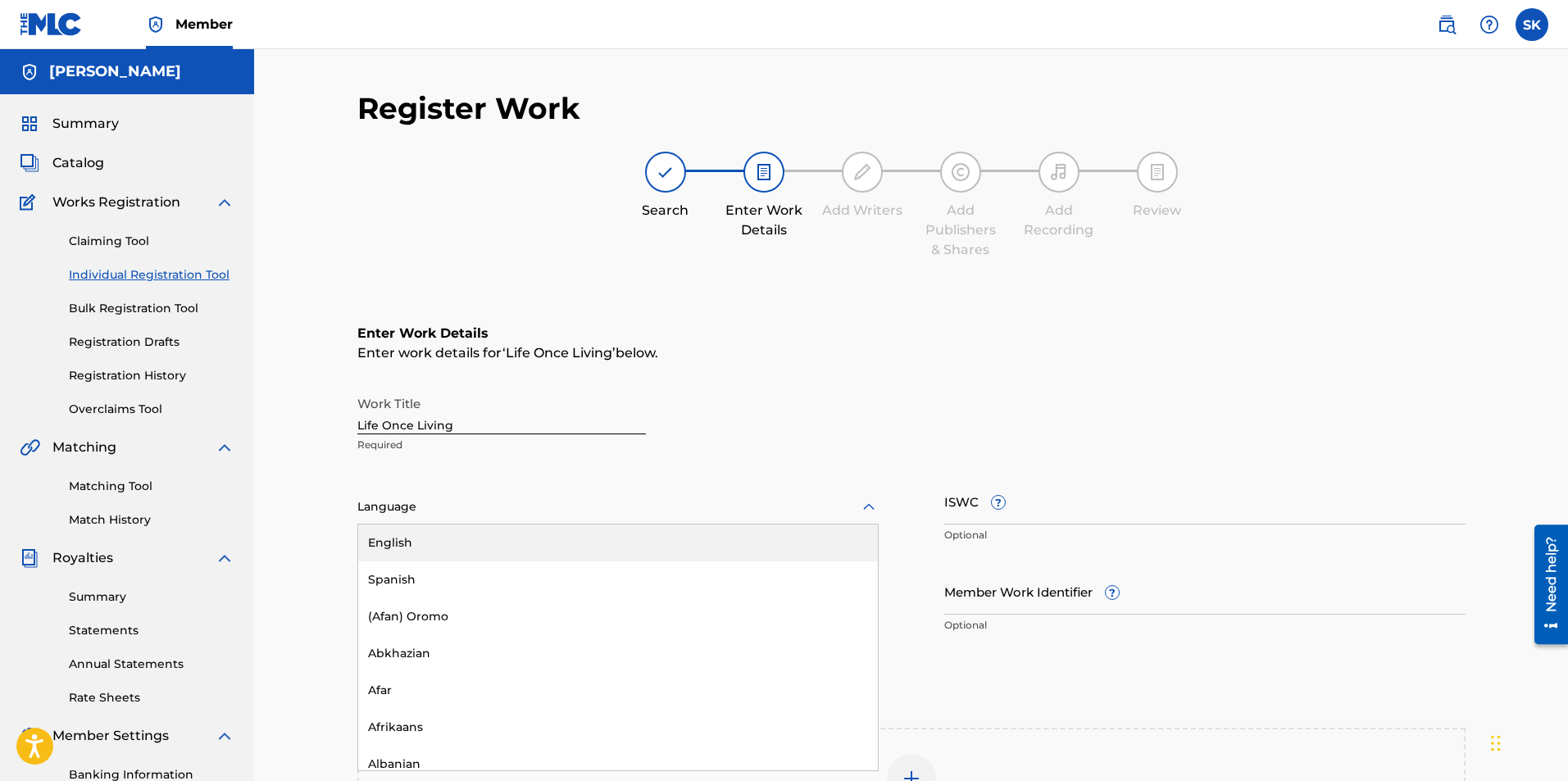
click at [395, 546] on div "English" at bounding box center [618, 543] width 519 height 37
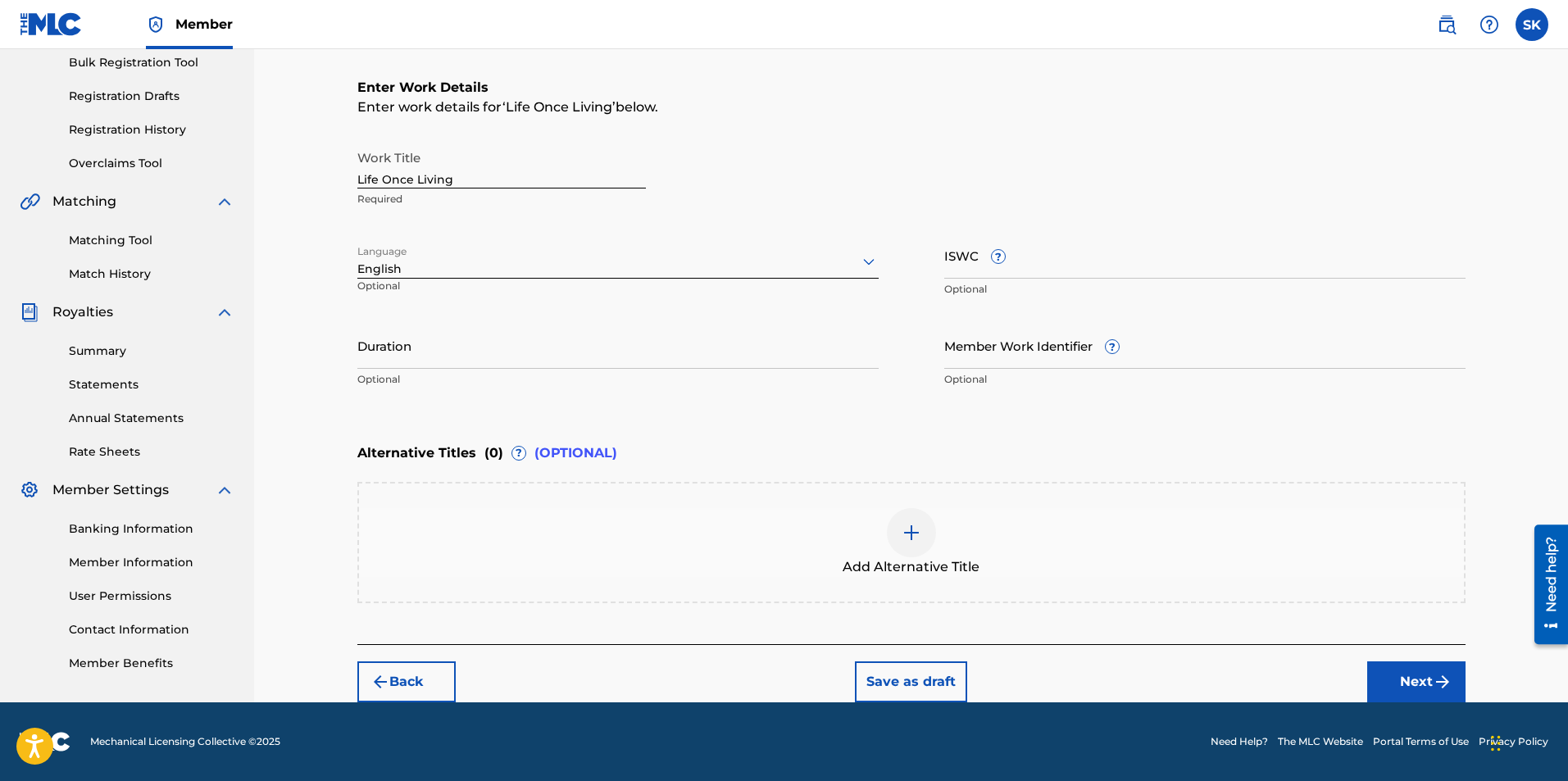
click at [1407, 678] on button "Next" at bounding box center [1416, 681] width 99 height 41
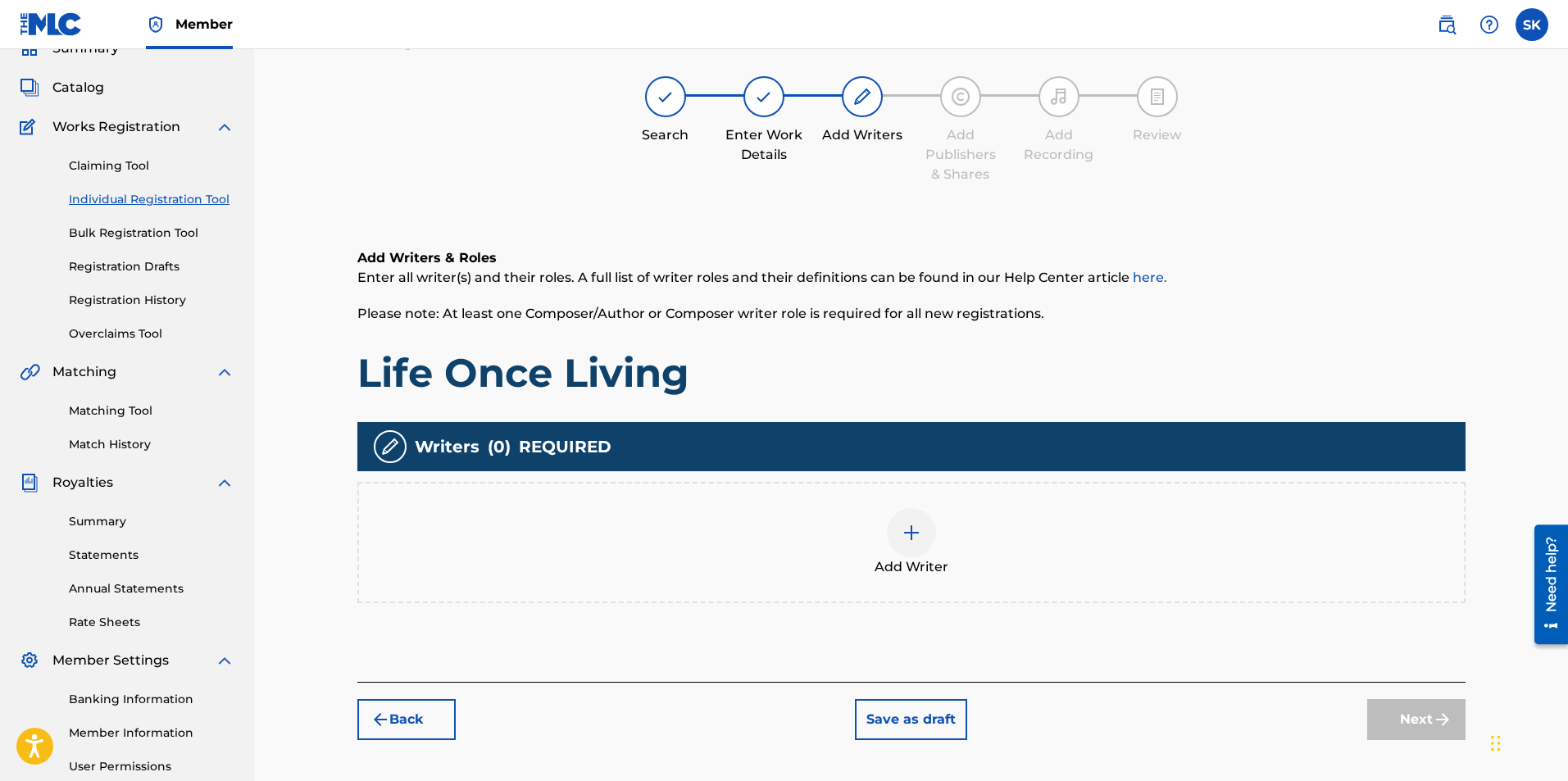
scroll to position [74, 0]
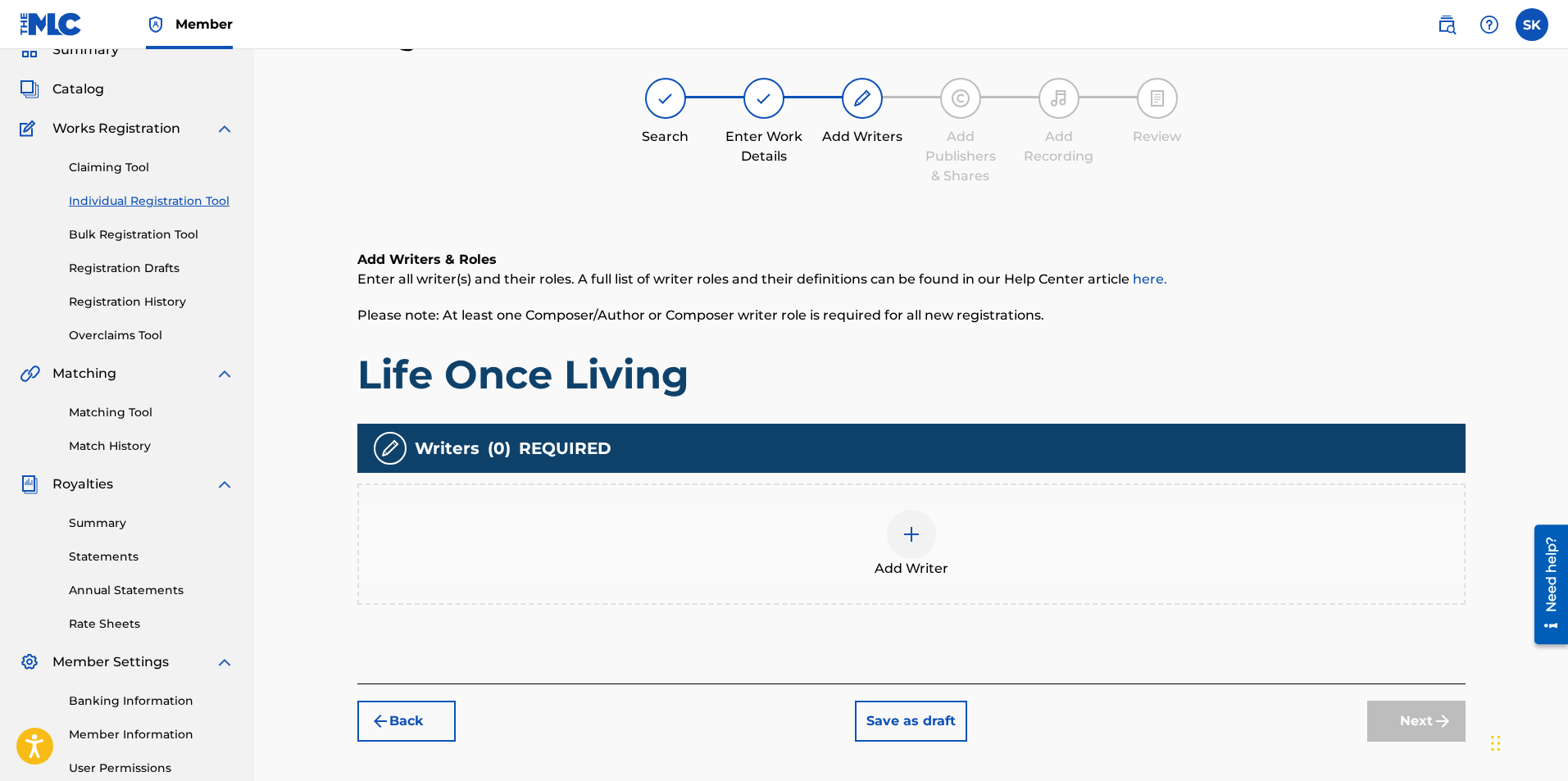
click at [926, 531] on div at bounding box center [911, 535] width 49 height 49
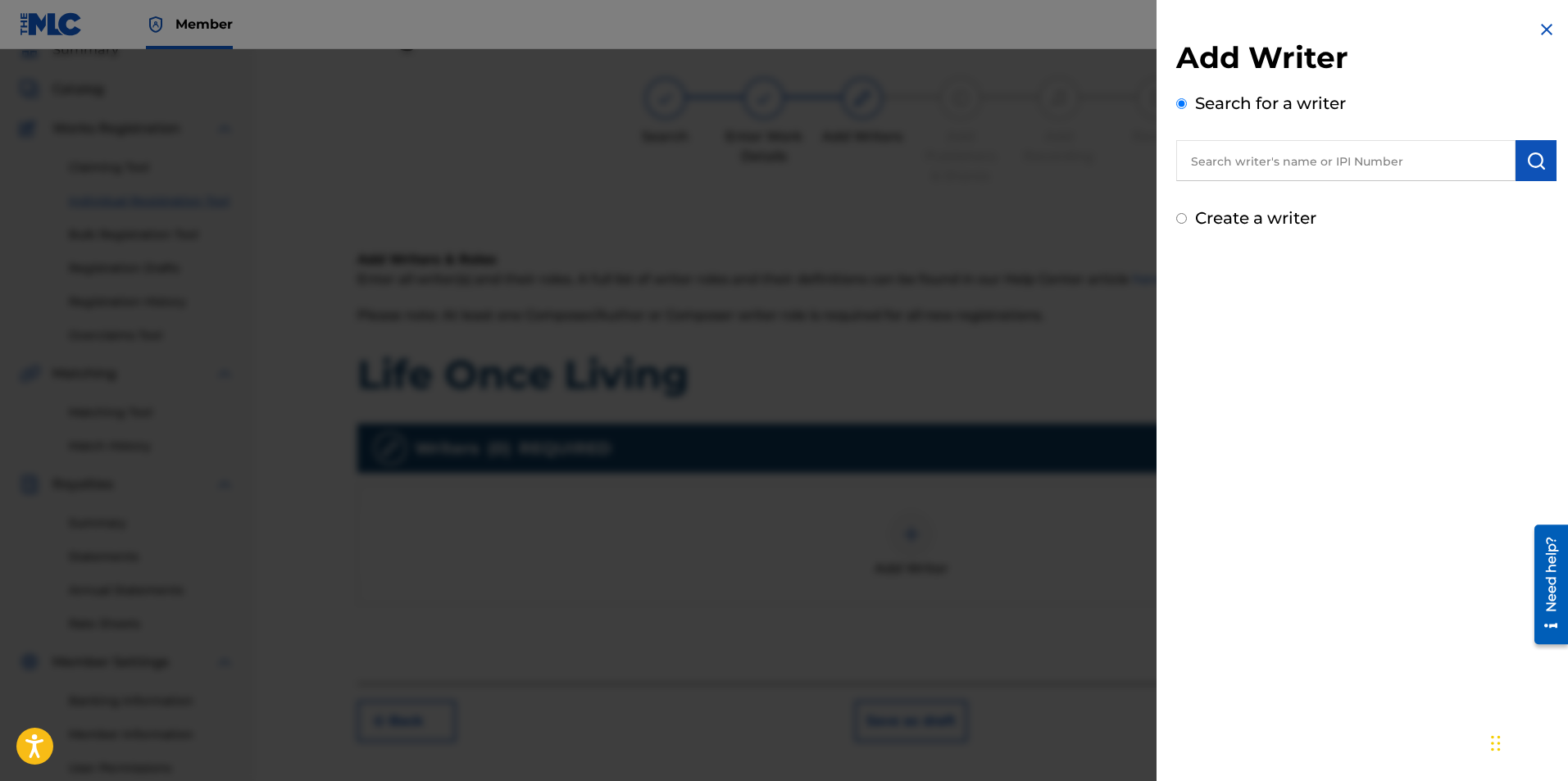
click at [1271, 160] on input "text" at bounding box center [1345, 160] width 339 height 41
type input "[PERSON_NAME]"
click at [1320, 198] on div "[PERSON_NAME]" at bounding box center [1344, 198] width 338 height 29
click at [1533, 164] on img "submit" at bounding box center [1536, 160] width 20 height 20
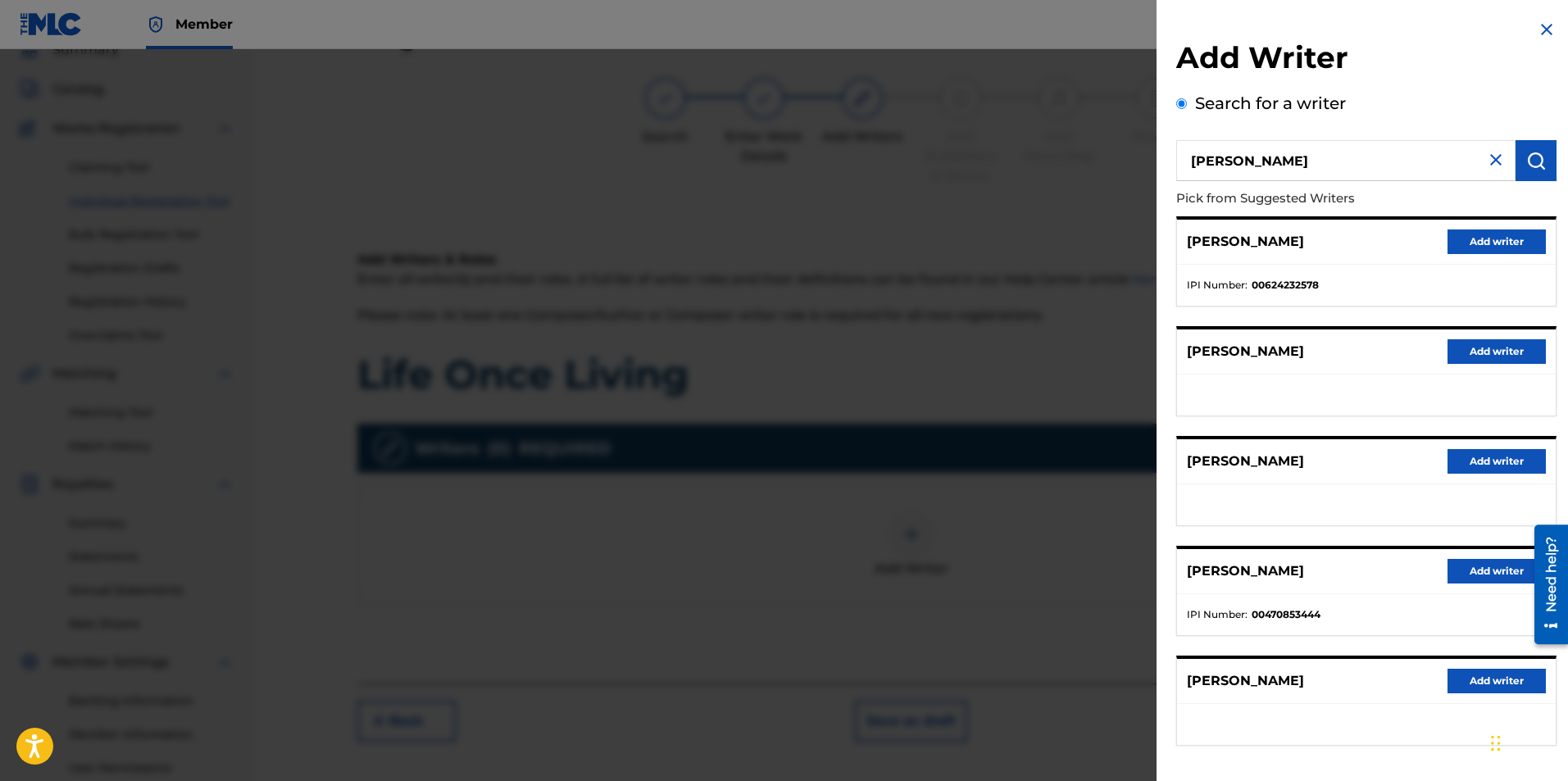
click at [1472, 677] on button "Add writer" at bounding box center [1497, 681] width 99 height 25
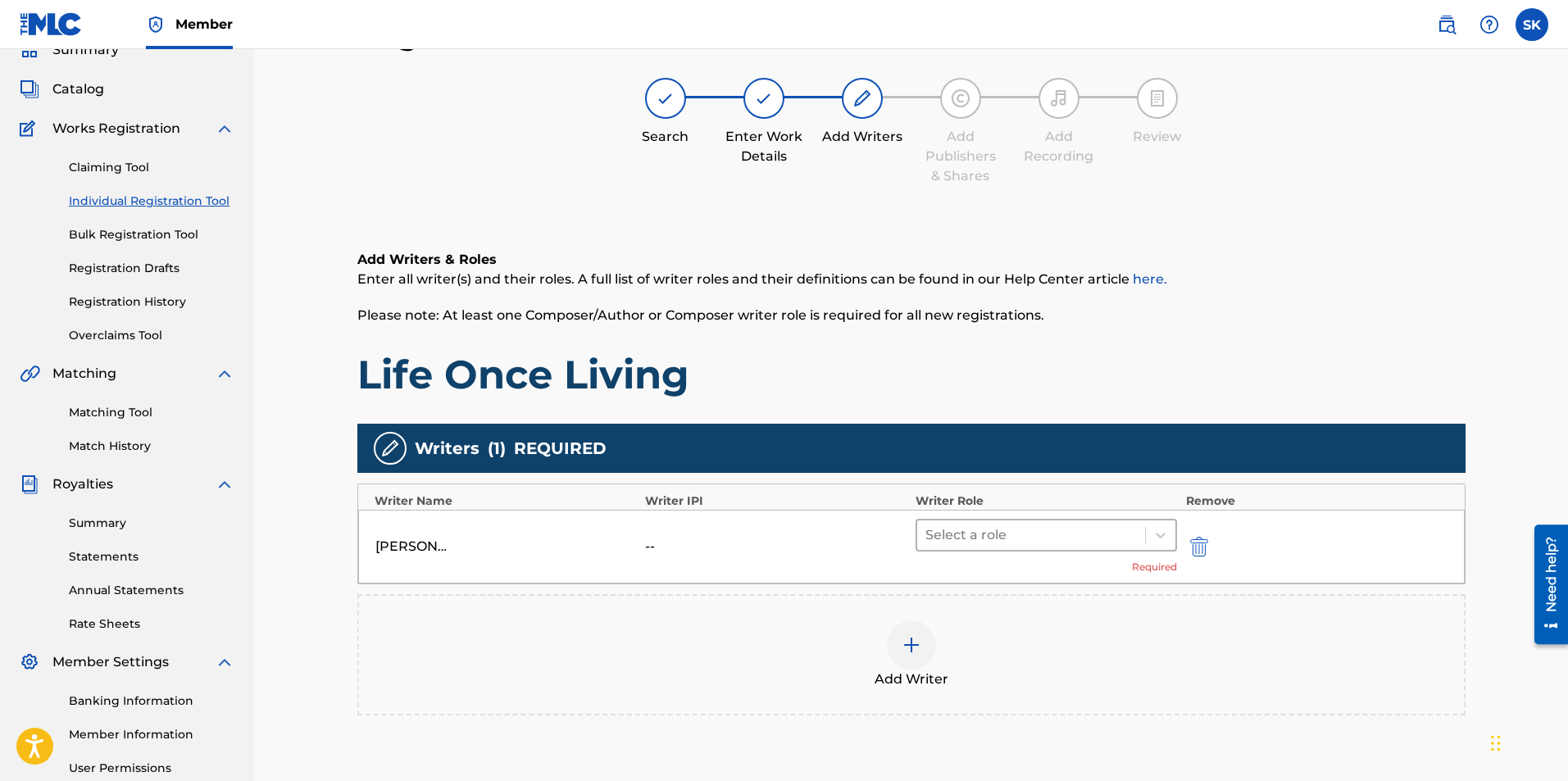
click at [1031, 537] on div at bounding box center [1032, 536] width 212 height 23
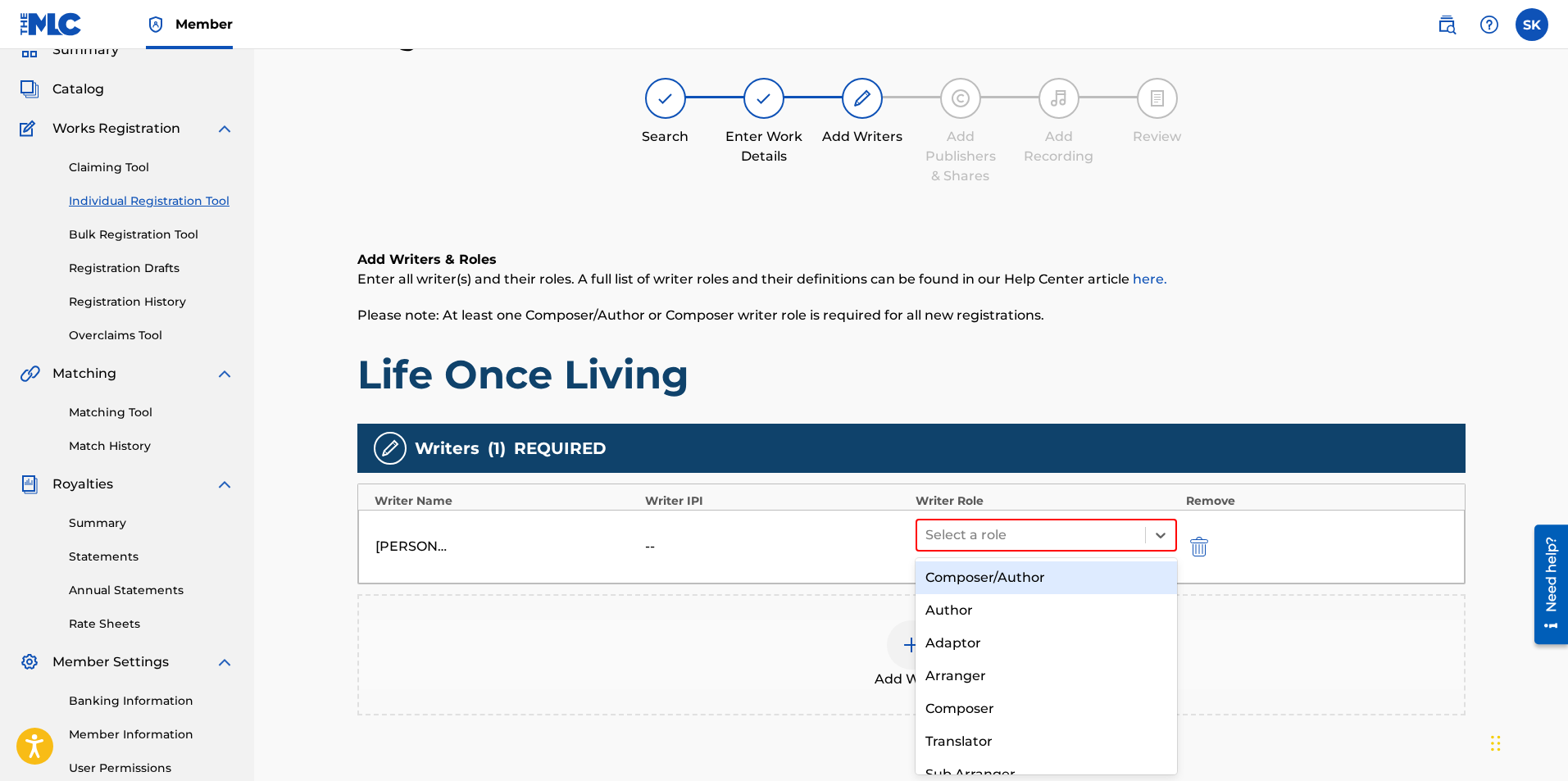
click at [980, 576] on div "Composer/Author" at bounding box center [1046, 578] width 262 height 33
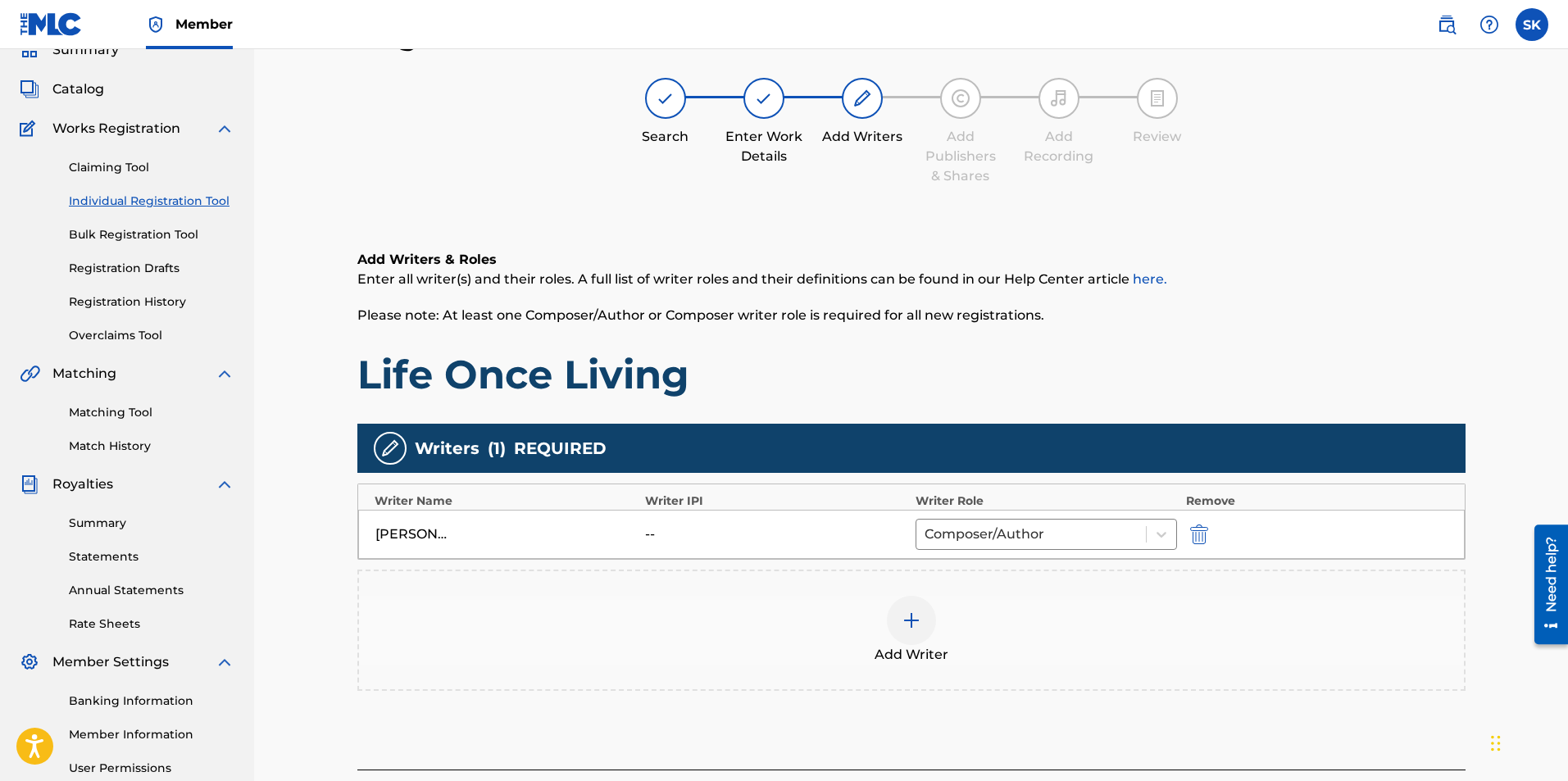
scroll to position [235, 0]
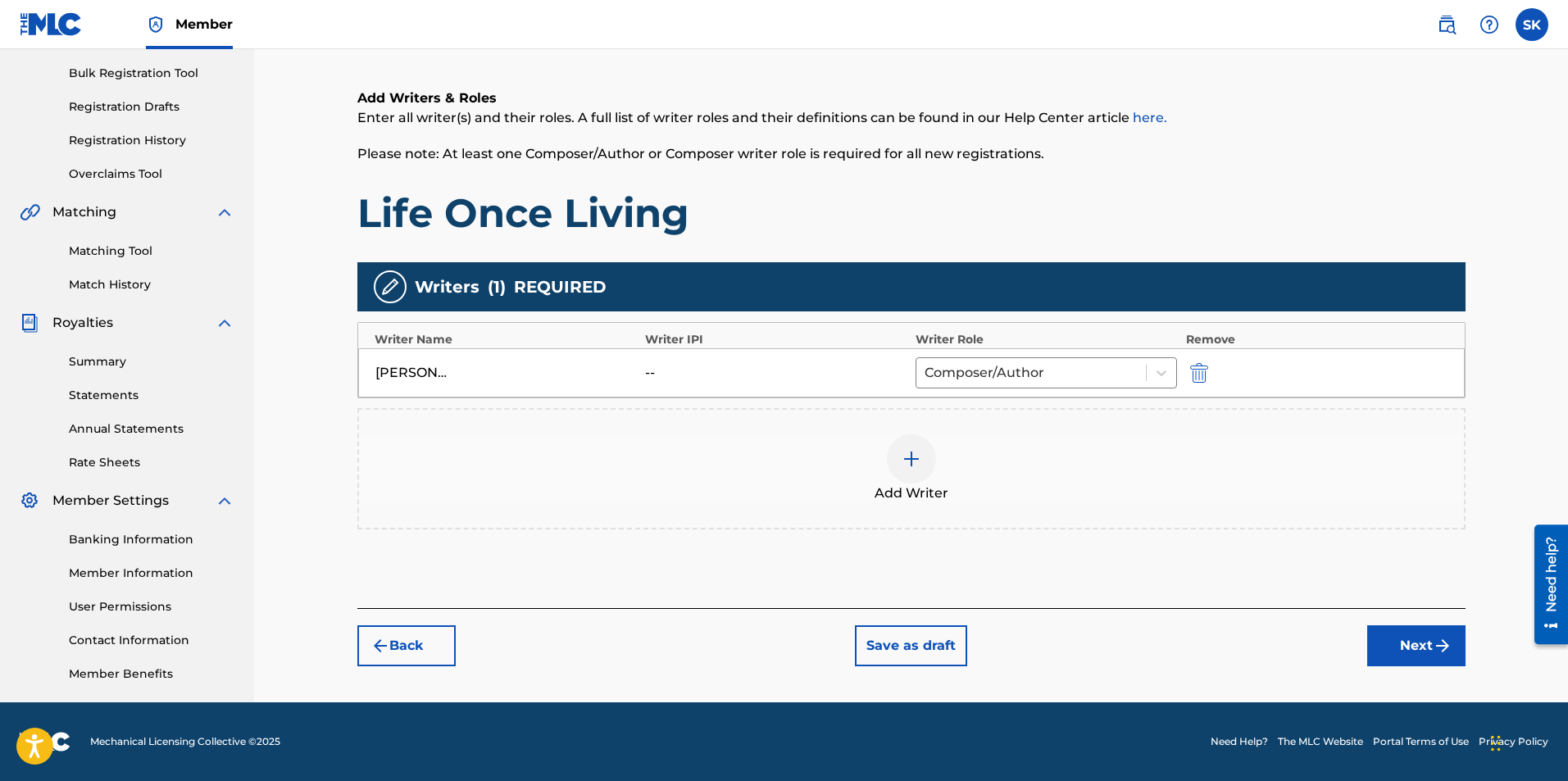
click at [1398, 636] on button "Next" at bounding box center [1416, 645] width 99 height 41
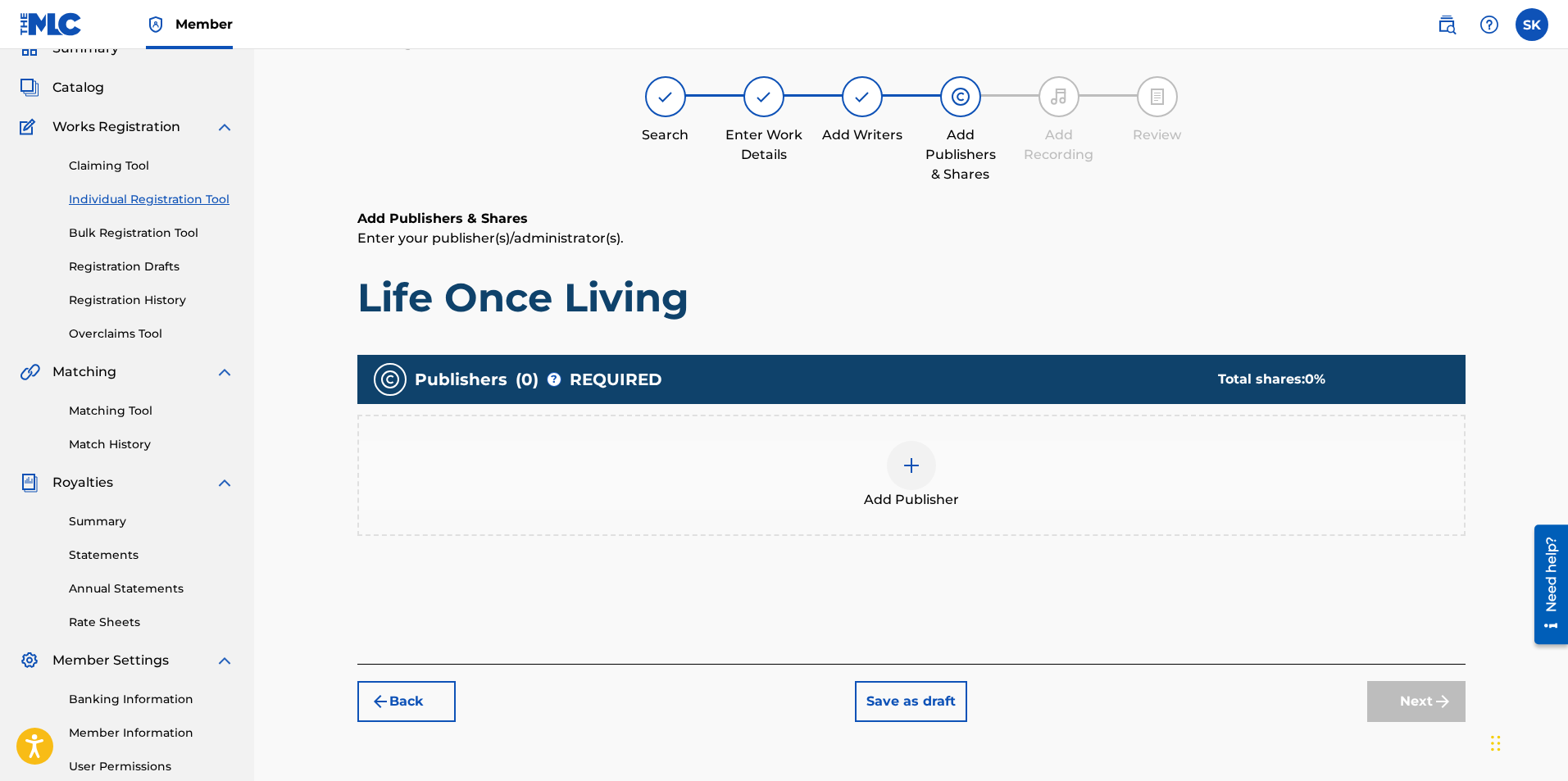
scroll to position [74, 0]
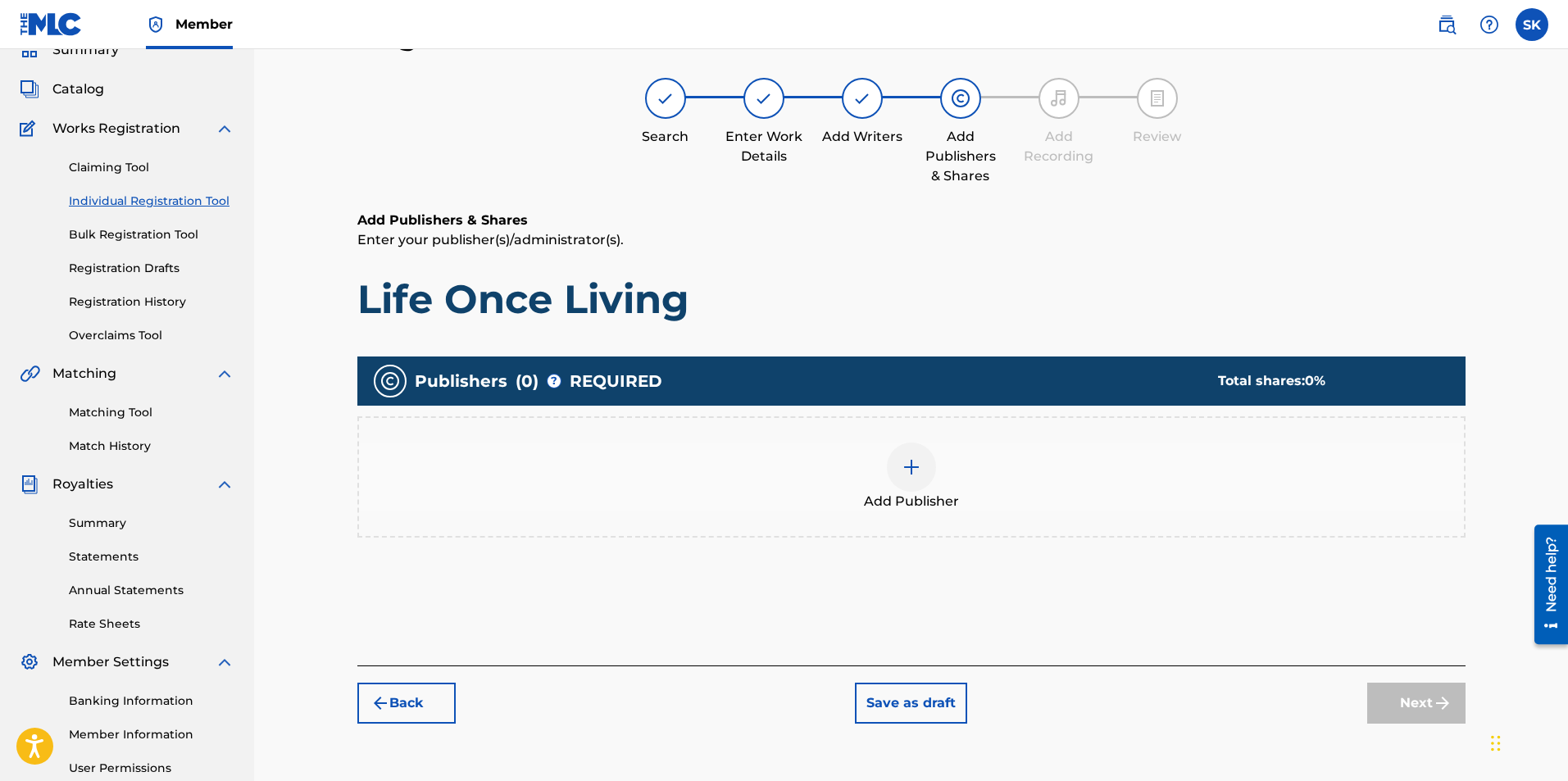
click at [902, 469] on img at bounding box center [911, 467] width 20 height 20
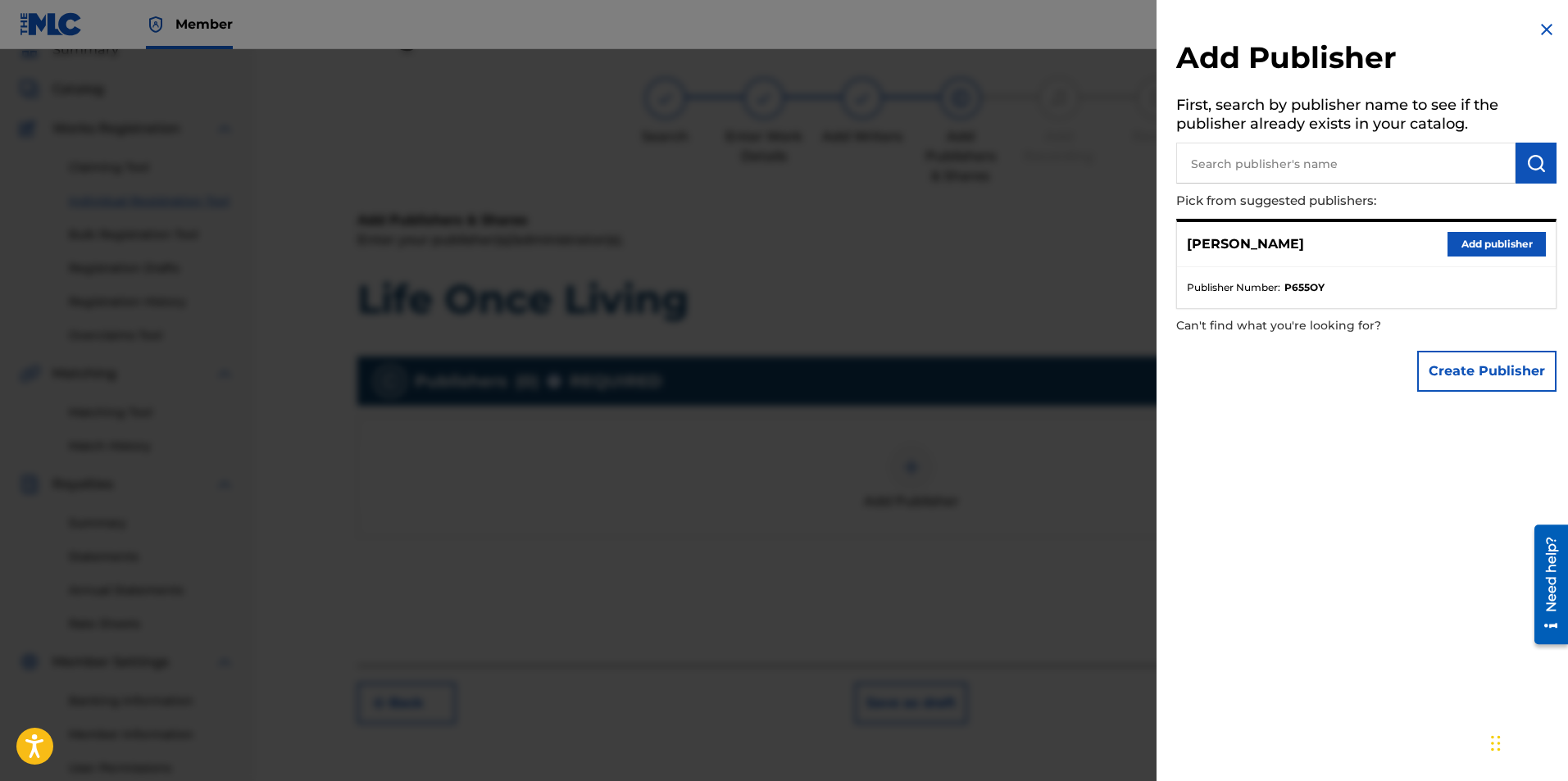
click at [1492, 245] on button "Add publisher" at bounding box center [1497, 245] width 99 height 25
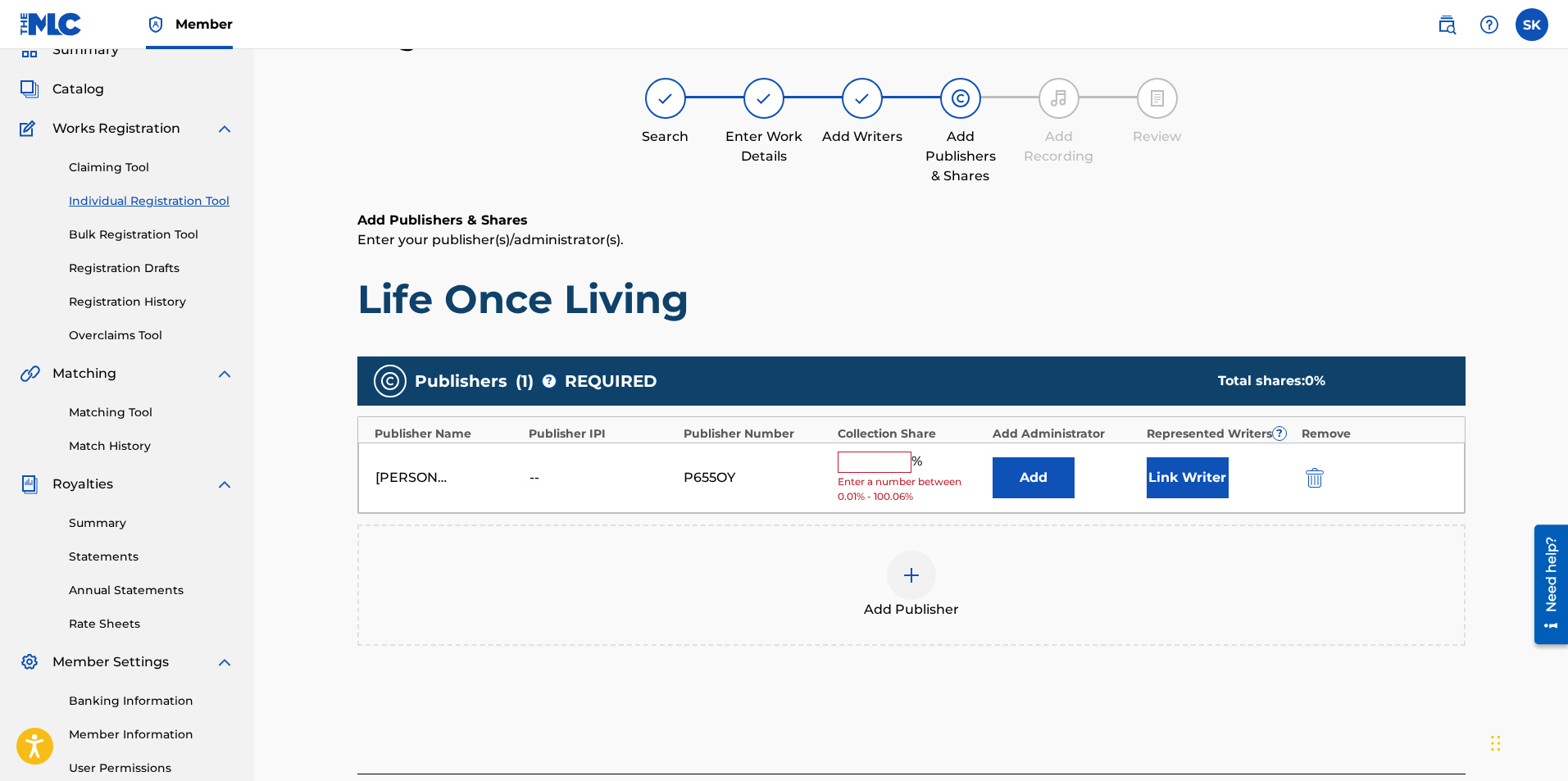
click at [889, 459] on input "text" at bounding box center [874, 463] width 74 height 21
type input "100"
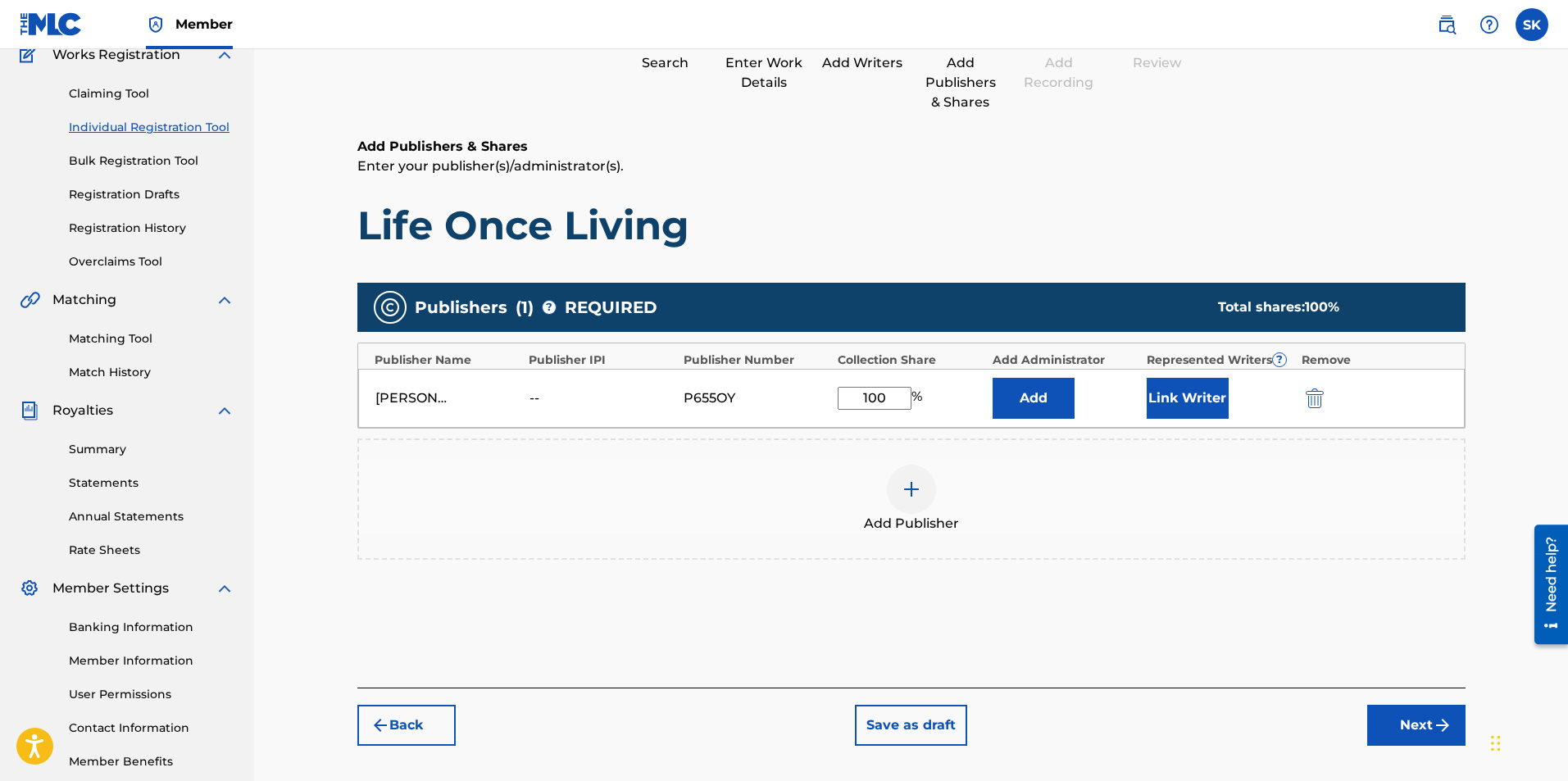
scroll to position [235, 0]
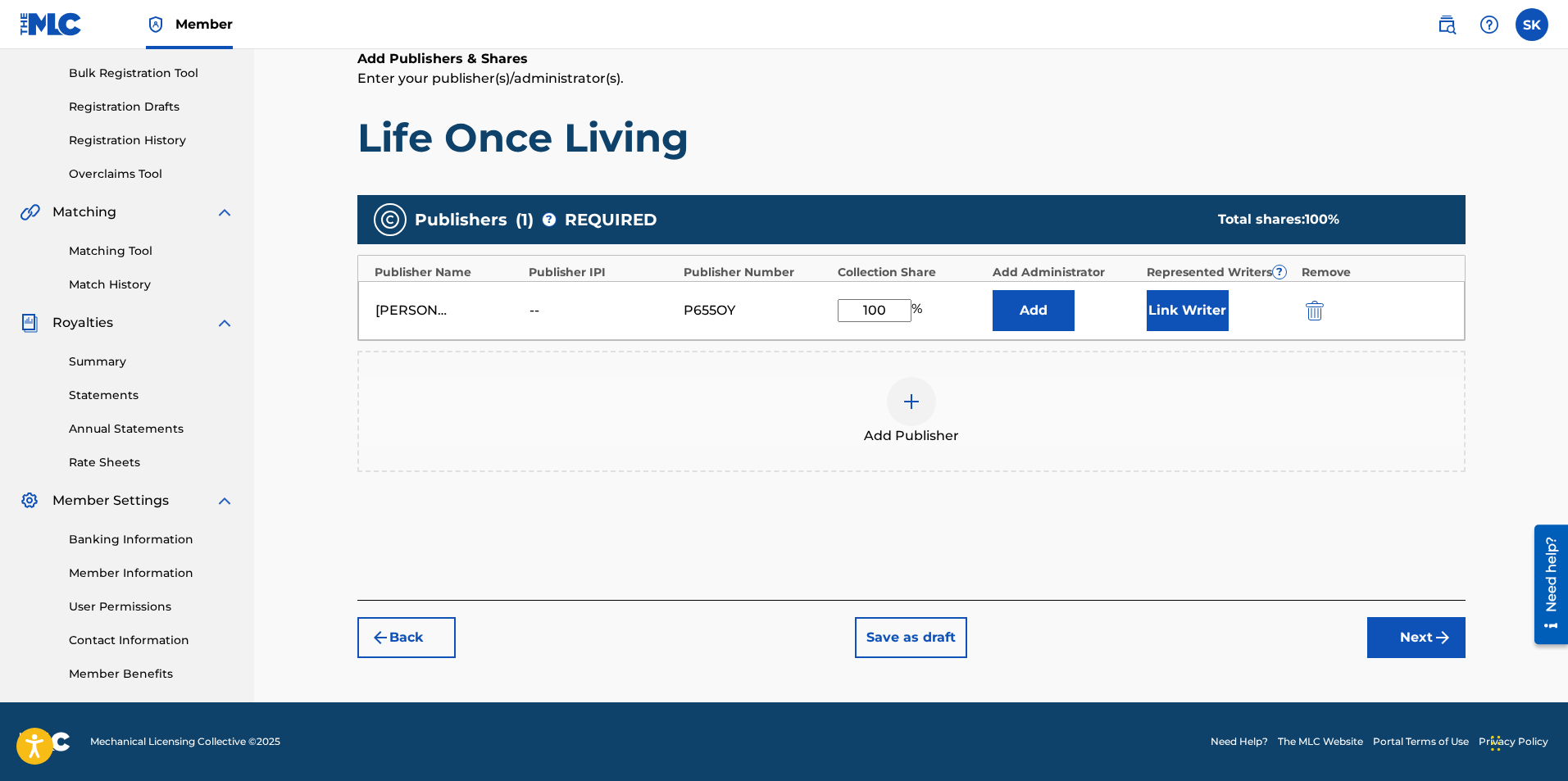
click at [1188, 304] on button "Link Writer" at bounding box center [1187, 310] width 82 height 41
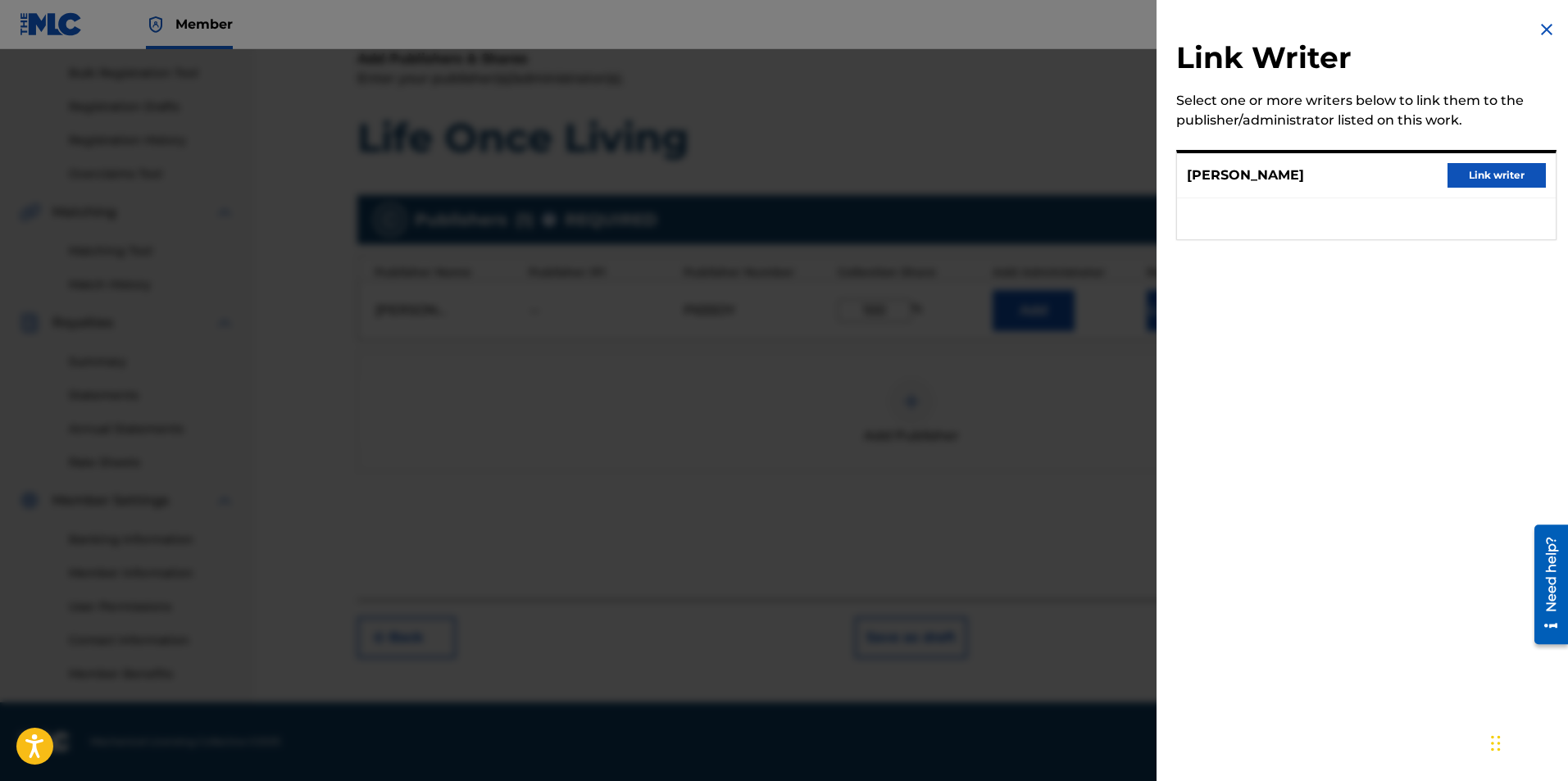
click at [1503, 170] on button "Link writer" at bounding box center [1497, 175] width 99 height 25
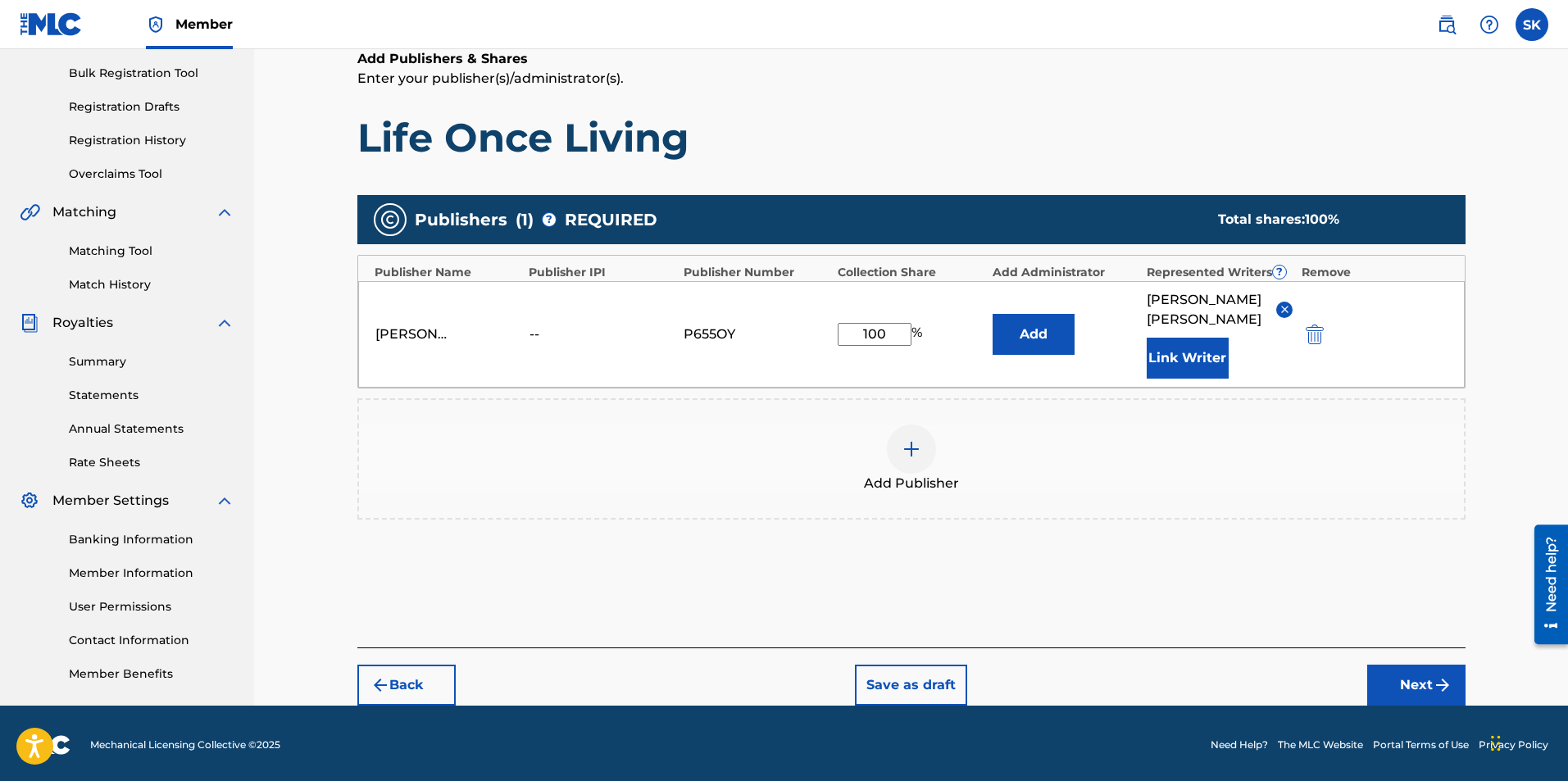
click at [1411, 675] on button "Next" at bounding box center [1416, 685] width 99 height 41
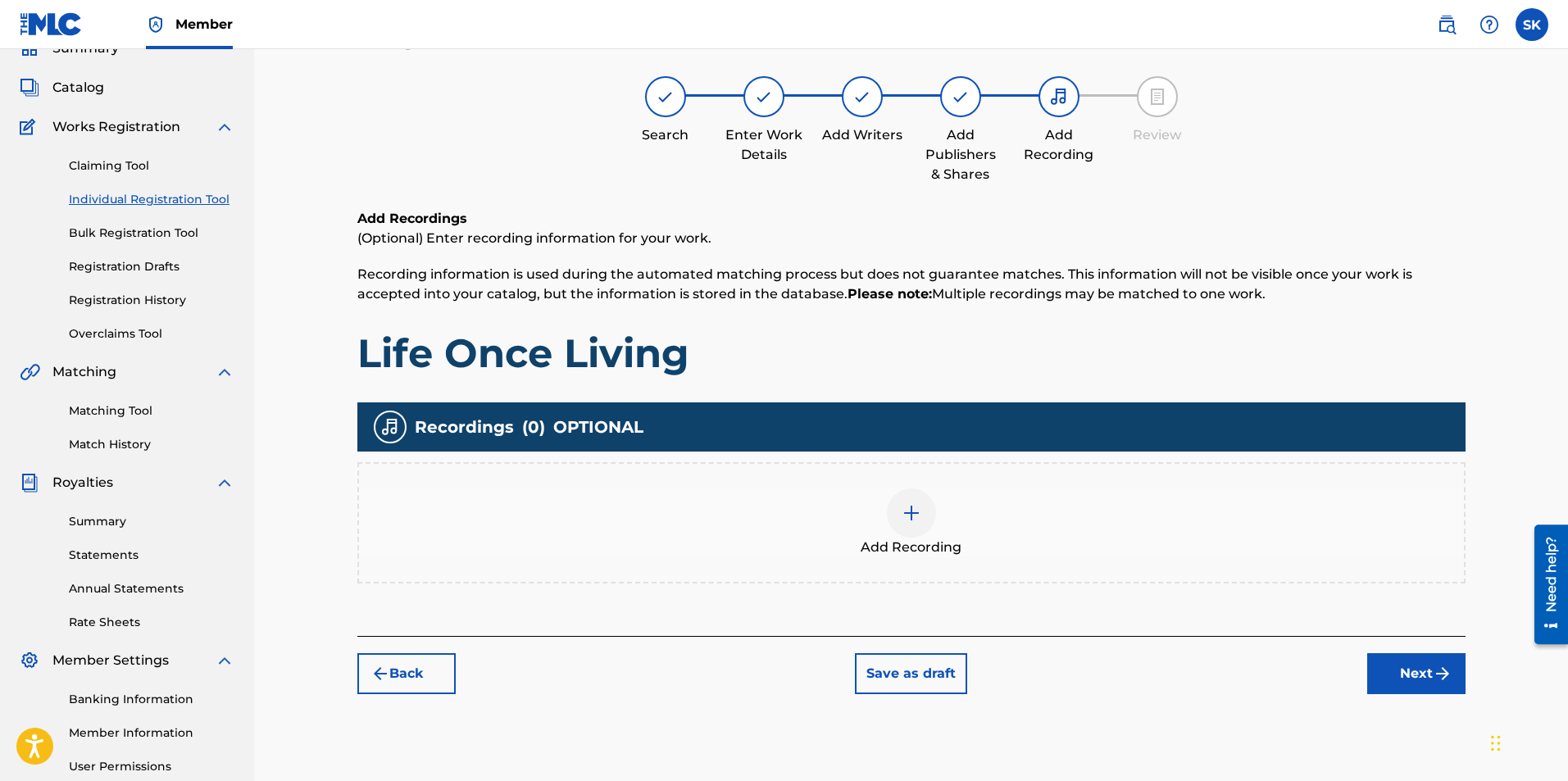
scroll to position [74, 0]
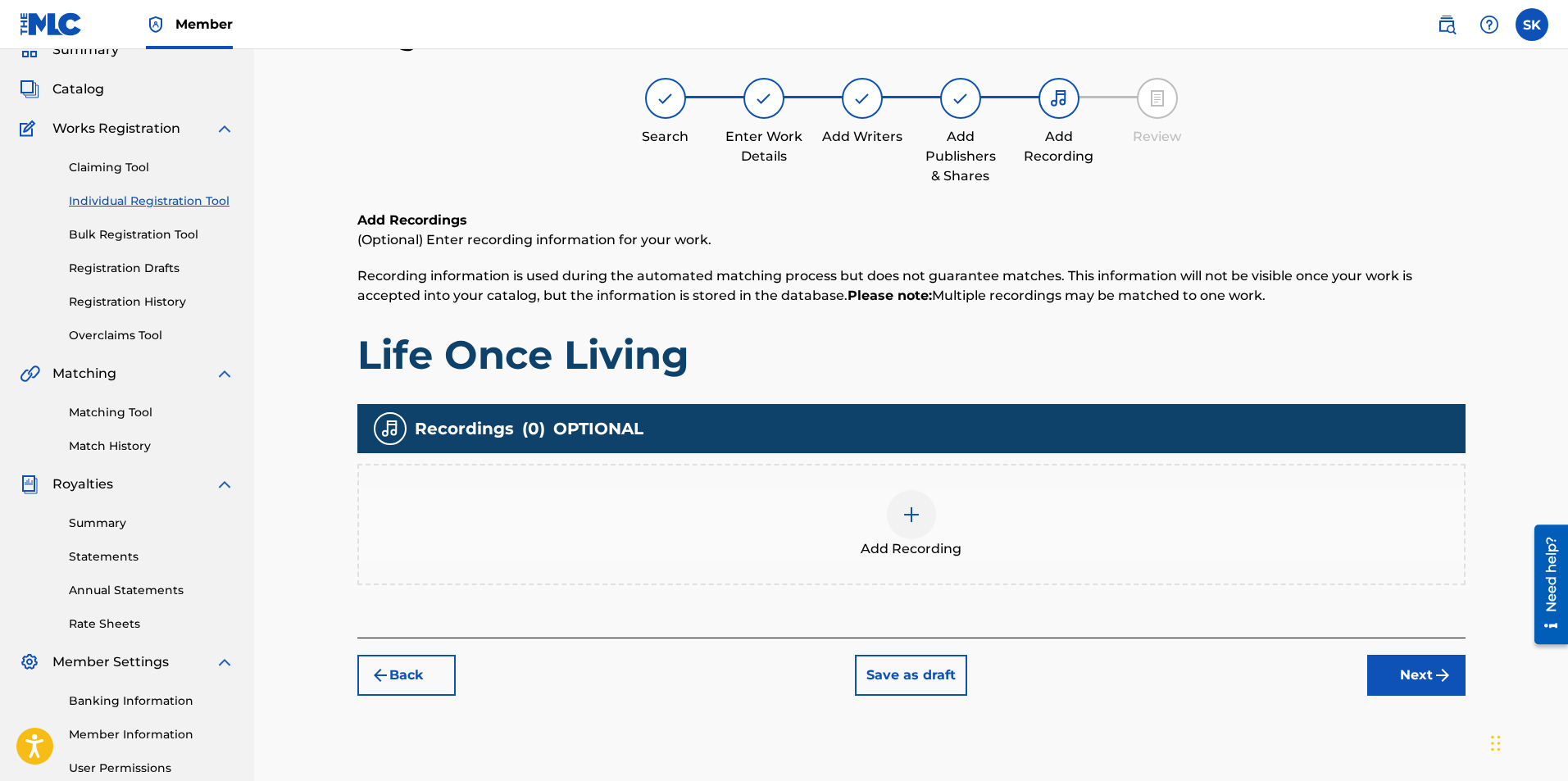
click at [910, 511] on img at bounding box center [911, 515] width 20 height 20
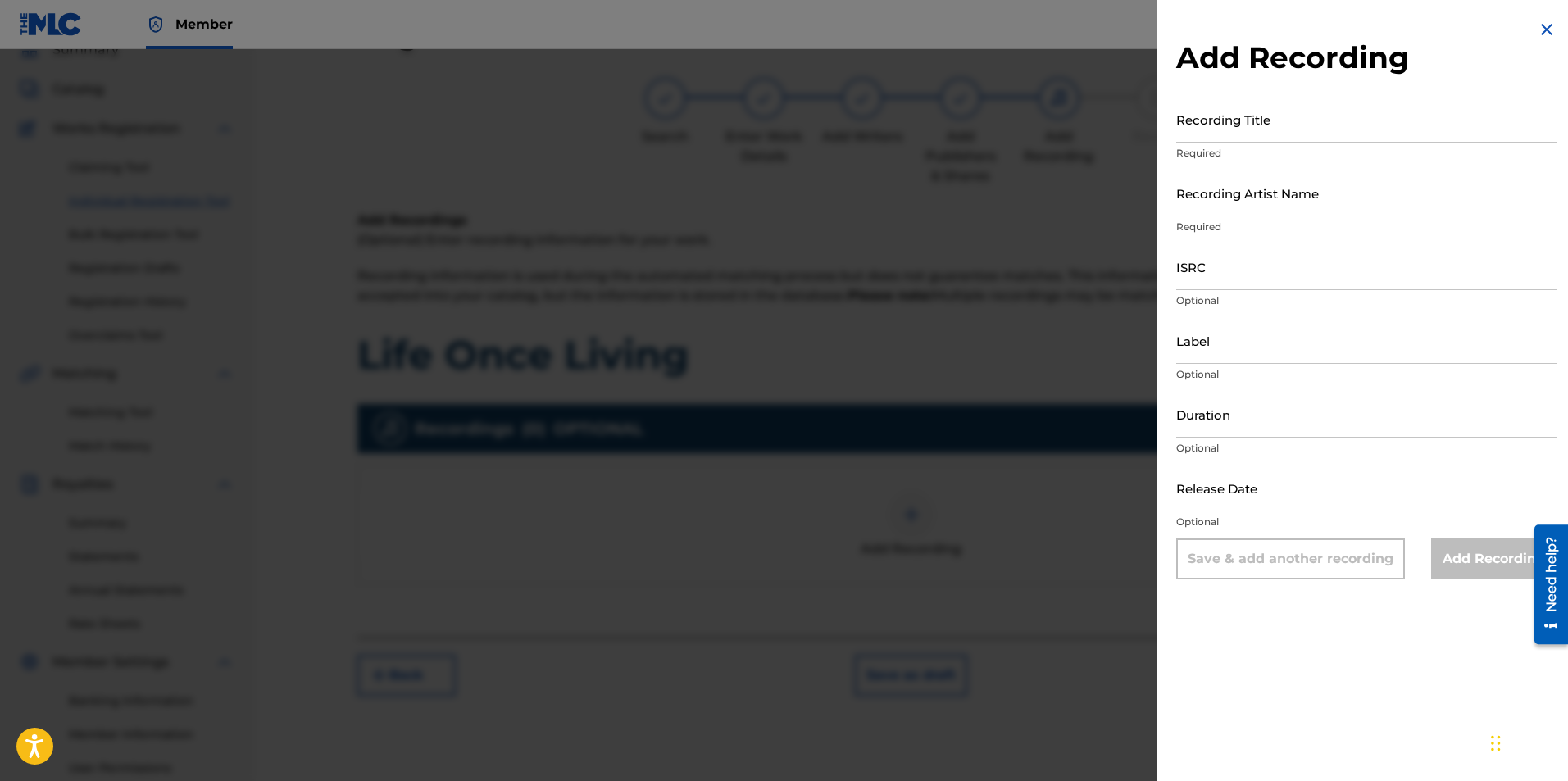
click at [1244, 124] on input "Recording Title" at bounding box center [1365, 118] width 380 height 46
type input "Life Once Living"
click at [1282, 209] on input "Recording Artist Name" at bounding box center [1365, 192] width 380 height 46
type input "[PERSON_NAME]"
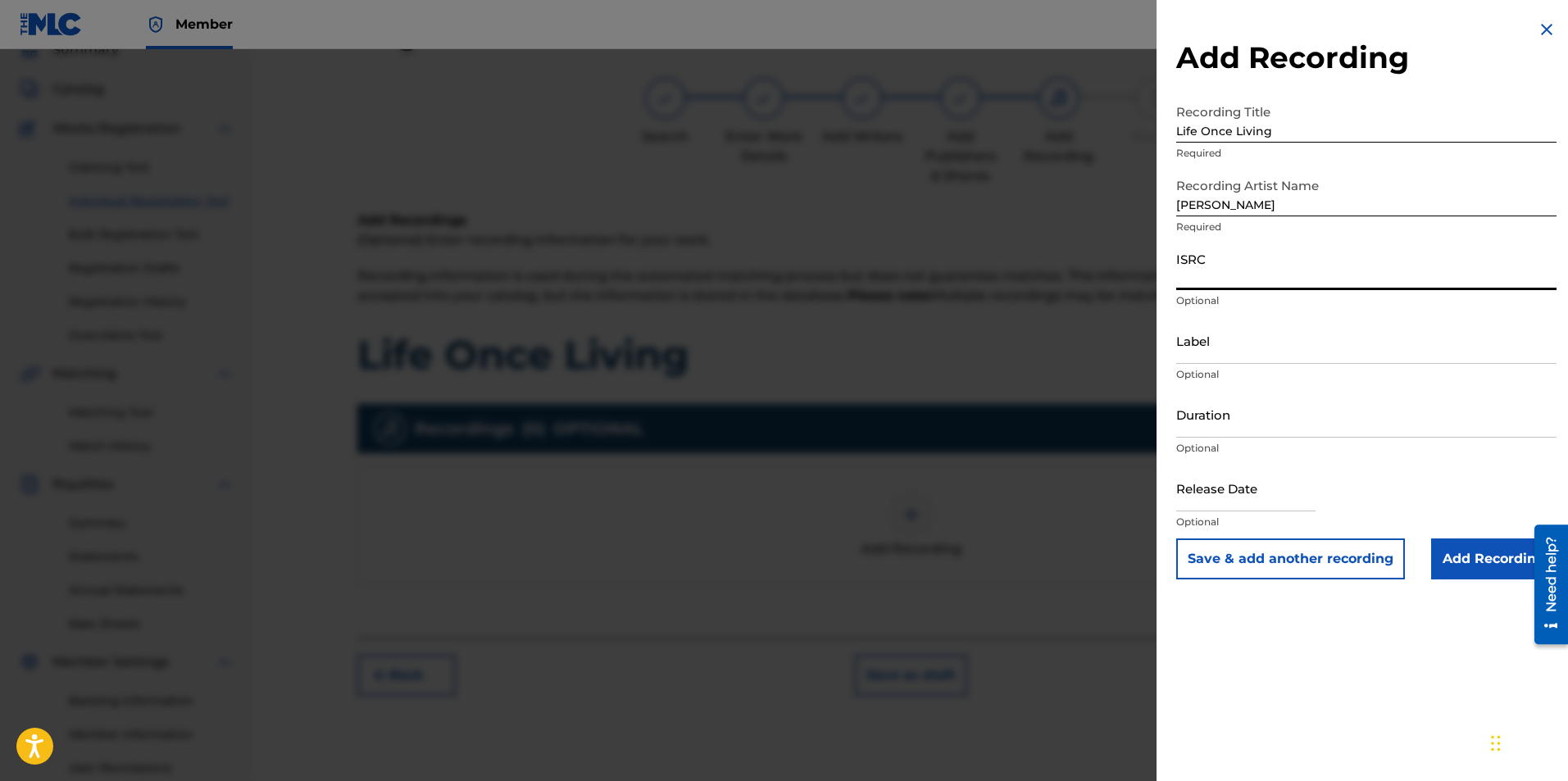
click at [1206, 269] on input "ISRC" at bounding box center [1365, 266] width 380 height 46
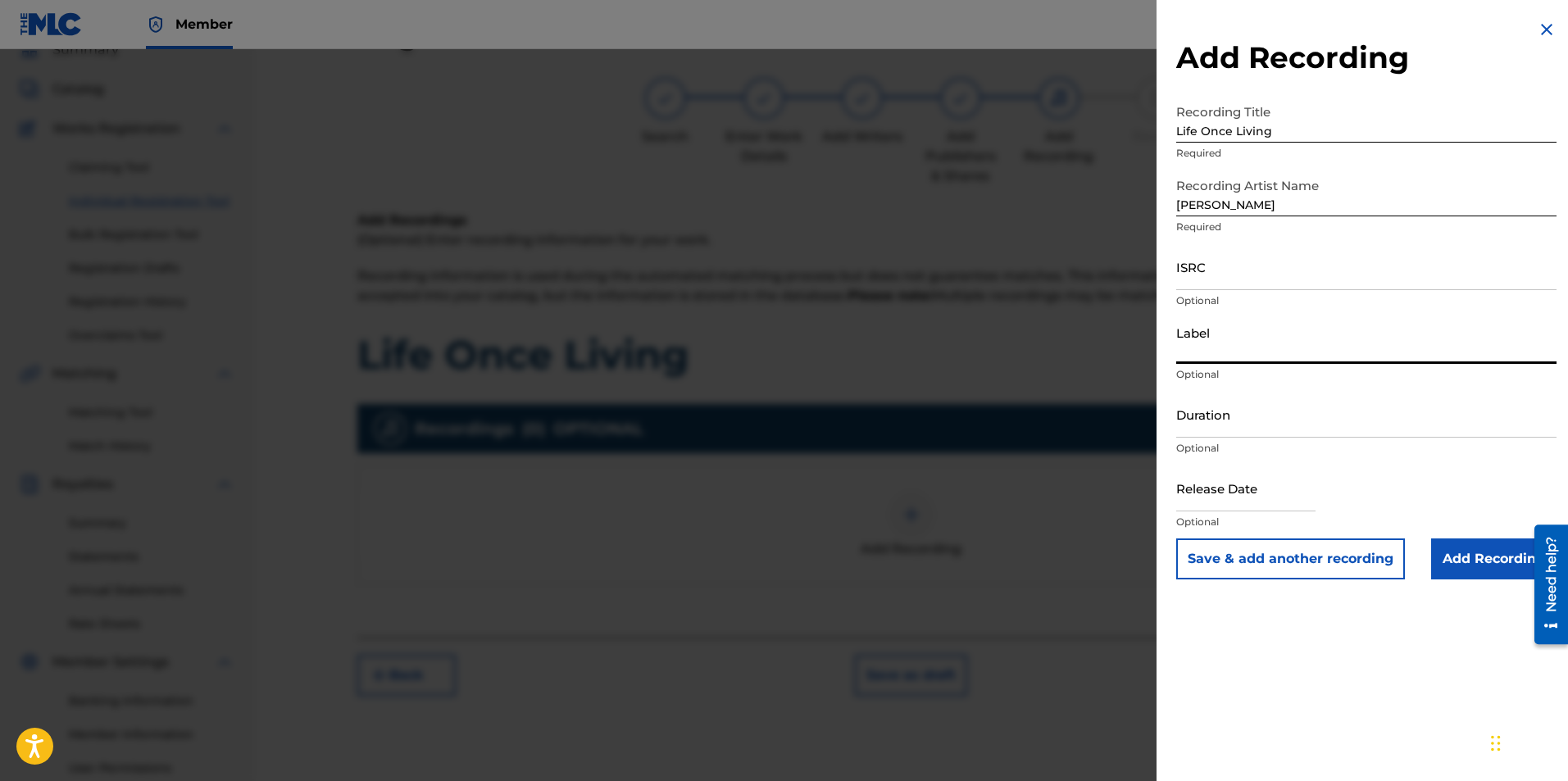
click at [1212, 347] on input "Label" at bounding box center [1365, 340] width 380 height 46
type input "Slide Productions"
click at [1276, 500] on input "text" at bounding box center [1245, 488] width 139 height 46
select select "7"
select select "2025"
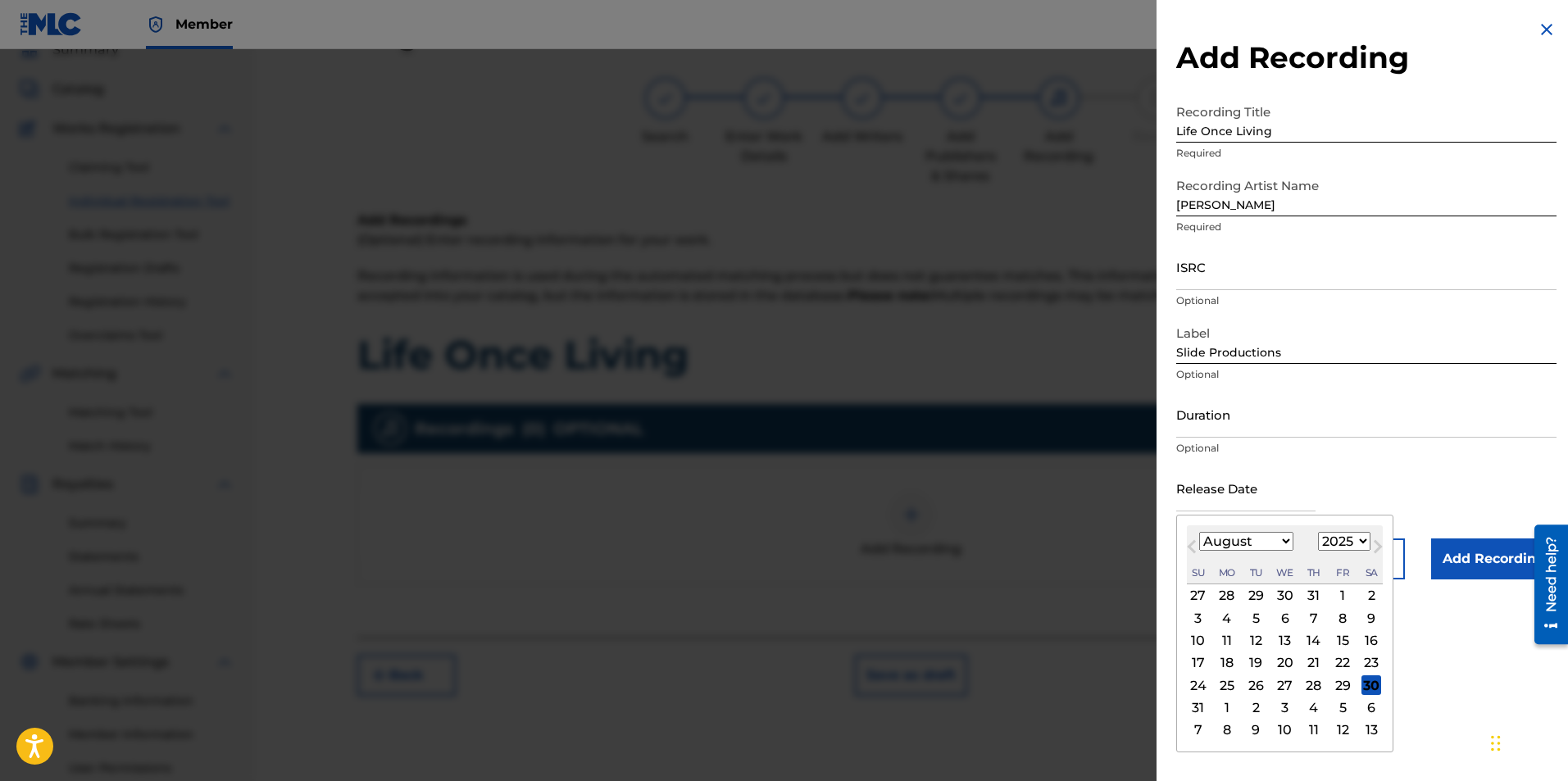
click at [1374, 709] on div "6" at bounding box center [1371, 708] width 20 height 20
type input "[DATE]"
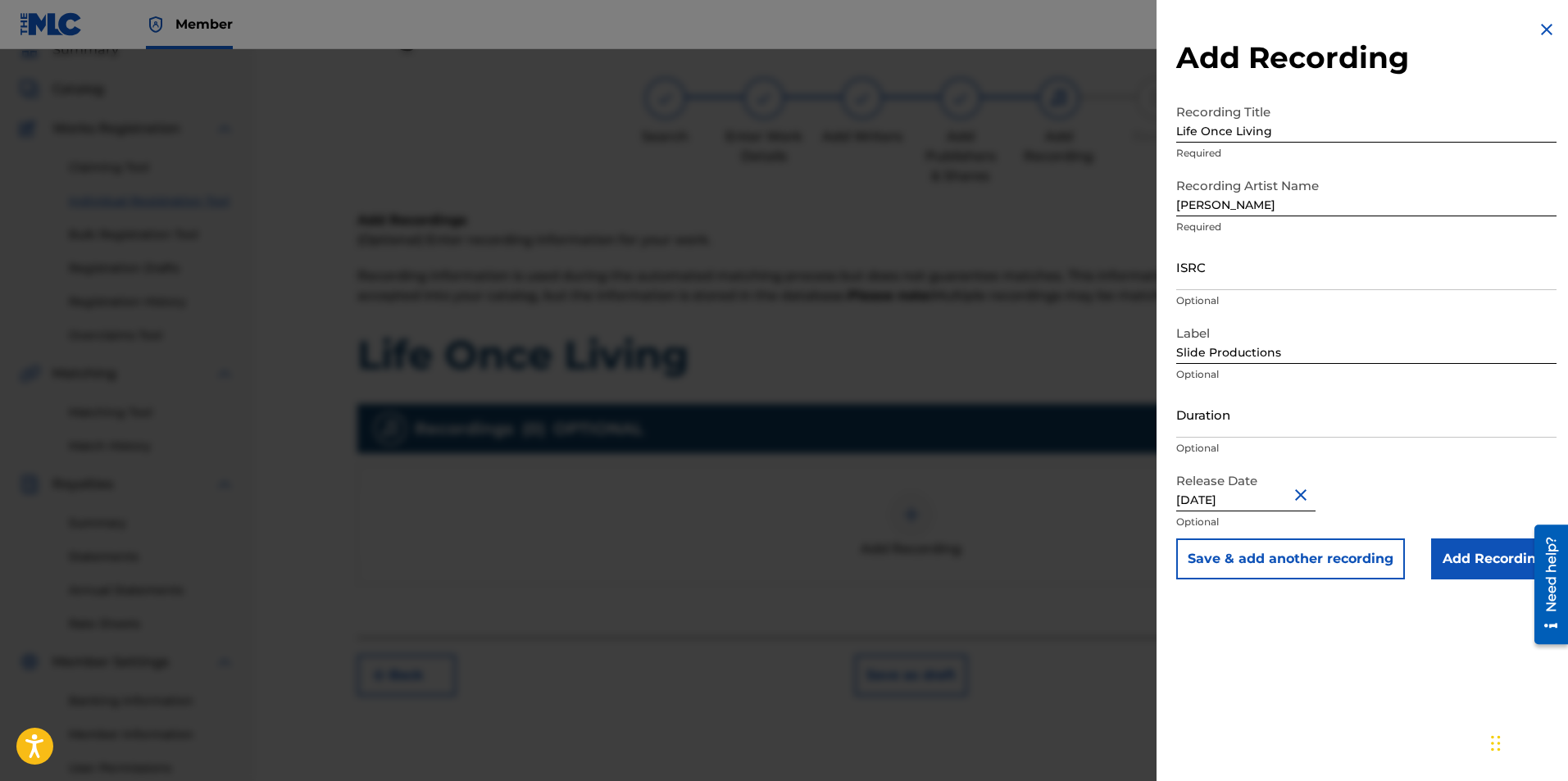
drag, startPoint x: 1461, startPoint y: 562, endPoint x: 1471, endPoint y: 561, distance: 10.0
click at [1465, 561] on input "Add Recording" at bounding box center [1493, 558] width 125 height 41
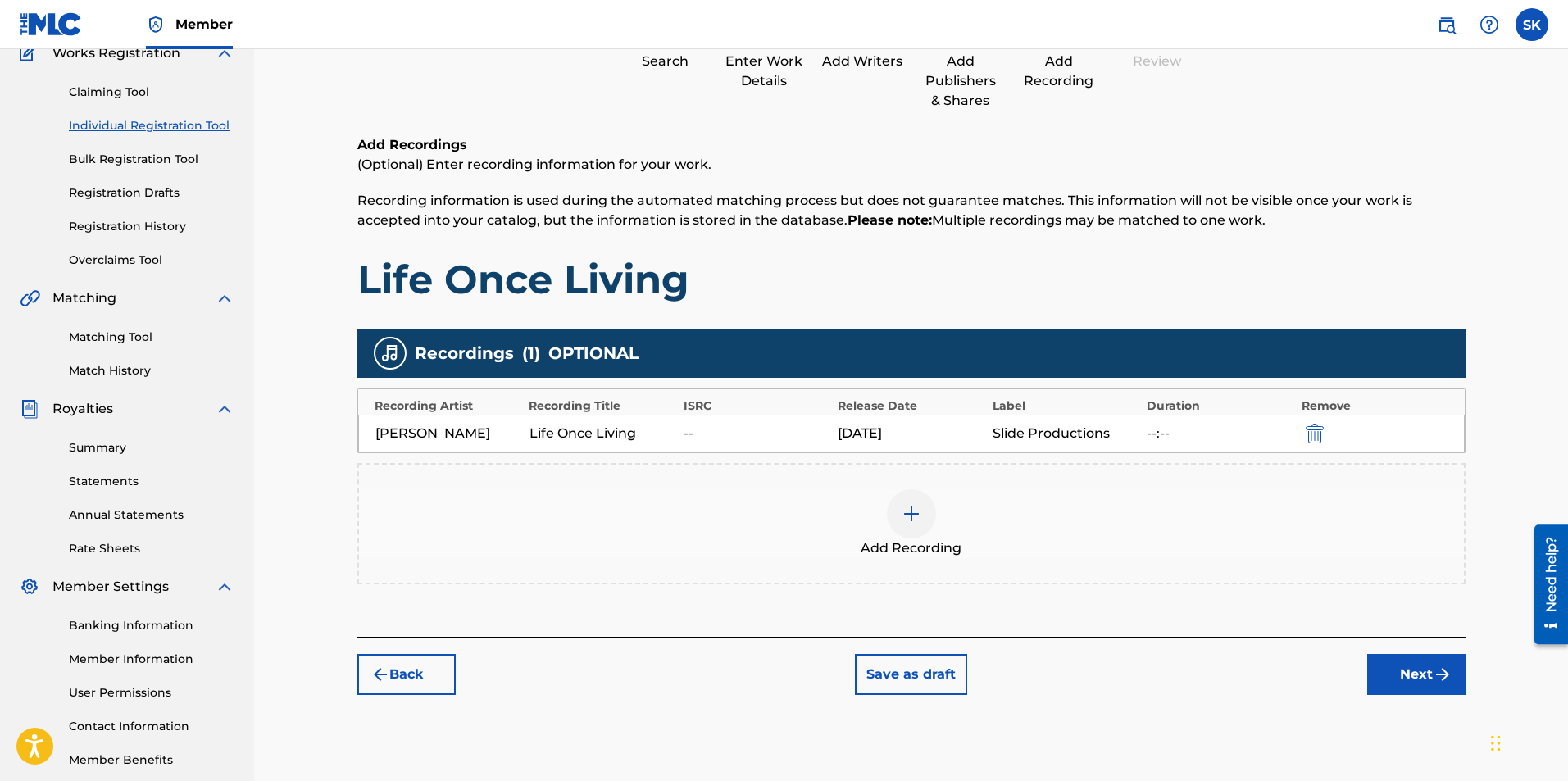
scroll to position [235, 0]
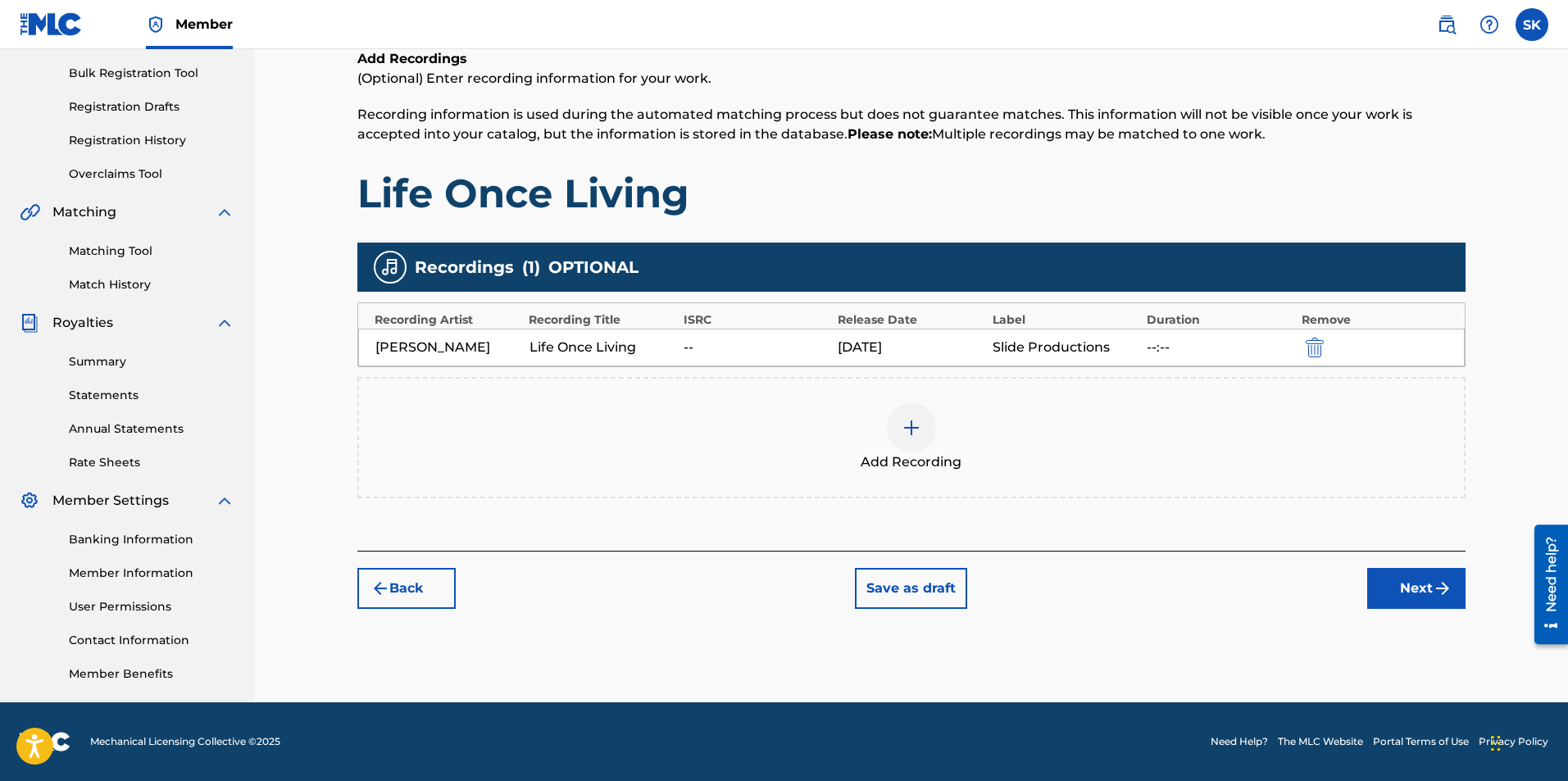
click at [1409, 583] on button "Next" at bounding box center [1416, 589] width 99 height 41
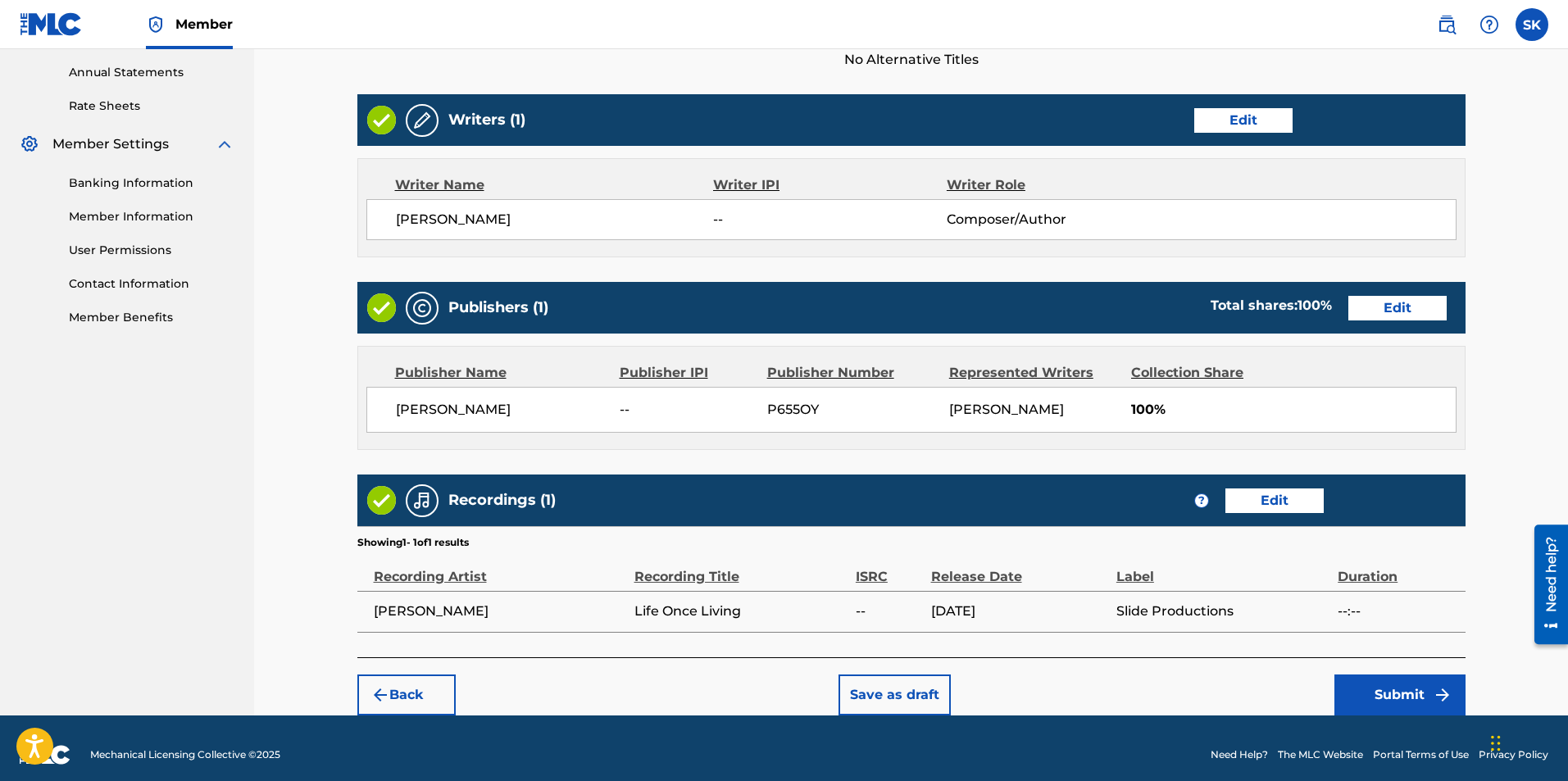
scroll to position [605, 0]
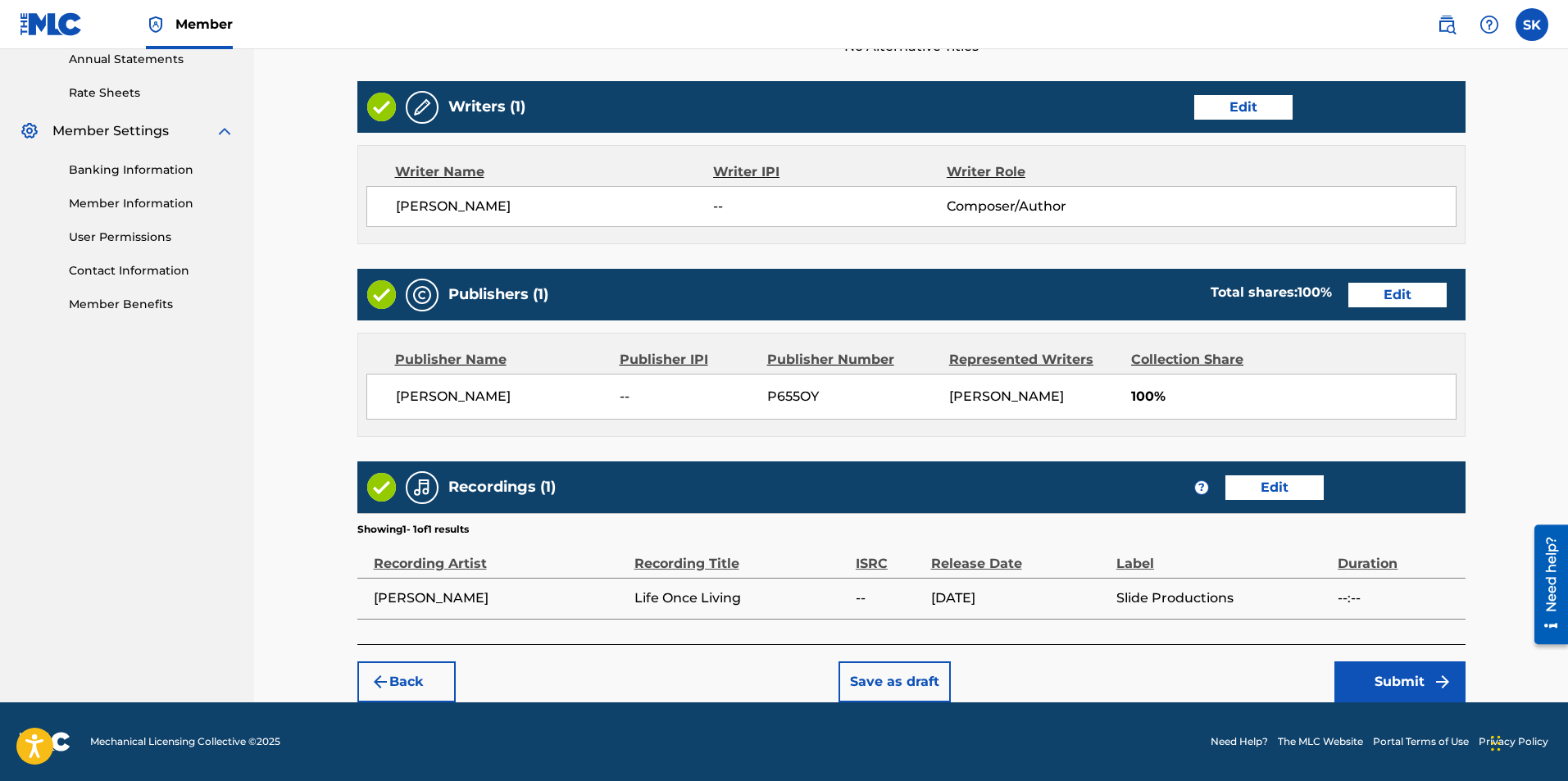
click at [1394, 666] on button "Submit" at bounding box center [1399, 681] width 131 height 41
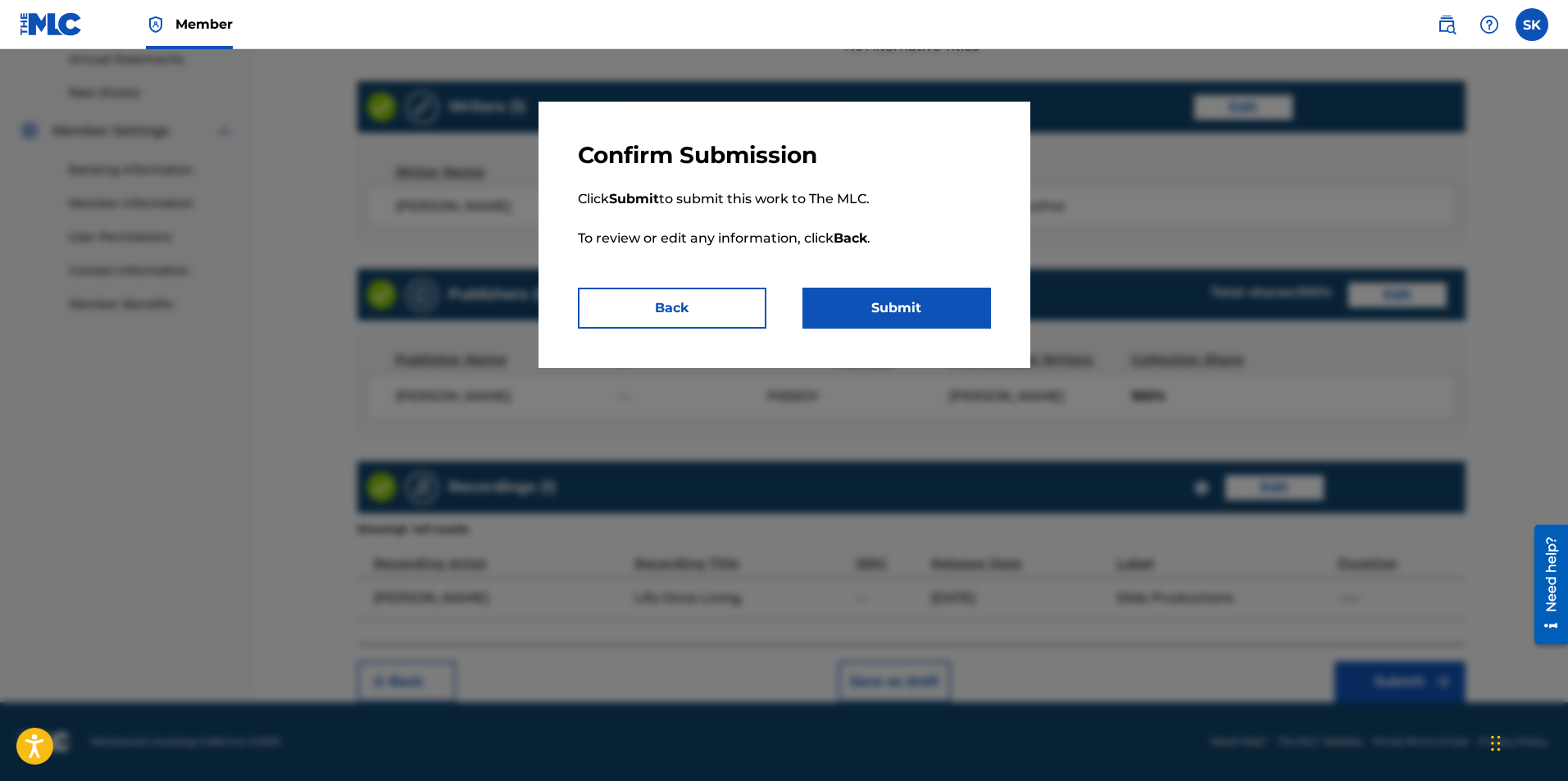
click at [914, 308] on button "Submit" at bounding box center [896, 308] width 189 height 41
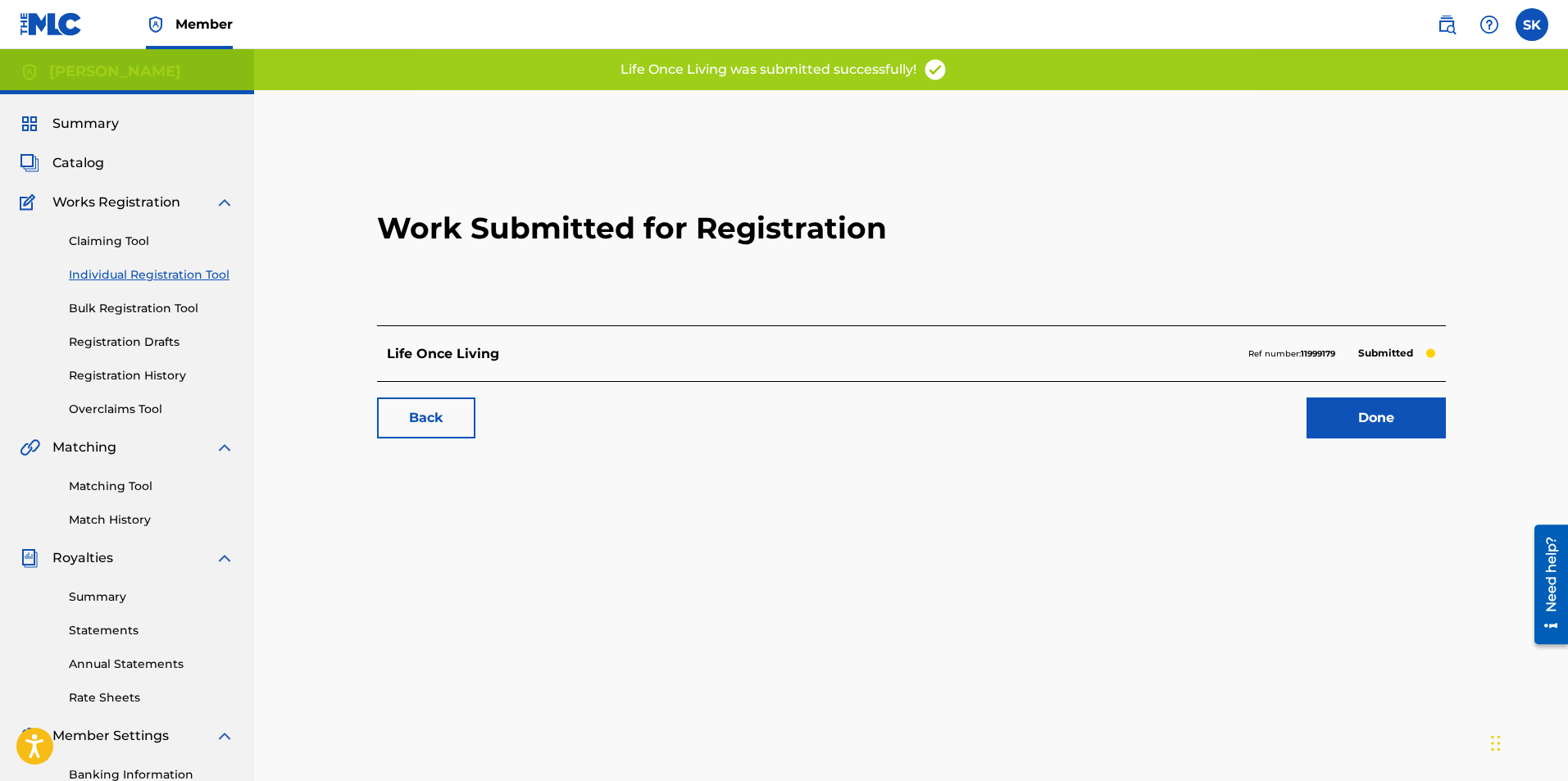
click at [1368, 413] on link "Done" at bounding box center [1376, 418] width 139 height 41
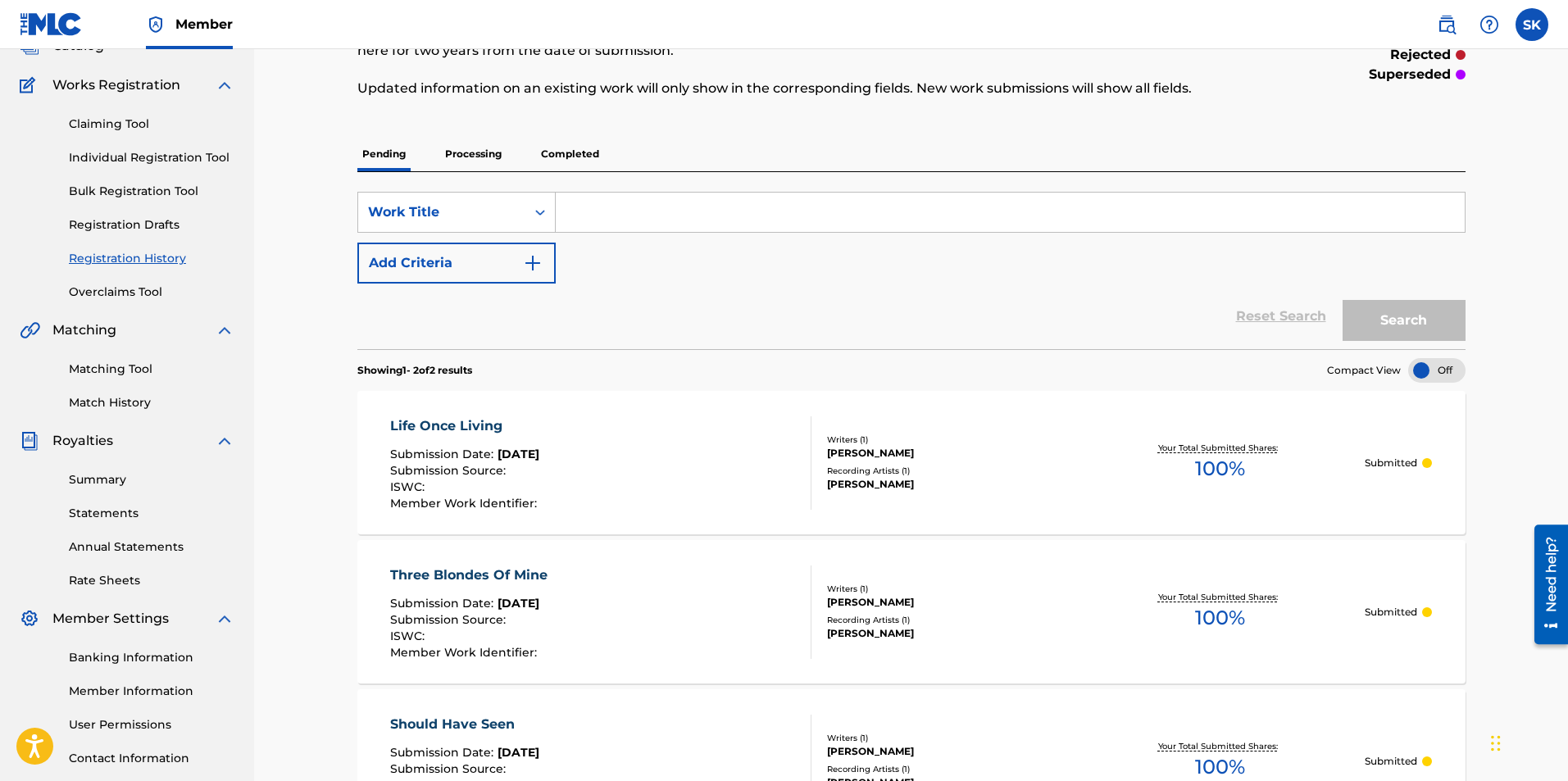
scroll to position [23, 0]
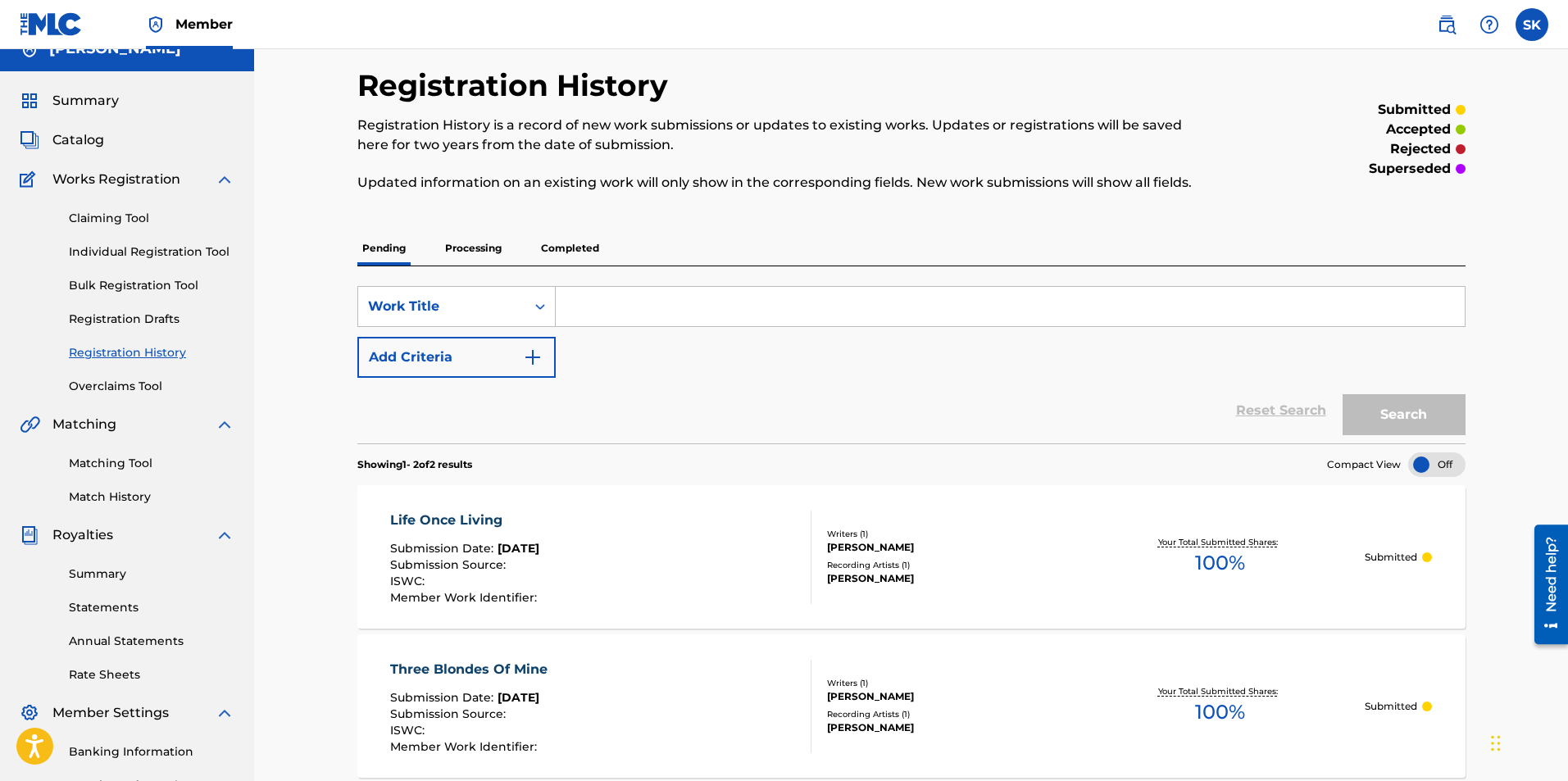
click at [460, 249] on p "Processing" at bounding box center [474, 248] width 66 height 34
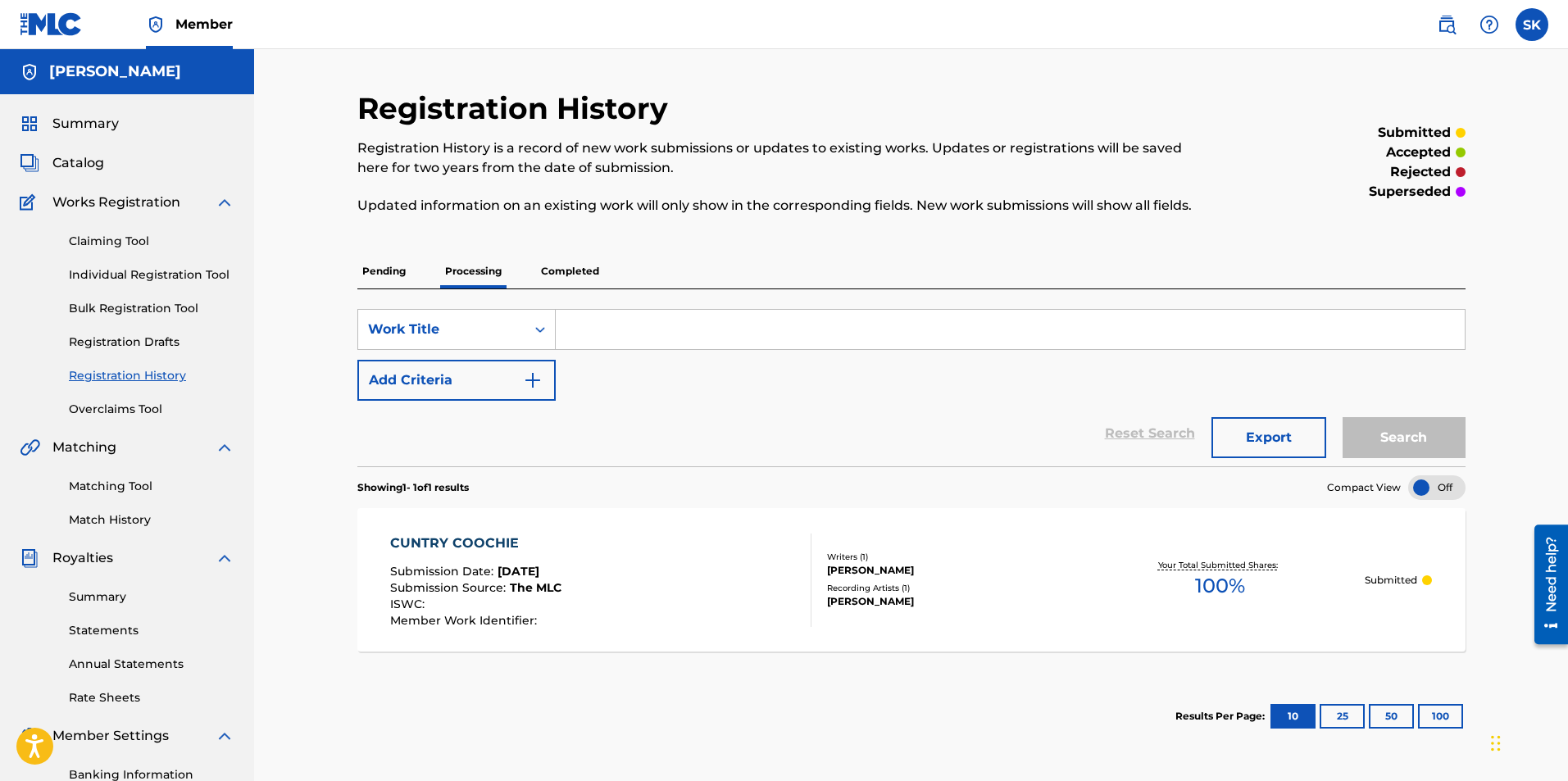
click at [566, 273] on p "Completed" at bounding box center [570, 271] width 68 height 34
